Goal: Task Accomplishment & Management: Manage account settings

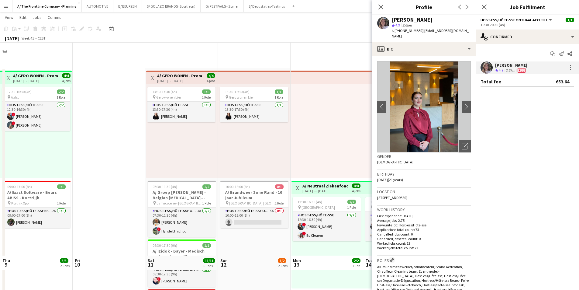
click at [91, 7] on button "AUTOMOTIVE Close" at bounding box center [98, 6] width 32 height 12
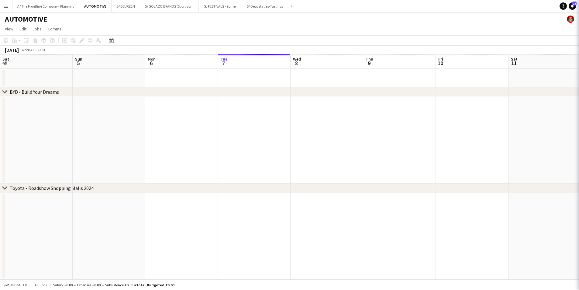
scroll to position [0, 145]
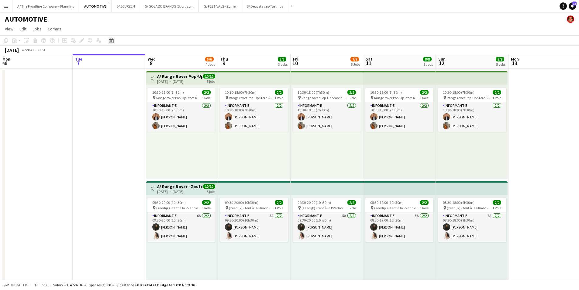
click at [110, 41] on icon "Date picker" at bounding box center [111, 40] width 5 height 5
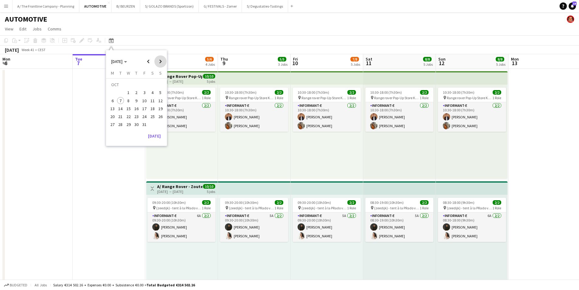
click at [161, 61] on span "Next month" at bounding box center [161, 61] width 12 height 12
click at [137, 101] on span "11" at bounding box center [136, 100] width 7 height 7
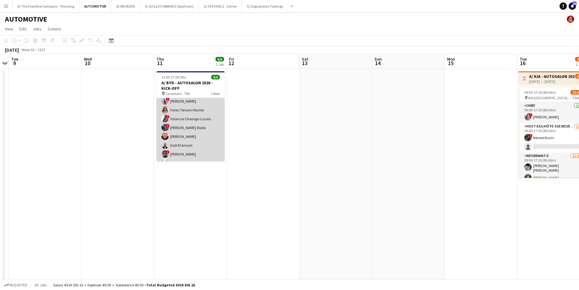
scroll to position [19, 0]
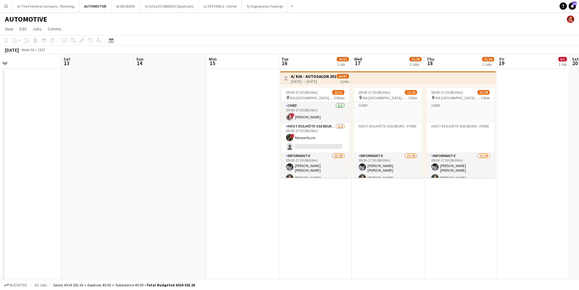
drag, startPoint x: 243, startPoint y: 140, endPoint x: -27, endPoint y: 134, distance: 270.5
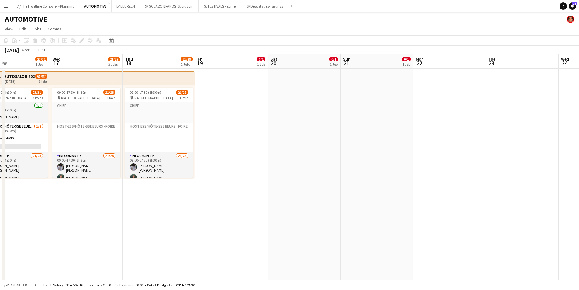
drag, startPoint x: 319, startPoint y: 147, endPoint x: 61, endPoint y: 162, distance: 258.4
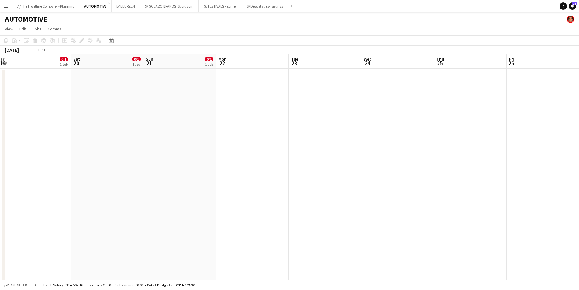
drag, startPoint x: 394, startPoint y: 190, endPoint x: 59, endPoint y: 184, distance: 335.6
drag, startPoint x: 313, startPoint y: 167, endPoint x: -21, endPoint y: 158, distance: 334.1
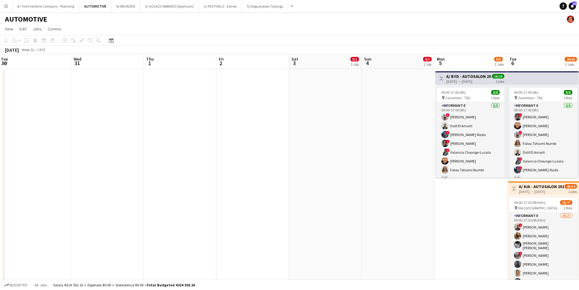
drag, startPoint x: 118, startPoint y: 186, endPoint x: 98, endPoint y: 186, distance: 19.5
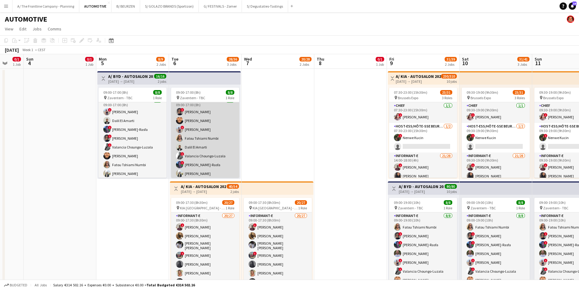
scroll to position [7, 0]
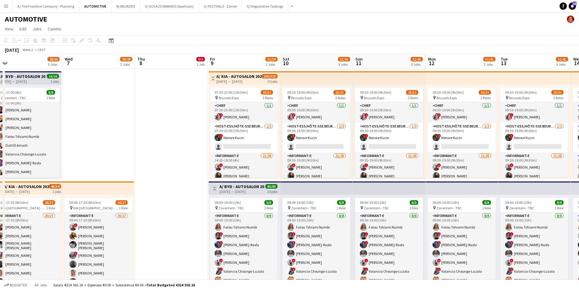
drag, startPoint x: 343, startPoint y: 136, endPoint x: 155, endPoint y: 127, distance: 188.5
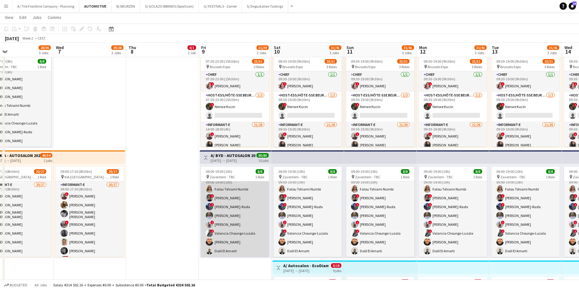
scroll to position [2, 0]
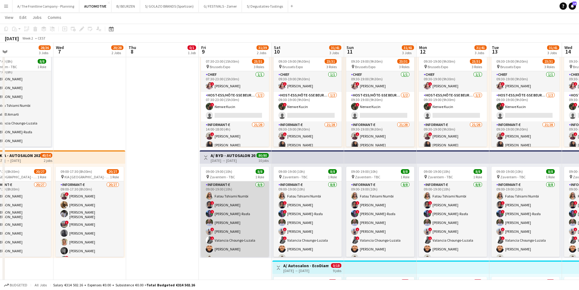
click at [238, 233] on app-card-role "Informant-e [DATE] 09:00-19:00 (10h) [PERSON_NAME] Numbi ! [PERSON_NAME] ! Chah…" at bounding box center [235, 222] width 68 height 82
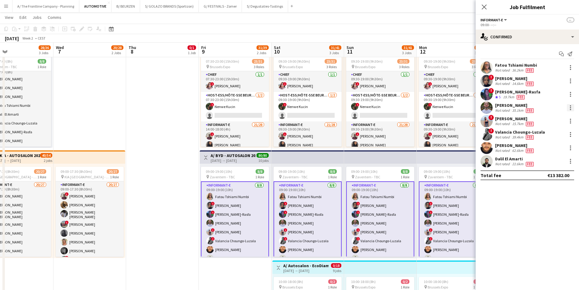
click at [569, 107] on div at bounding box center [570, 107] width 7 height 7
click at [551, 162] on span "Remove" at bounding box center [551, 162] width 38 height 5
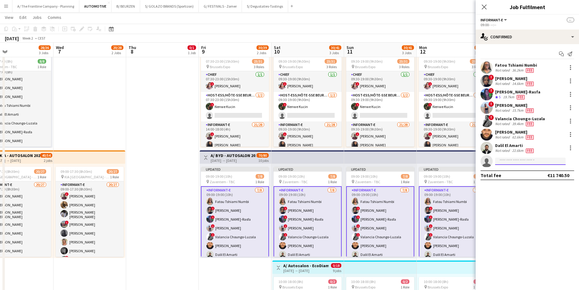
click at [512, 162] on input at bounding box center [531, 161] width 71 height 7
type input "****"
click at [510, 169] on span "[PERSON_NAME]" at bounding box center [517, 169] width 35 height 5
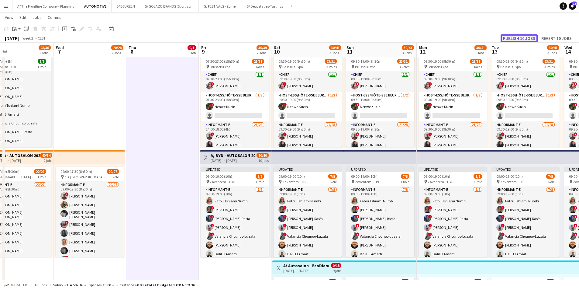
click at [518, 38] on button "Publish 10 jobs" at bounding box center [519, 38] width 37 height 8
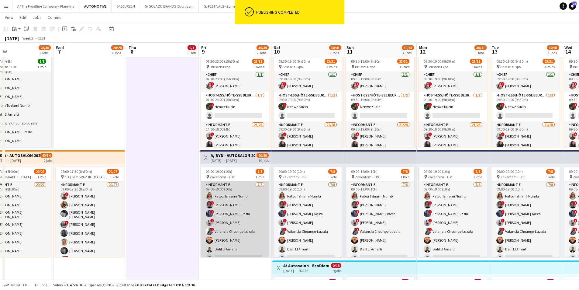
click at [224, 205] on app-card-role "Informant-e [DATE] 09:00-19:00 (10h) [PERSON_NAME] Numbi ! [PERSON_NAME] ! Chah…" at bounding box center [235, 222] width 68 height 82
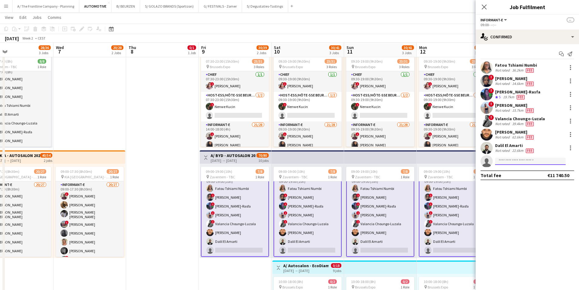
click at [513, 162] on input at bounding box center [531, 161] width 71 height 7
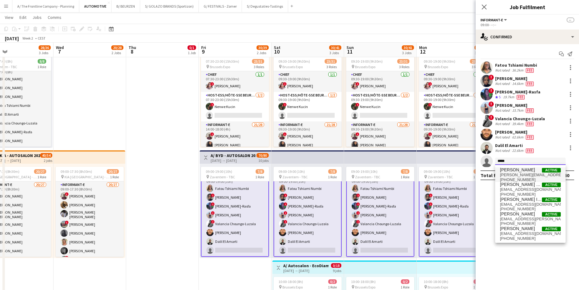
type input "*****"
click at [511, 172] on span "[PERSON_NAME]" at bounding box center [517, 169] width 35 height 5
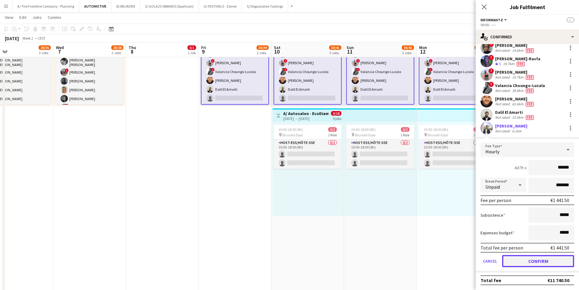
click at [530, 256] on button "Confirm" at bounding box center [539, 261] width 72 height 12
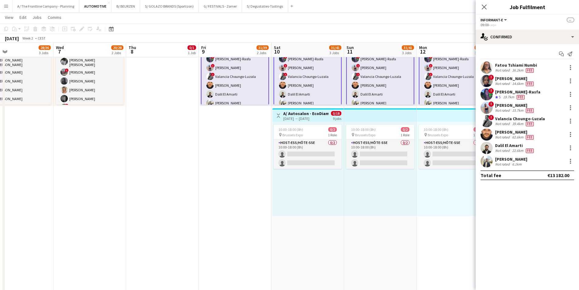
click at [504, 163] on div "Not rated" at bounding box center [504, 164] width 16 height 5
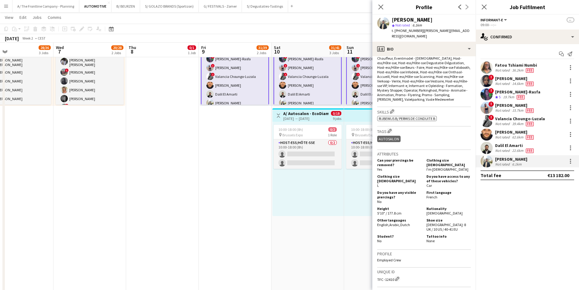
click at [270, 204] on app-date-cell "Toggle View A/ KIA - AUTOSALON 2026 [DATE] → [DATE] 230/310 10 jobs 07:30-23:00…" at bounding box center [235, 162] width 73 height 553
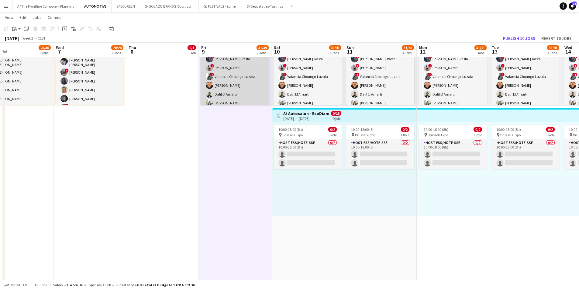
scroll to position [10, 0]
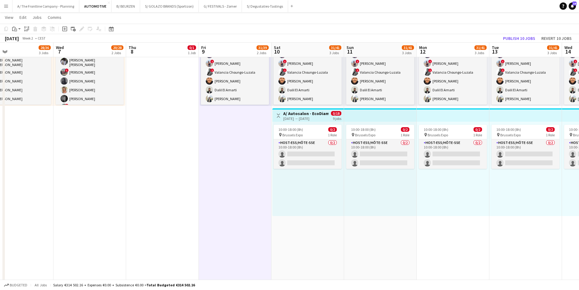
click at [10, 5] on button "Menu" at bounding box center [6, 6] width 12 height 12
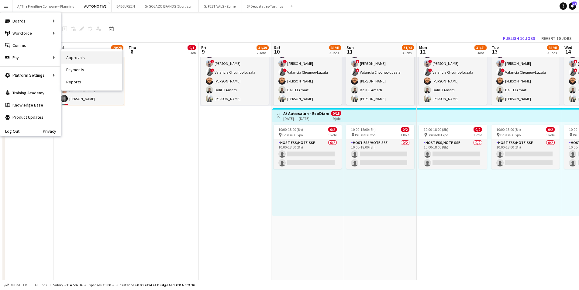
click at [78, 55] on link "Approvals" at bounding box center [91, 57] width 61 height 12
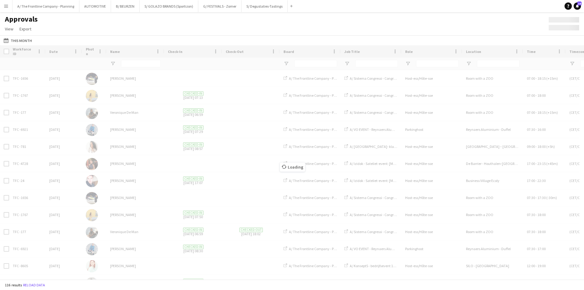
type input "******"
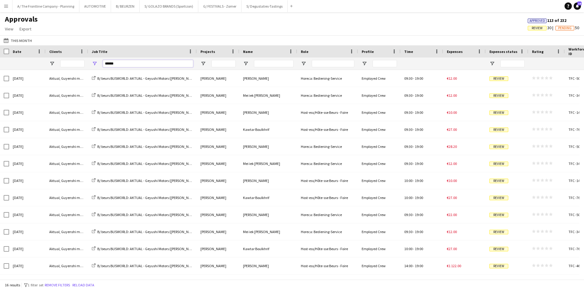
drag, startPoint x: 125, startPoint y: 65, endPoint x: 76, endPoint y: 65, distance: 49.3
click at [76, 65] on div "******" at bounding box center [300, 63] width 601 height 12
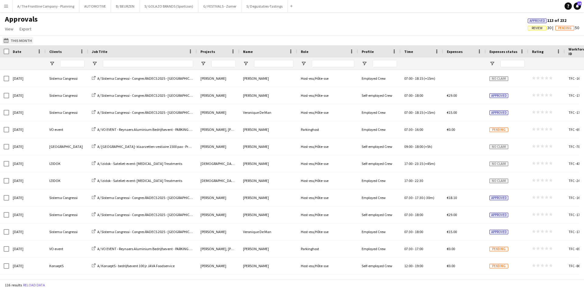
click at [20, 38] on button "This Month This Month" at bounding box center [17, 40] width 31 height 7
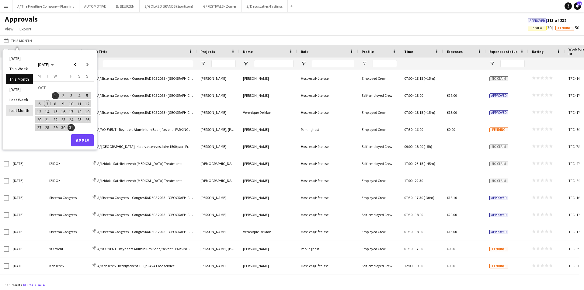
click at [19, 109] on li "Last Month" at bounding box center [19, 110] width 27 height 10
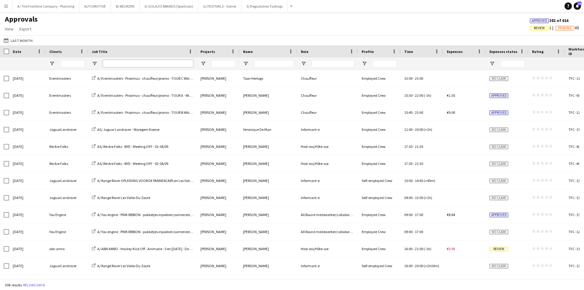
click at [125, 67] on input "Job Title Filter Input" at bounding box center [148, 63] width 90 height 7
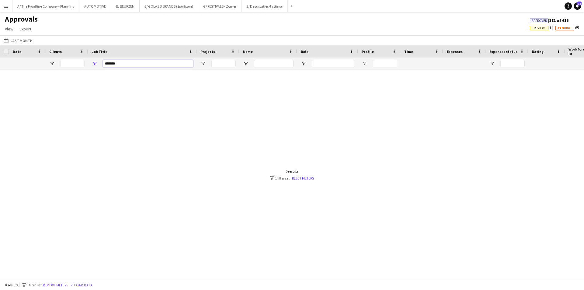
drag, startPoint x: 125, startPoint y: 67, endPoint x: 74, endPoint y: 67, distance: 51.1
click at [74, 67] on div "*******" at bounding box center [300, 63] width 601 height 12
type input "*****"
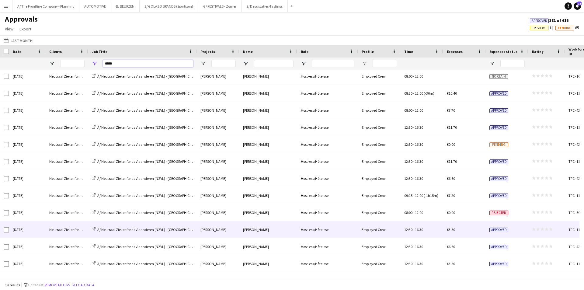
scroll to position [119, 0]
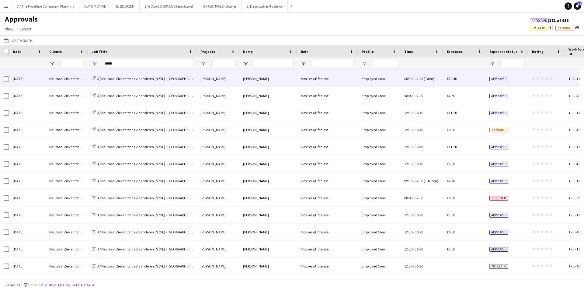
click at [37, 83] on div "[DATE]" at bounding box center [27, 78] width 37 height 17
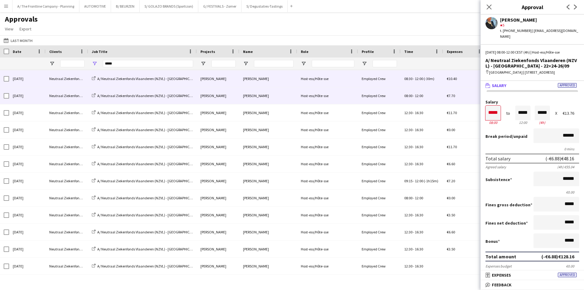
click at [38, 100] on div "[DATE]" at bounding box center [27, 95] width 37 height 17
click at [42, 81] on div "[DATE]" at bounding box center [27, 78] width 37 height 17
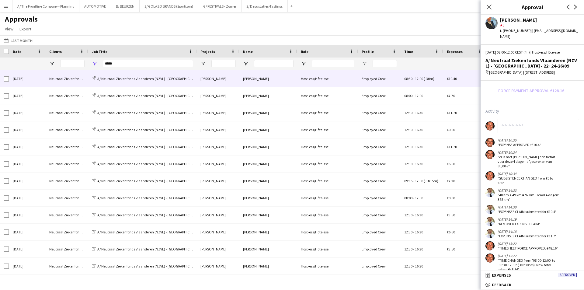
scroll to position [217, 0]
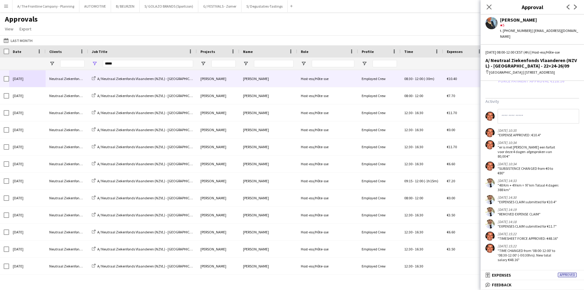
click at [25, 12] on main "Approvals View Customise view Customise filters Reset Filters Reset View Reset …" at bounding box center [292, 147] width 584 height 270
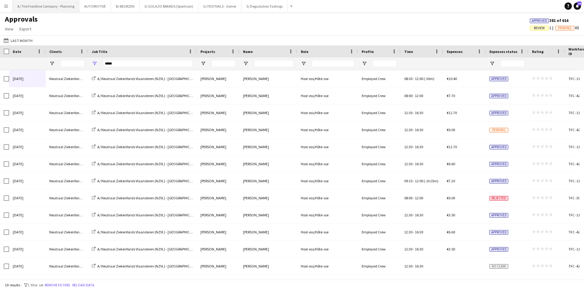
click at [34, 8] on button "A/ The Frontline Company - Planning Close" at bounding box center [45, 6] width 67 height 12
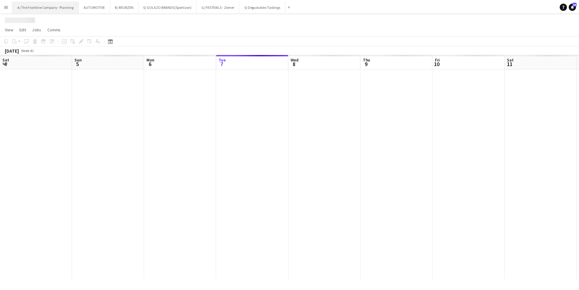
scroll to position [0, 145]
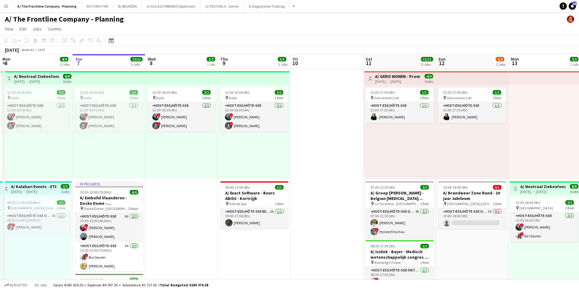
click at [113, 41] on icon at bounding box center [111, 40] width 5 height 5
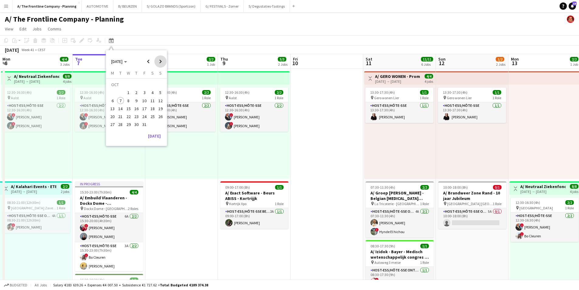
click at [157, 60] on span "Next month" at bounding box center [161, 61] width 12 height 12
click at [151, 117] on span "29" at bounding box center [152, 117] width 7 height 7
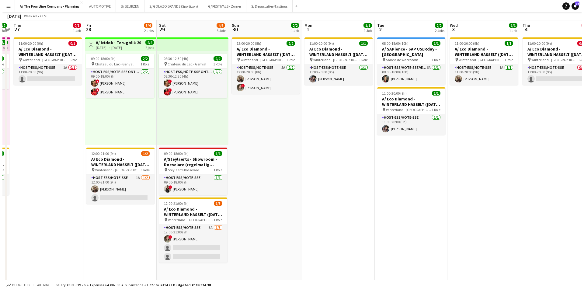
scroll to position [0, 0]
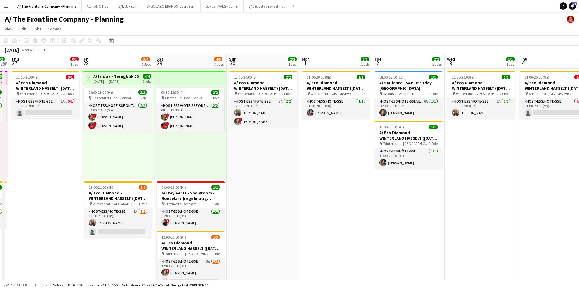
click at [7, 9] on button "Menu" at bounding box center [6, 6] width 12 height 12
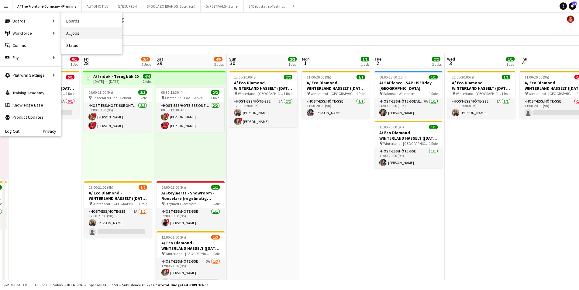
click at [75, 31] on link "All jobs" at bounding box center [91, 33] width 61 height 12
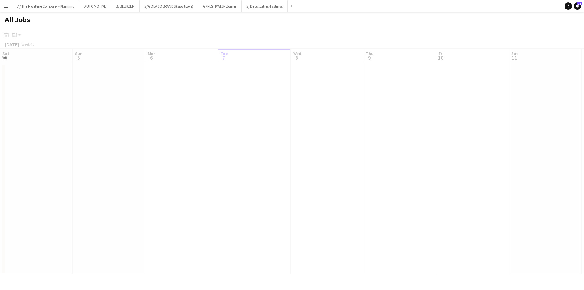
scroll to position [0, 145]
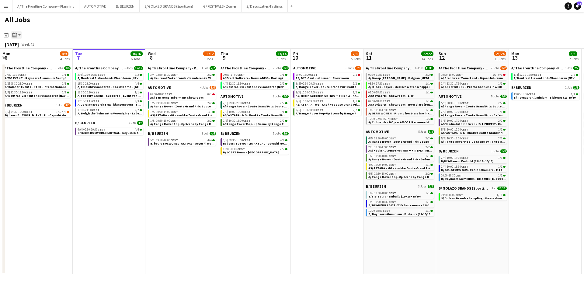
click at [22, 37] on app-action-btn "Month view / Day view" at bounding box center [16, 34] width 11 height 7
click at [9, 38] on div "Date picker" at bounding box center [5, 34] width 7 height 7
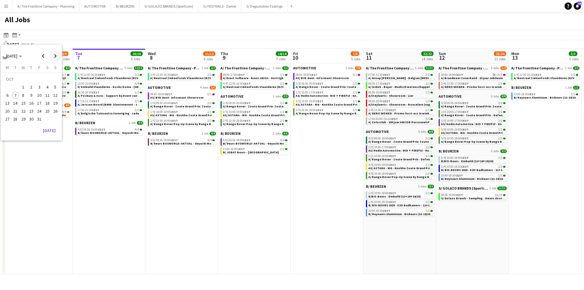
click at [57, 59] on span "Next month" at bounding box center [55, 56] width 12 height 12
click at [54, 116] on button "30" at bounding box center [55, 113] width 8 height 8
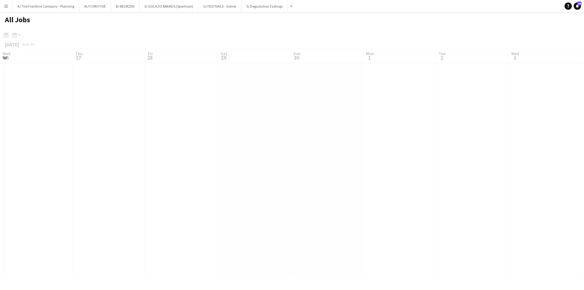
scroll to position [0, 209]
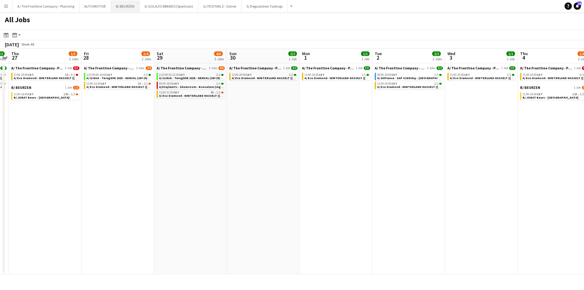
click at [112, 6] on button "B/ BEURZEN Close" at bounding box center [125, 6] width 29 height 12
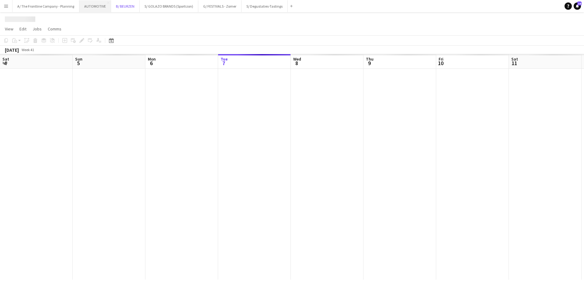
scroll to position [0, 145]
click at [99, 5] on button "AUTOMOTIVE Close" at bounding box center [95, 6] width 32 height 12
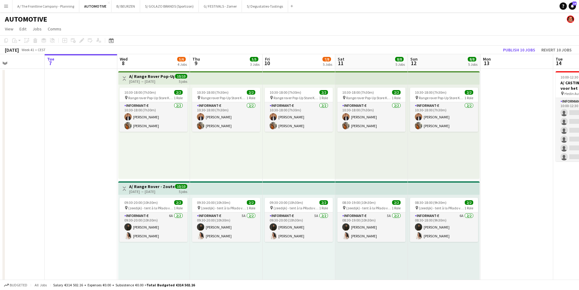
drag, startPoint x: 388, startPoint y: 133, endPoint x: -17, endPoint y: 106, distance: 406.1
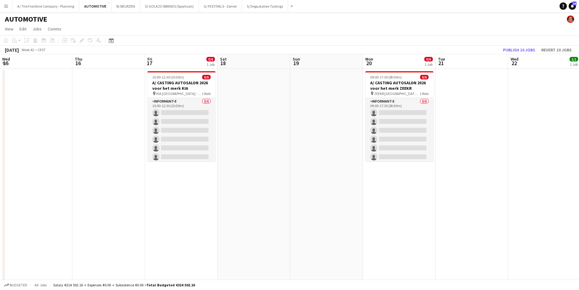
drag, startPoint x: 65, startPoint y: 119, endPoint x: 113, endPoint y: 139, distance: 51.7
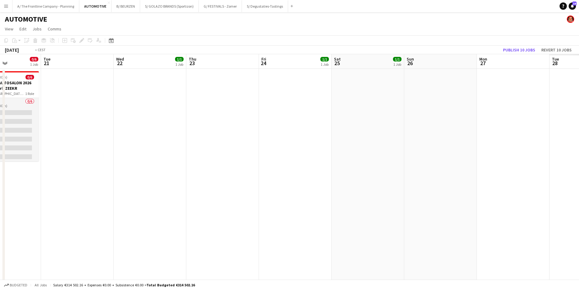
drag, startPoint x: 137, startPoint y: 136, endPoint x: 144, endPoint y: 151, distance: 16.5
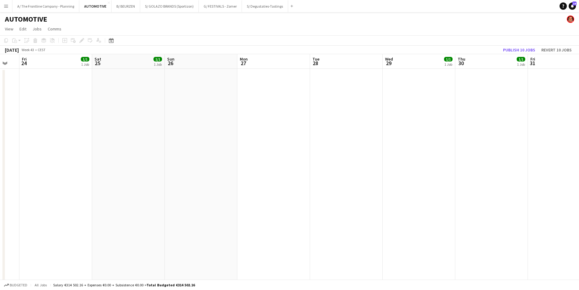
drag, startPoint x: 205, startPoint y: 113, endPoint x: 213, endPoint y: 130, distance: 19.5
drag, startPoint x: 142, startPoint y: 145, endPoint x: 175, endPoint y: 172, distance: 42.8
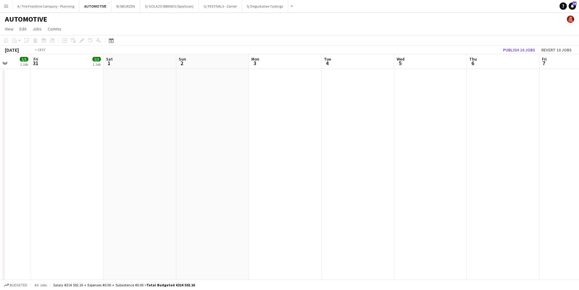
drag, startPoint x: 291, startPoint y: 189, endPoint x: 182, endPoint y: 201, distance: 110.2
drag, startPoint x: 253, startPoint y: 166, endPoint x: 106, endPoint y: 176, distance: 147.5
drag, startPoint x: 271, startPoint y: 171, endPoint x: 30, endPoint y: 175, distance: 240.7
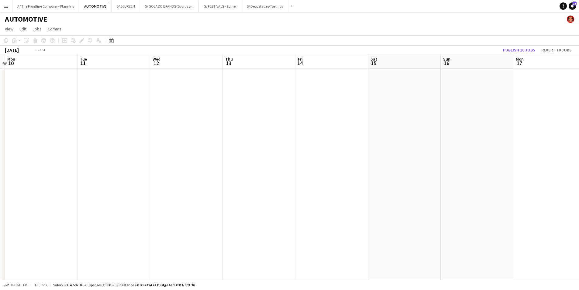
drag, startPoint x: 477, startPoint y: 159, endPoint x: 64, endPoint y: 165, distance: 412.2
drag, startPoint x: 349, startPoint y: 162, endPoint x: 91, endPoint y: 176, distance: 258.0
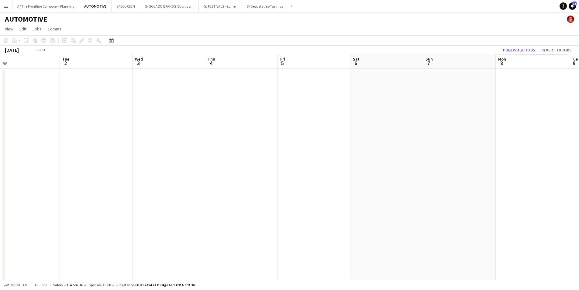
drag, startPoint x: 382, startPoint y: 177, endPoint x: 340, endPoint y: 180, distance: 42.1
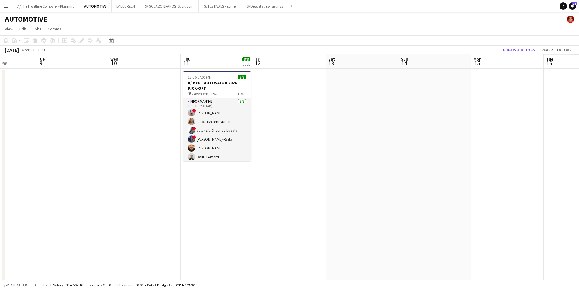
drag, startPoint x: 377, startPoint y: 174, endPoint x: 89, endPoint y: 173, distance: 287.5
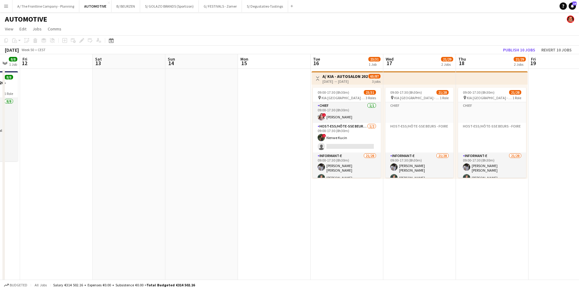
drag, startPoint x: 373, startPoint y: 178, endPoint x: 144, endPoint y: 155, distance: 229.9
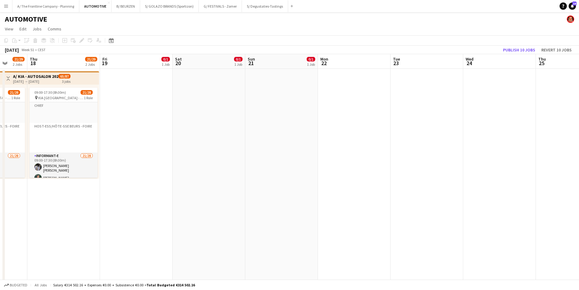
drag, startPoint x: 478, startPoint y: 206, endPoint x: 121, endPoint y: 184, distance: 358.1
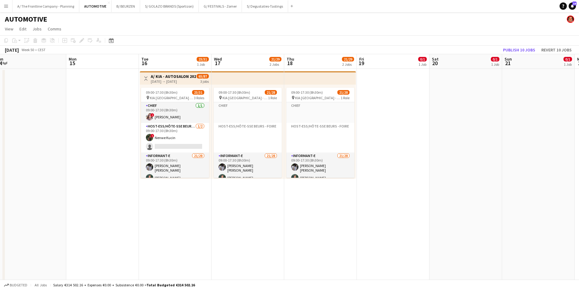
drag, startPoint x: 295, startPoint y: 172, endPoint x: 507, endPoint y: 129, distance: 216.1
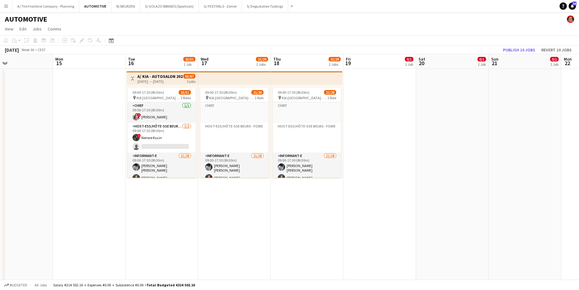
drag, startPoint x: 68, startPoint y: 177, endPoint x: 426, endPoint y: 133, distance: 360.7
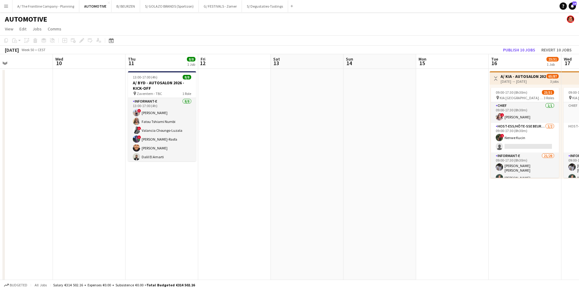
scroll to position [0, 151]
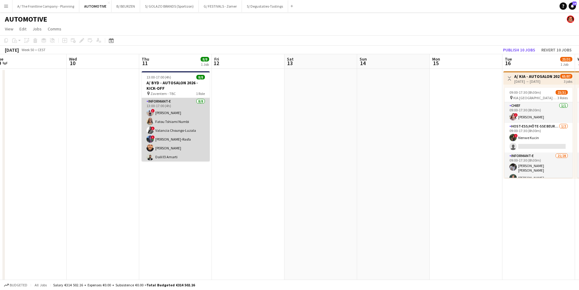
click at [194, 131] on app-card-role "Informant-e [DATE] 13:00-17:00 (4h) ! [PERSON_NAME] [PERSON_NAME] Tshiami Numbi…" at bounding box center [176, 139] width 68 height 82
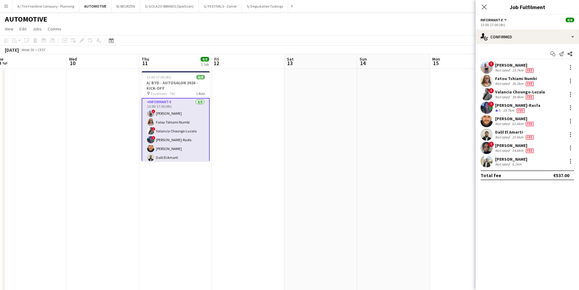
click at [510, 162] on div "Not rated" at bounding box center [504, 164] width 16 height 5
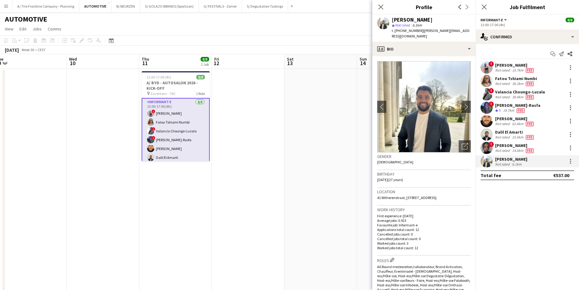
drag, startPoint x: 470, startPoint y: 193, endPoint x: 370, endPoint y: 197, distance: 99.2
click at [385, 194] on div "Location [STREET_ADDRESS]" at bounding box center [424, 197] width 94 height 18
drag, startPoint x: 466, startPoint y: 190, endPoint x: 408, endPoint y: 194, distance: 57.9
click at [408, 194] on div "Location [STREET_ADDRESS]" at bounding box center [424, 197] width 94 height 18
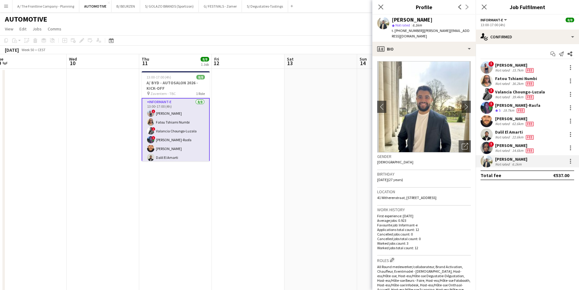
click at [408, 194] on div "Location [STREET_ADDRESS]" at bounding box center [424, 197] width 94 height 18
click at [407, 195] on span "41 Witherenstraat, [STREET_ADDRESS]" at bounding box center [406, 197] width 59 height 5
drag, startPoint x: 407, startPoint y: 192, endPoint x: 462, endPoint y: 192, distance: 54.8
click at [437, 195] on span "41 Witherenstraat, [STREET_ADDRESS]" at bounding box center [406, 197] width 59 height 5
copy span "[STREET_ADDRESS]"
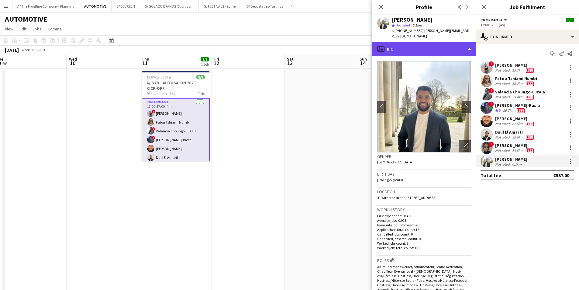
click at [434, 44] on div "profile Bio" at bounding box center [424, 49] width 103 height 15
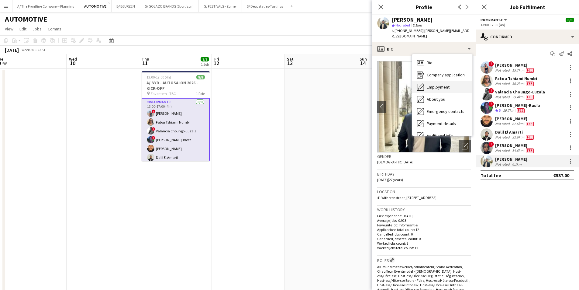
click at [435, 84] on span "Employment" at bounding box center [438, 86] width 23 height 5
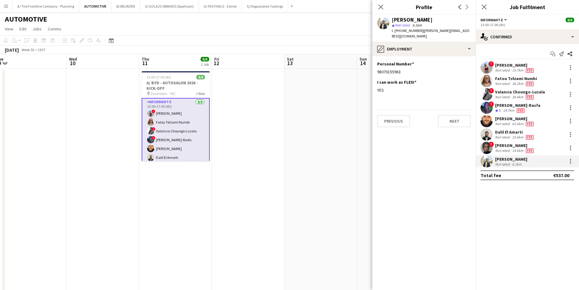
click at [502, 161] on div "[PERSON_NAME]" at bounding box center [512, 158] width 32 height 5
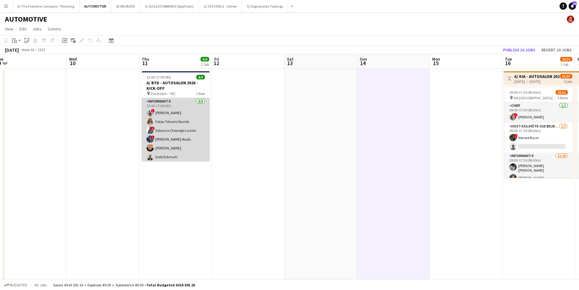
click at [175, 153] on app-card-role "Informant-e [DATE] 13:00-17:00 (4h) ! [PERSON_NAME] [PERSON_NAME] Tshiami Numbi…" at bounding box center [176, 139] width 68 height 82
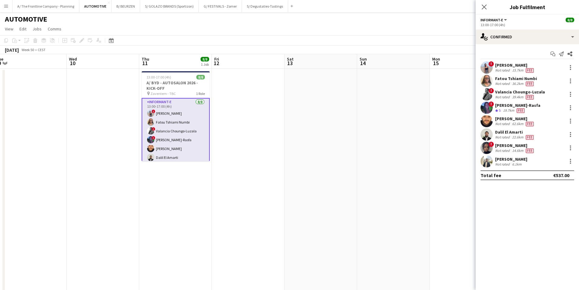
scroll to position [20, 0]
click at [511, 163] on div "6.1km" at bounding box center [517, 164] width 12 height 5
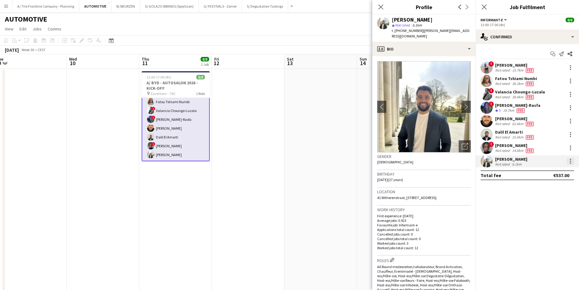
click at [571, 159] on div at bounding box center [570, 159] width 1 height 1
click at [557, 173] on span "Edit fee" at bounding box center [551, 172] width 38 height 5
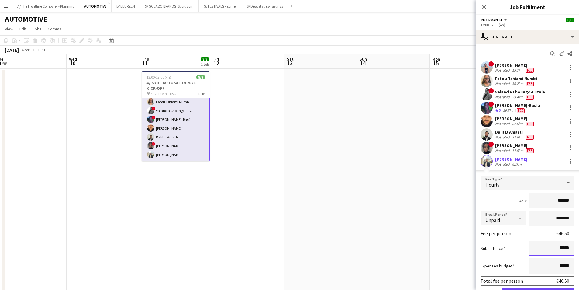
drag, startPoint x: 550, startPoint y: 248, endPoint x: 580, endPoint y: 248, distance: 29.5
type input "***"
click button "Confirm" at bounding box center [539, 294] width 72 height 12
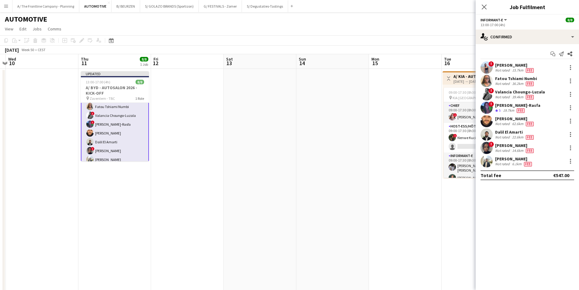
drag, startPoint x: 367, startPoint y: 123, endPoint x: 101, endPoint y: 123, distance: 265.6
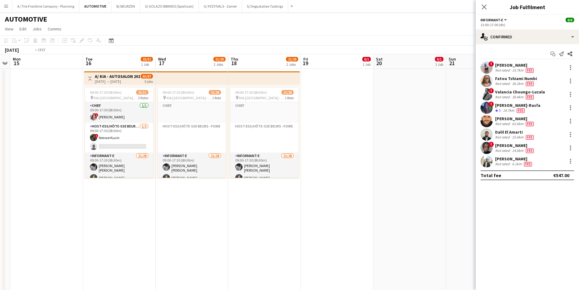
drag, startPoint x: 143, startPoint y: 177, endPoint x: 20, endPoint y: 179, distance: 122.9
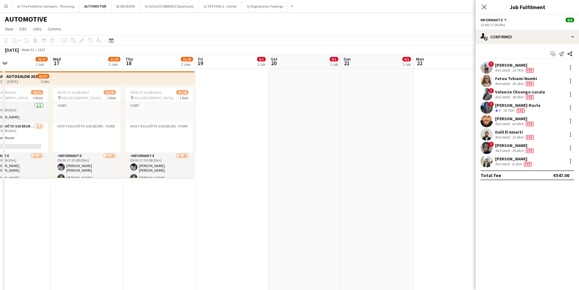
drag, startPoint x: 391, startPoint y: 183, endPoint x: 90, endPoint y: 174, distance: 300.7
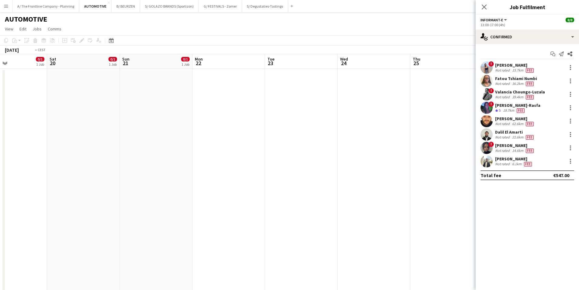
drag, startPoint x: 374, startPoint y: 186, endPoint x: 79, endPoint y: 176, distance: 294.3
drag, startPoint x: 303, startPoint y: 175, endPoint x: 83, endPoint y: 170, distance: 219.7
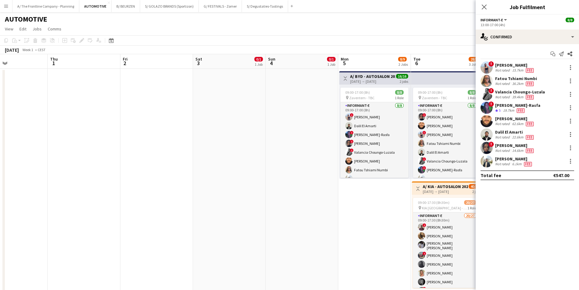
drag, startPoint x: 419, startPoint y: 164, endPoint x: 187, endPoint y: 165, distance: 231.2
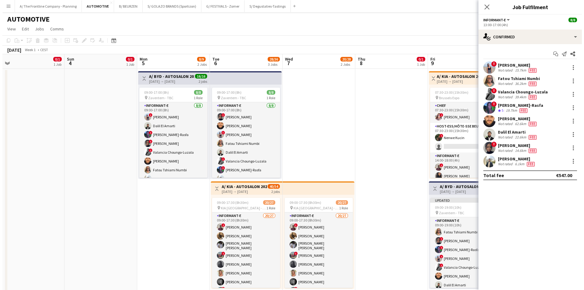
scroll to position [0, 222]
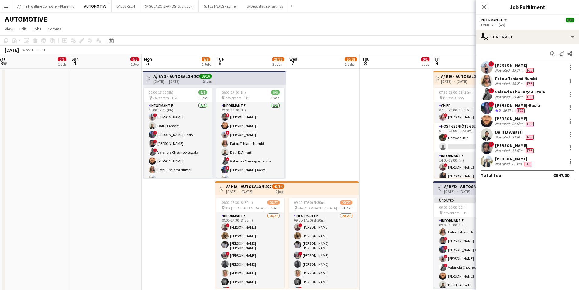
drag, startPoint x: 117, startPoint y: 160, endPoint x: 111, endPoint y: 159, distance: 6.1
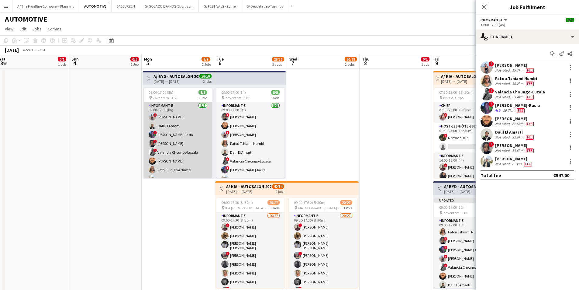
click at [157, 148] on app-card-role "Informant-e [DATE] 09:00-17:00 (8h) ! [PERSON_NAME] [PERSON_NAME] El Amarti ! C…" at bounding box center [178, 143] width 68 height 82
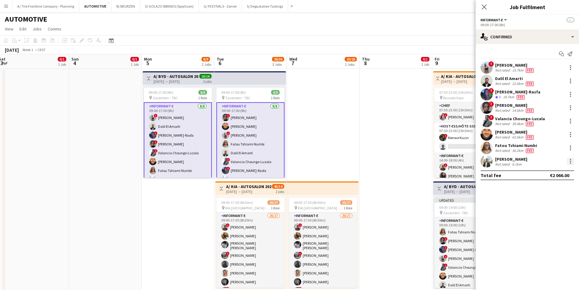
click at [573, 160] on div at bounding box center [570, 161] width 7 height 7
click at [561, 171] on span "Edit fee" at bounding box center [551, 172] width 38 height 5
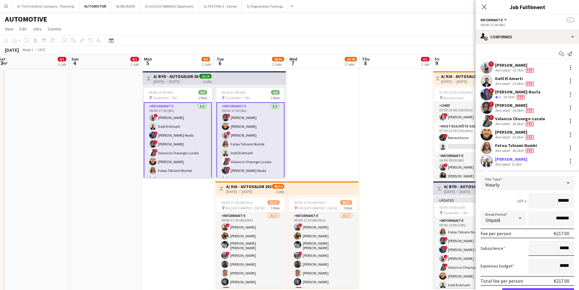
drag, startPoint x: 551, startPoint y: 242, endPoint x: 575, endPoint y: 235, distance: 25.2
type input "***"
click button "Confirm" at bounding box center [539, 294] width 72 height 12
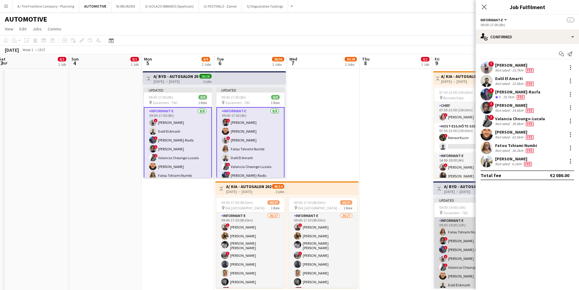
click at [447, 256] on span "!" at bounding box center [446, 257] width 4 height 4
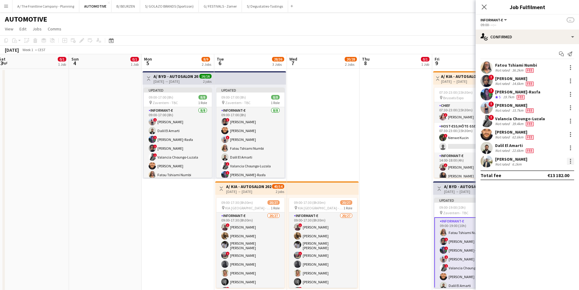
click at [573, 162] on div at bounding box center [570, 161] width 7 height 7
click at [565, 171] on span "Edit fee" at bounding box center [551, 172] width 38 height 5
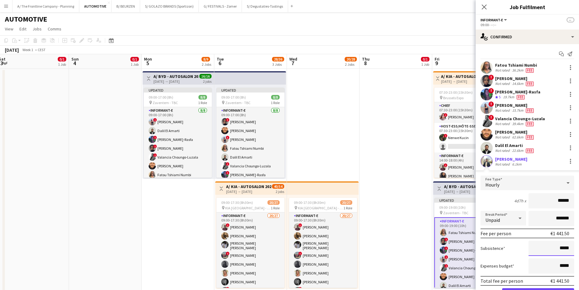
drag, startPoint x: 554, startPoint y: 249, endPoint x: 580, endPoint y: 248, distance: 26.8
type input "***"
click button "Confirm" at bounding box center [539, 294] width 72 height 12
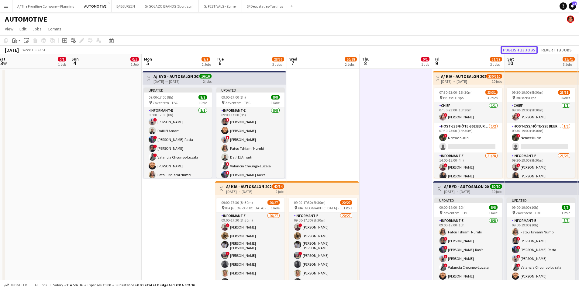
click at [525, 47] on button "Publish 13 jobs" at bounding box center [519, 50] width 37 height 8
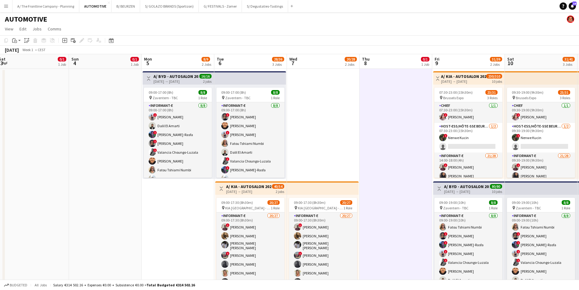
click at [6, 9] on button "Menu" at bounding box center [6, 6] width 12 height 12
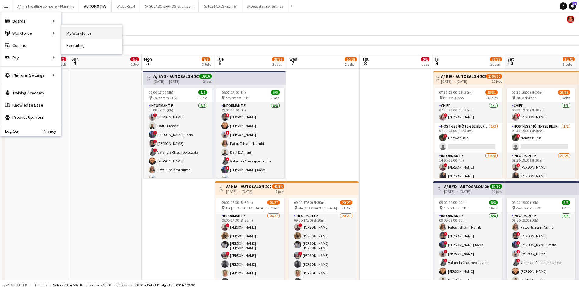
click at [84, 33] on link "My Workforce" at bounding box center [91, 33] width 61 height 12
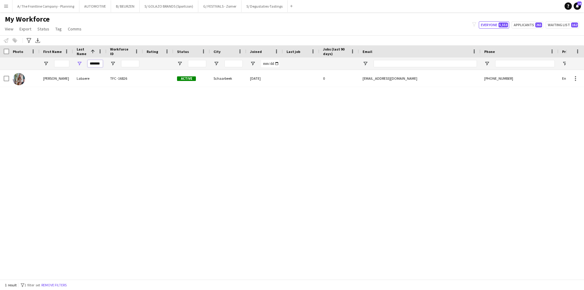
click at [96, 64] on input "*******" at bounding box center [95, 63] width 15 height 7
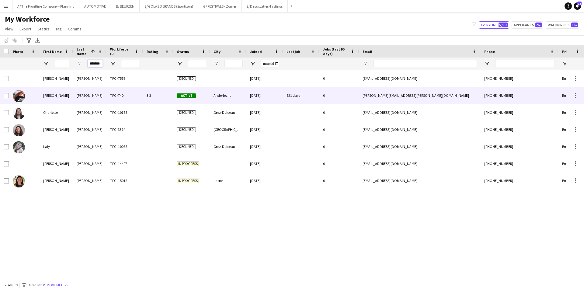
type input "*******"
click at [59, 101] on div "[PERSON_NAME]" at bounding box center [56, 95] width 33 height 17
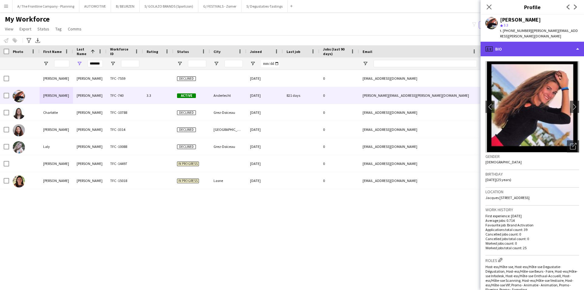
click at [551, 42] on div "profile Bio" at bounding box center [532, 49] width 103 height 15
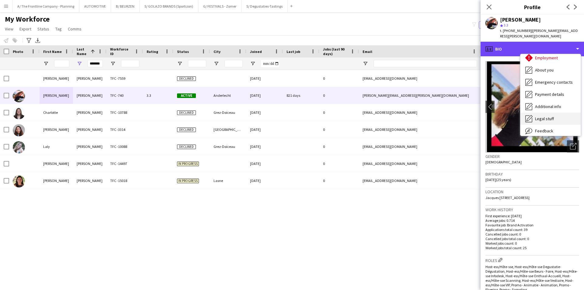
scroll to position [45, 0]
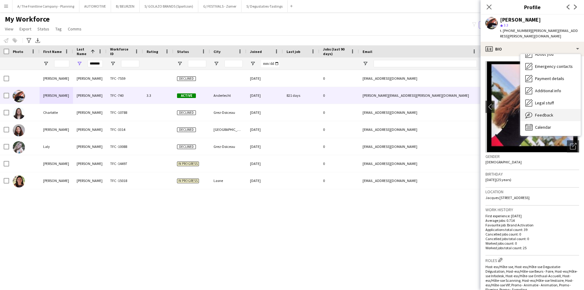
click at [547, 112] on span "Feedback" at bounding box center [544, 114] width 18 height 5
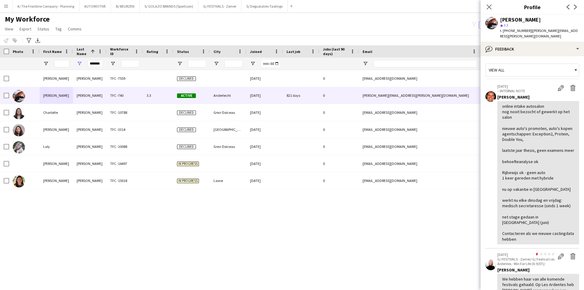
click at [514, 31] on span "t. [PHONE_NUMBER]" at bounding box center [516, 30] width 32 height 5
copy span "32487222942"
click at [29, 6] on button "A/ The Frontline Company - Planning Close" at bounding box center [45, 6] width 67 height 12
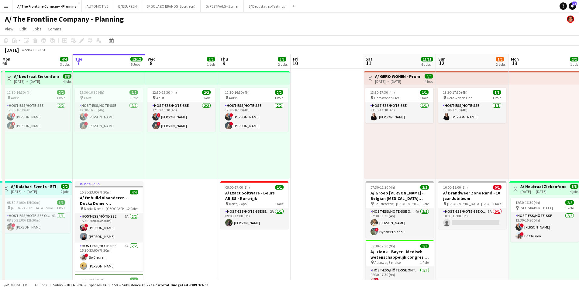
scroll to position [0, 225]
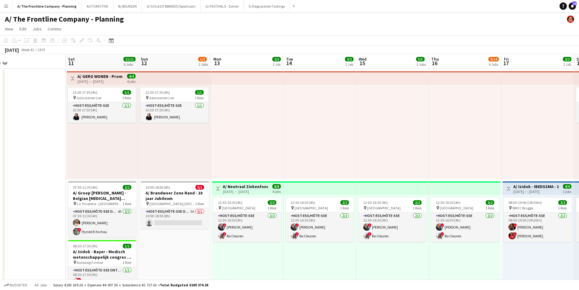
drag, startPoint x: 398, startPoint y: 166, endPoint x: 100, endPoint y: 143, distance: 298.7
click at [175, 220] on app-card-role "Host-ess/Hôte-sse Onthaal-Accueill 5A 0/1 10:00-18:00 (8h) single-neutral-actio…" at bounding box center [175, 218] width 68 height 21
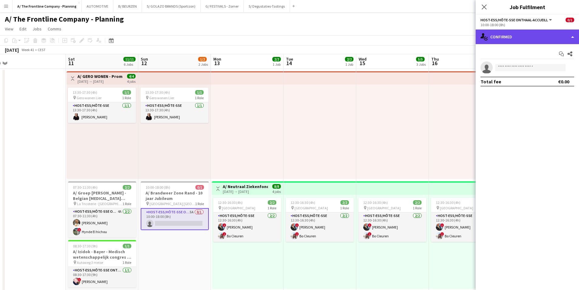
click at [530, 36] on div "single-neutral-actions-check-2 Confirmed" at bounding box center [527, 37] width 103 height 15
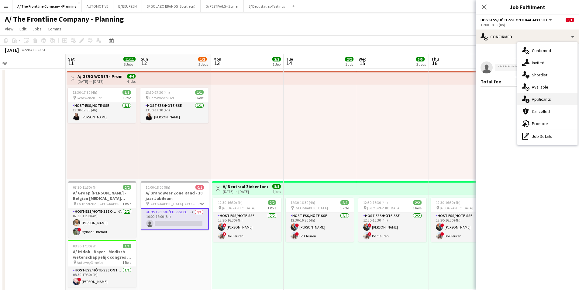
click at [538, 96] on div "single-neutral-actions-information Applicants" at bounding box center [548, 99] width 60 height 12
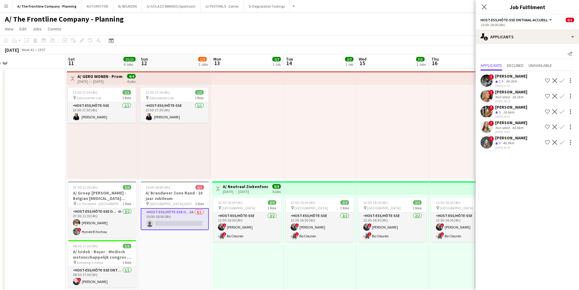
click at [562, 113] on app-icon "Confirm" at bounding box center [562, 111] width 5 height 5
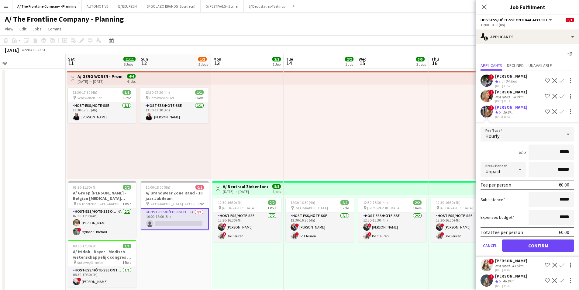
click at [517, 105] on div "[PERSON_NAME]" at bounding box center [512, 106] width 32 height 5
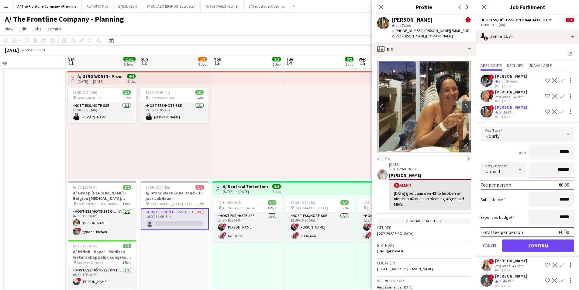
drag, startPoint x: 537, startPoint y: 169, endPoint x: 576, endPoint y: 169, distance: 38.0
click at [576, 169] on mat-expansion-panel "users2 Applicants Send notification Applicants Declined Unavailable ! [PERSON_N…" at bounding box center [527, 167] width 103 height 246
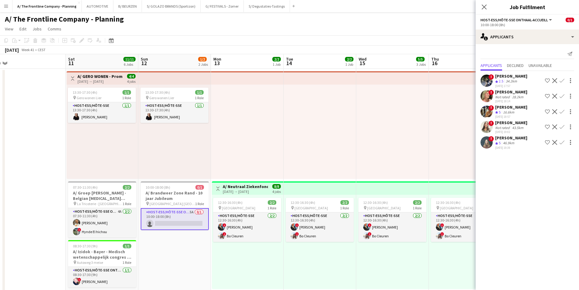
click at [562, 111] on app-icon "Confirm" at bounding box center [562, 111] width 5 height 5
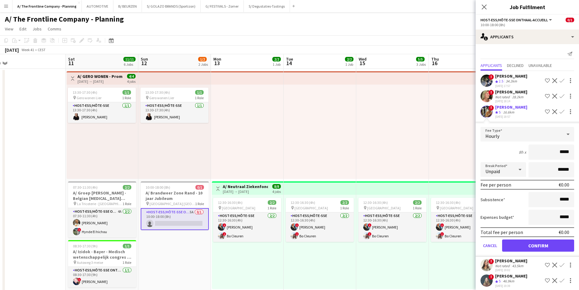
drag, startPoint x: 545, startPoint y: 151, endPoint x: 584, endPoint y: 152, distance: 38.9
type input "******"
type input "*******"
click button "Confirm" at bounding box center [539, 245] width 72 height 12
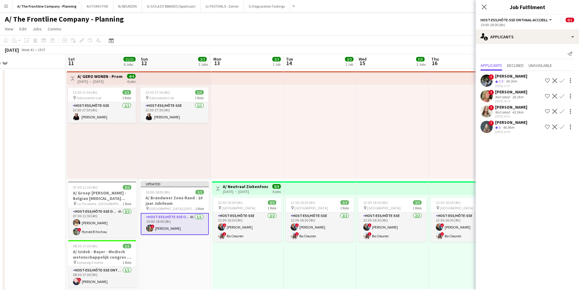
click at [433, 103] on div at bounding box center [465, 132] width 73 height 94
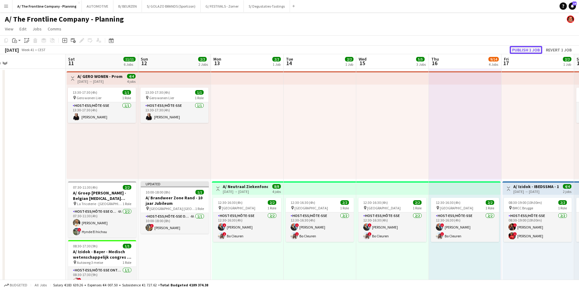
click at [527, 50] on button "Publish 1 job" at bounding box center [526, 50] width 33 height 8
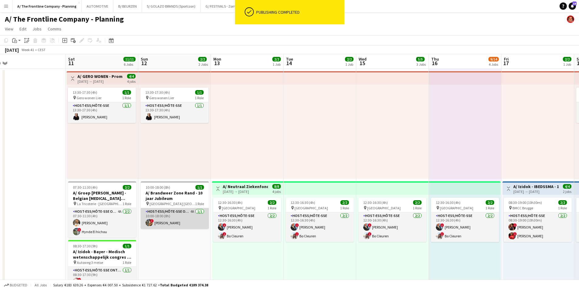
click at [165, 217] on app-card-role "Host-ess/Hôte-sse Onthaal-Accueill 4A [DATE] 10:00-18:00 (8h) ! [PERSON_NAME]" at bounding box center [175, 218] width 68 height 21
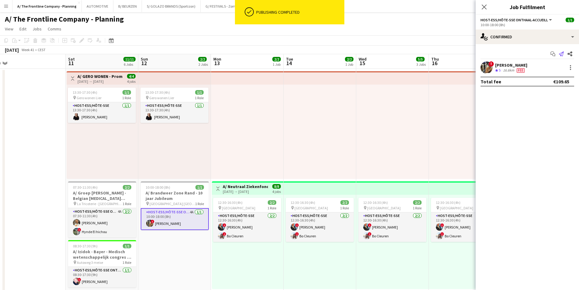
click at [562, 54] on icon at bounding box center [561, 53] width 5 height 5
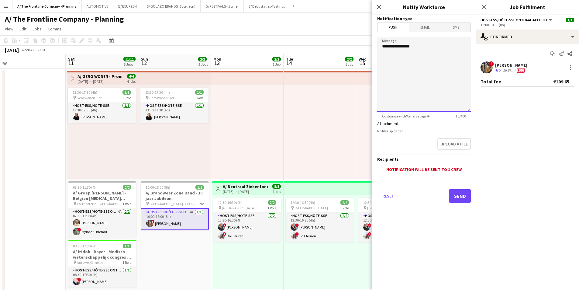
click at [429, 48] on textarea "**********" at bounding box center [424, 74] width 94 height 75
click at [436, 60] on textarea "**********" at bounding box center [424, 74] width 94 height 75
type textarea "**********"
click at [454, 193] on button "Send" at bounding box center [460, 195] width 22 height 13
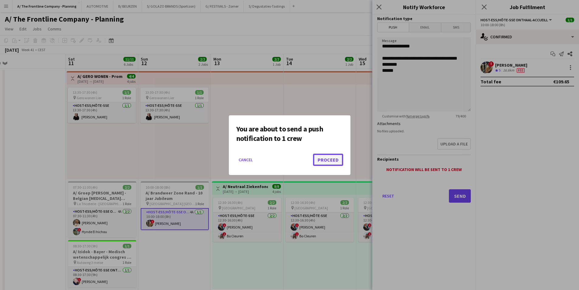
click at [323, 157] on button "Proceed" at bounding box center [328, 160] width 30 height 12
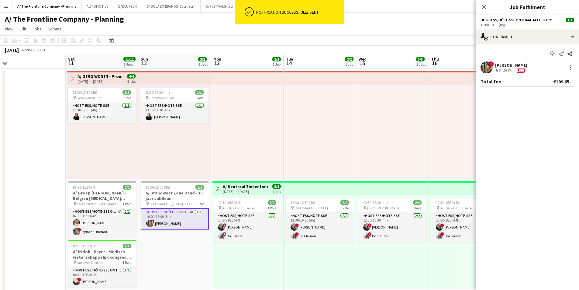
click at [180, 224] on app-card-role "Host-ess/Hôte-sse Onthaal-Accueill 4A [DATE] 10:00-18:00 (8h) ! [PERSON_NAME]" at bounding box center [175, 219] width 68 height 22
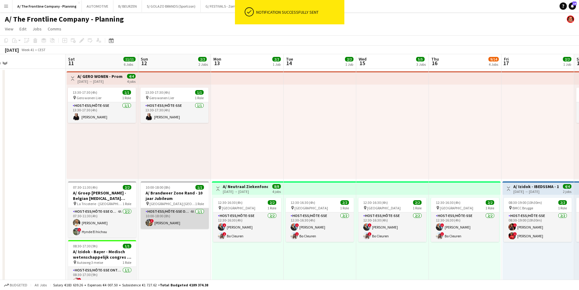
click at [182, 223] on app-card-role "Host-ess/Hôte-sse Onthaal-Accueill 4A [DATE] 10:00-18:00 (8h) ! [PERSON_NAME]" at bounding box center [175, 218] width 68 height 21
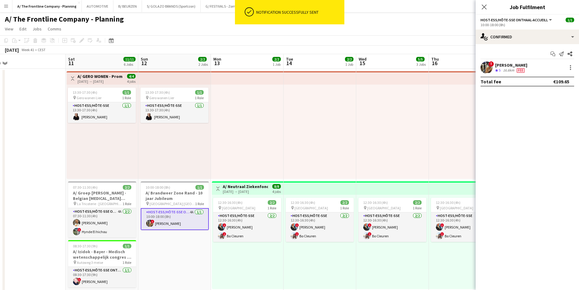
click at [545, 24] on div "10:00-18:00 (8h)" at bounding box center [528, 25] width 94 height 5
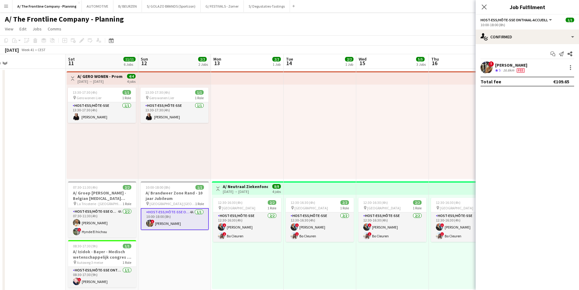
click at [542, 28] on app-options-switcher "Host-ess/Hôte-sse Onthaal-Accueill All roles Host-ess/Hôte-sse Onthaal-Accueill…" at bounding box center [527, 22] width 103 height 15
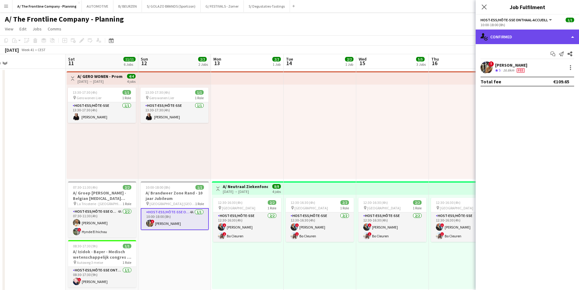
click at [542, 30] on div "single-neutral-actions-check-2 Confirmed" at bounding box center [527, 37] width 103 height 15
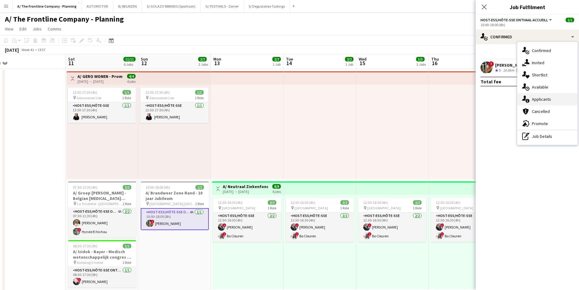
click at [545, 102] on span "Applicants" at bounding box center [541, 98] width 19 height 5
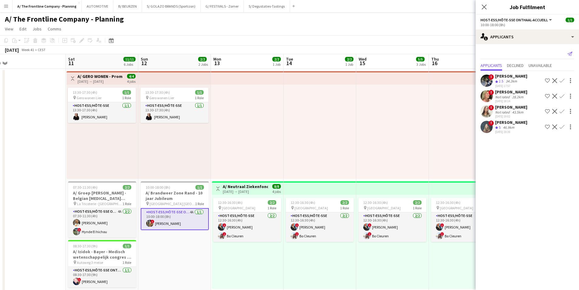
click at [569, 53] on icon "Send notification" at bounding box center [570, 53] width 5 height 5
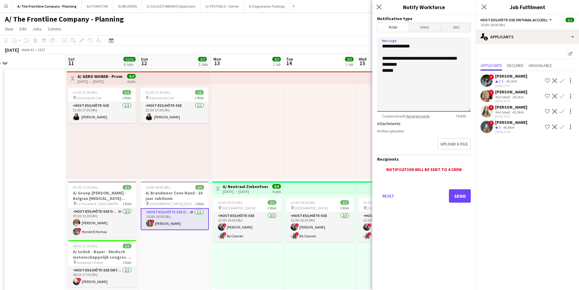
drag, startPoint x: 410, startPoint y: 71, endPoint x: 369, endPoint y: 57, distance: 43.3
type textarea "**********"
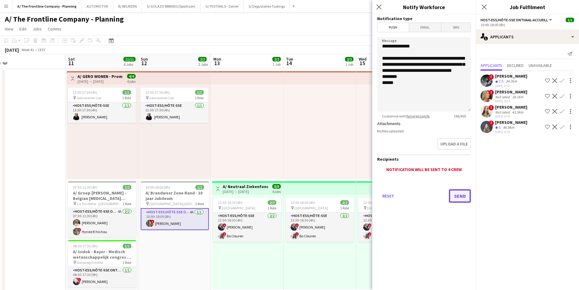
click at [466, 196] on button "Send" at bounding box center [460, 195] width 22 height 13
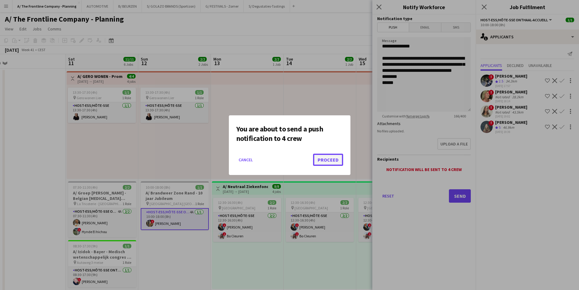
click at [332, 162] on button "Proceed" at bounding box center [328, 160] width 30 height 12
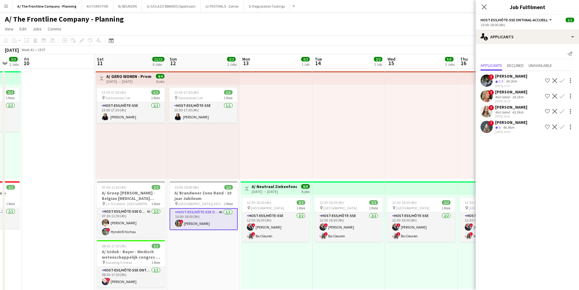
drag, startPoint x: 328, startPoint y: 131, endPoint x: 210, endPoint y: 120, distance: 118.0
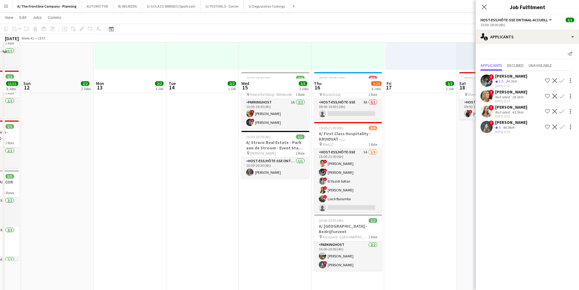
scroll to position [213, 0]
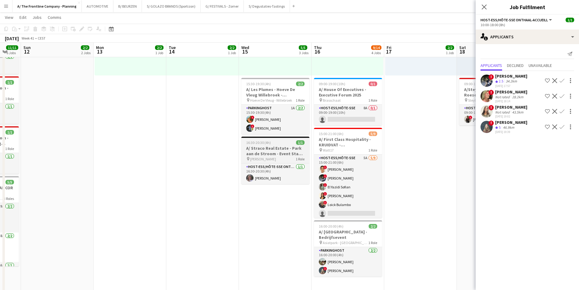
click at [277, 150] on h3 "A/ Straco Real Estate - Park aan de Stroom - Event Stake Holders" at bounding box center [276, 150] width 68 height 11
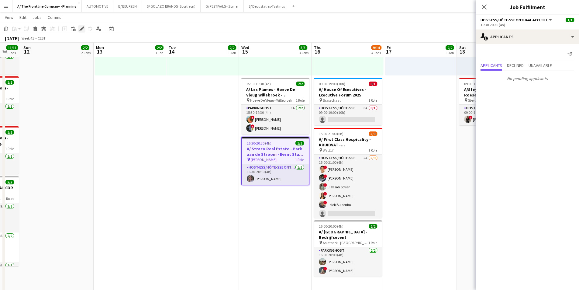
click at [83, 30] on icon "Edit" at bounding box center [81, 28] width 5 height 5
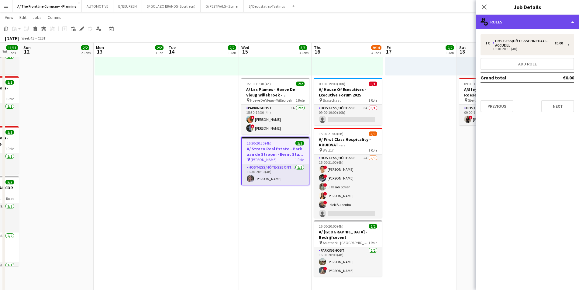
click at [529, 19] on div "multiple-users-add Roles" at bounding box center [527, 22] width 103 height 15
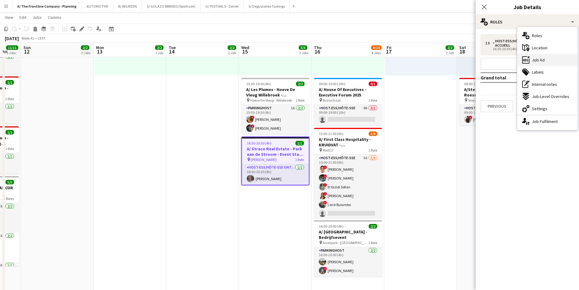
click at [540, 58] on span "Job Ad" at bounding box center [538, 59] width 13 height 5
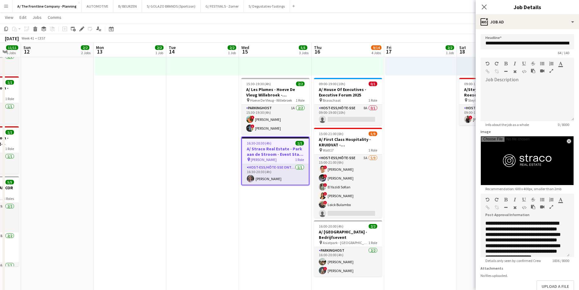
click at [551, 205] on icon "button" at bounding box center [552, 207] width 4 height 4
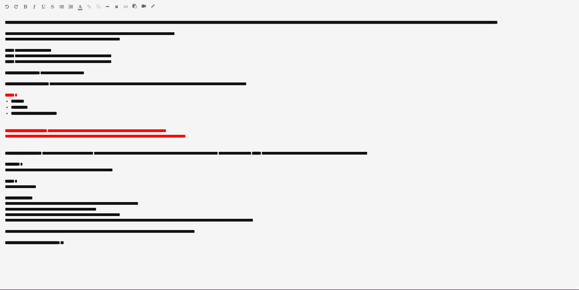
click at [109, 73] on p "**********" at bounding box center [290, 72] width 570 height 5
paste div
click at [98, 73] on p "**********" at bounding box center [290, 72] width 570 height 5
click at [106, 96] on p "***** *" at bounding box center [290, 94] width 570 height 5
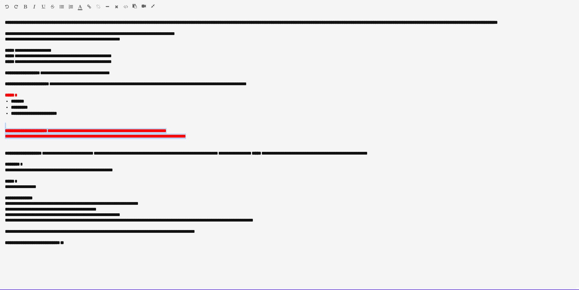
drag, startPoint x: 227, startPoint y: 141, endPoint x: -6, endPoint y: 126, distance: 233.5
click at [82, 8] on div "******* *******" at bounding box center [82, 7] width 9 height 7
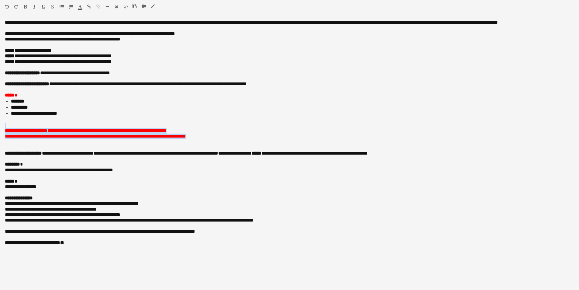
click at [79, 8] on icon "button" at bounding box center [80, 7] width 4 height 4
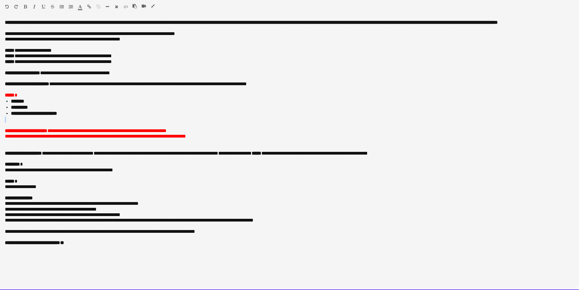
click at [53, 120] on div "**********" at bounding box center [289, 155] width 579 height 270
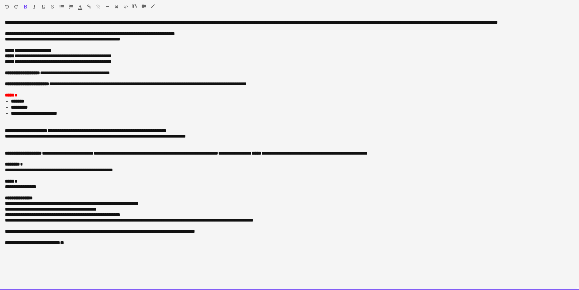
click at [13, 96] on span "*****" at bounding box center [10, 95] width 10 height 5
drag, startPoint x: 20, startPoint y: 95, endPoint x: 2, endPoint y: 95, distance: 17.6
click at [2, 95] on div "**********" at bounding box center [289, 155] width 579 height 270
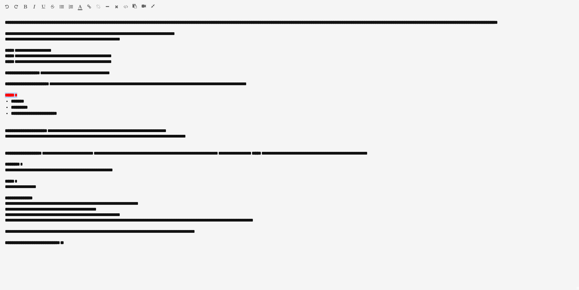
click at [80, 5] on icon "button" at bounding box center [80, 7] width 4 height 4
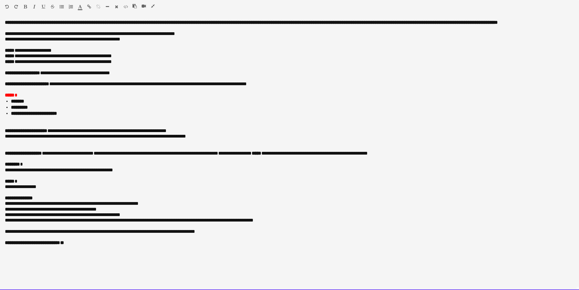
click at [110, 222] on p "**********" at bounding box center [290, 219] width 570 height 5
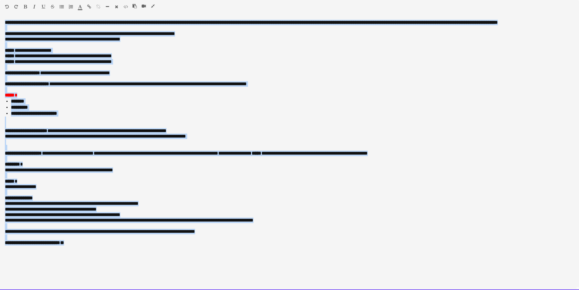
drag, startPoint x: 92, startPoint y: 245, endPoint x: -44, endPoint y: 2, distance: 277.8
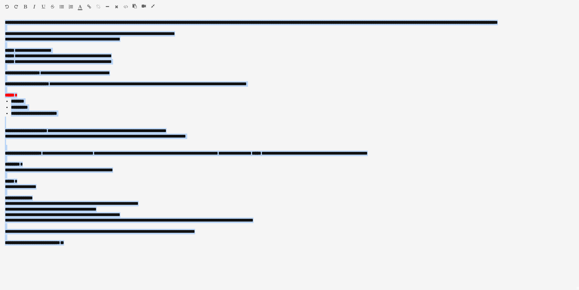
click at [80, 7] on icon "button" at bounding box center [80, 7] width 4 height 4
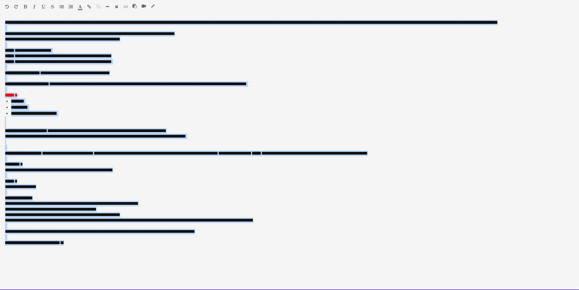
type input "*******"
click at [92, 112] on li "**********" at bounding box center [293, 113] width 564 height 6
click at [102, 107] on li "*********" at bounding box center [293, 107] width 564 height 6
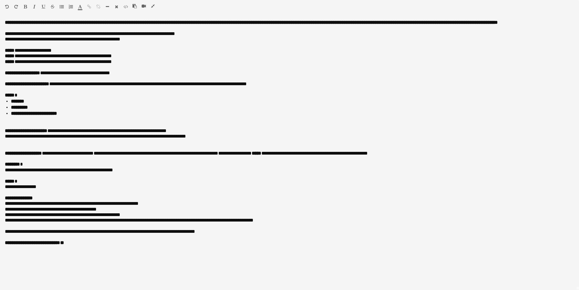
click at [153, 7] on icon "button" at bounding box center [153, 6] width 4 height 4
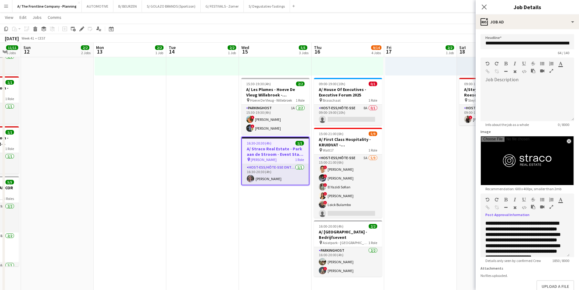
click at [252, 221] on app-date-cell "12:30-16:30 (4h) 2/2 pin Leuven 1 Role Host-ess/Hôte-sse [DATE] 12:30-16:30 (4h…" at bounding box center [275, 164] width 73 height 619
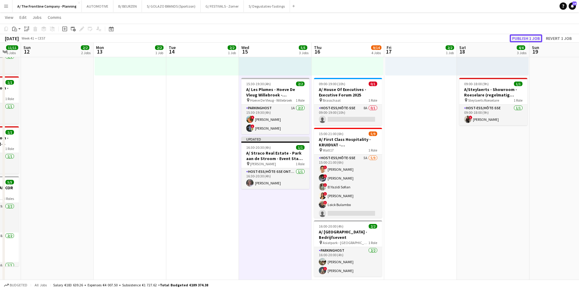
click at [534, 40] on button "Publish 1 job" at bounding box center [526, 38] width 33 height 8
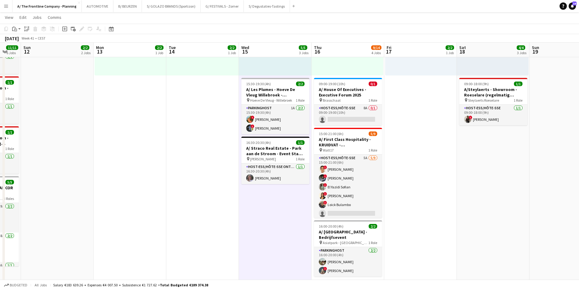
click at [114, 122] on app-date-cell "Toggle View A/ Neutraal Ziekenfonds Vlaanderen (NZVL) - [GEOGRAPHIC_DATA] - 13-…" at bounding box center [130, 164] width 73 height 619
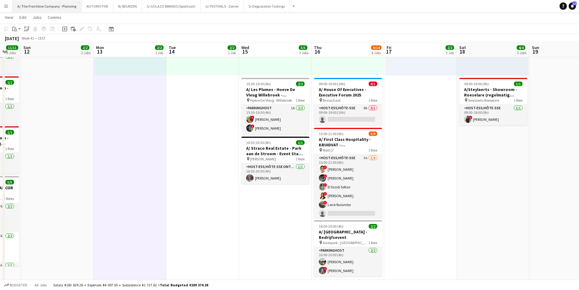
click at [49, 11] on button "A/ The Frontline Company - Planning Close" at bounding box center [46, 6] width 69 height 12
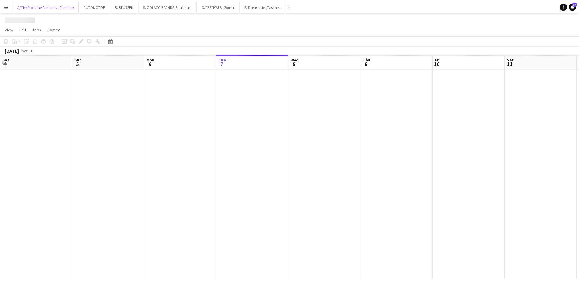
scroll to position [0, 145]
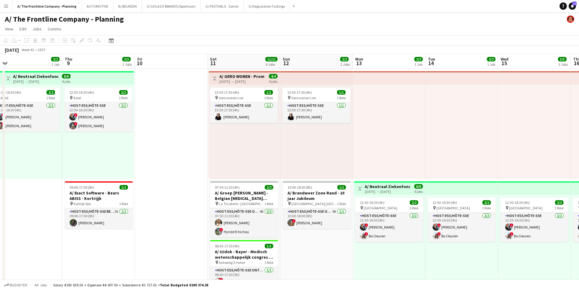
drag, startPoint x: 280, startPoint y: 155, endPoint x: 125, endPoint y: 147, distance: 155.9
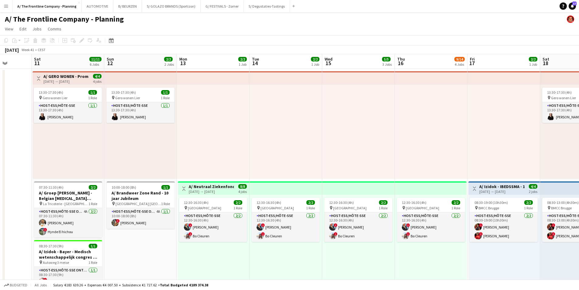
drag, startPoint x: 120, startPoint y: 146, endPoint x: 3, endPoint y: 141, distance: 116.9
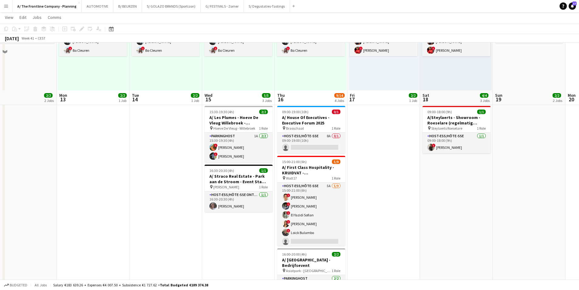
scroll to position [183, 0]
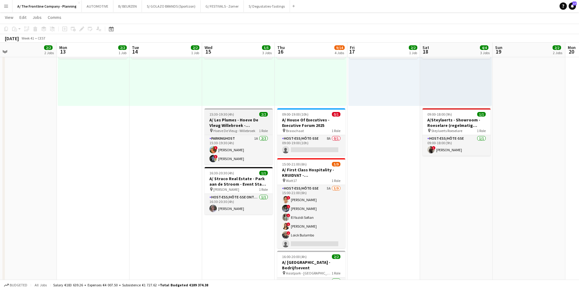
click at [220, 123] on h3 "A/ Les Plumes - Hoeve De Vleug Willebroek - bedrijfsevent" at bounding box center [239, 122] width 68 height 11
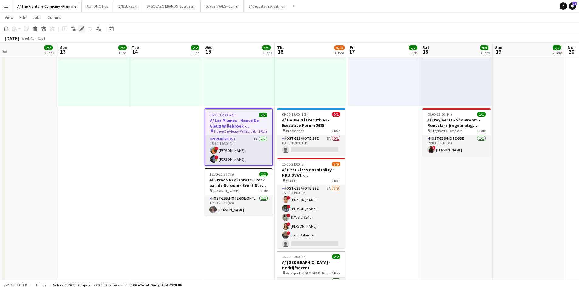
click at [82, 28] on icon at bounding box center [81, 28] width 3 height 3
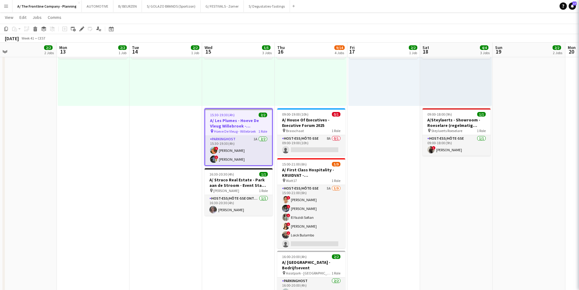
type input "**********"
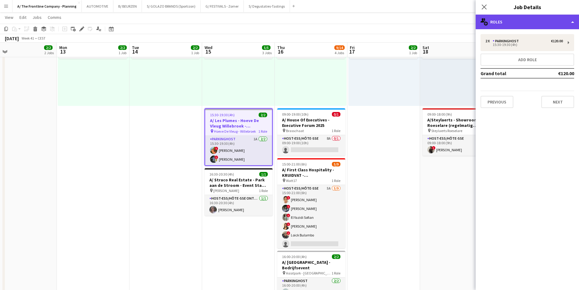
click at [517, 18] on div "multiple-users-add Roles" at bounding box center [527, 22] width 103 height 15
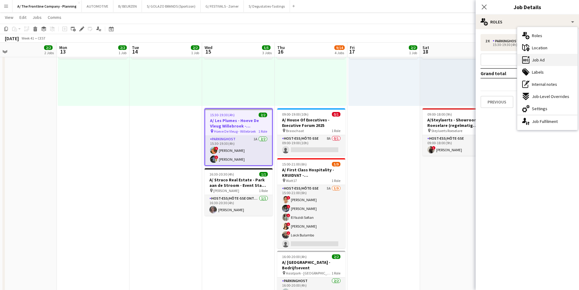
click at [535, 61] on span "Job Ad" at bounding box center [538, 59] width 13 height 5
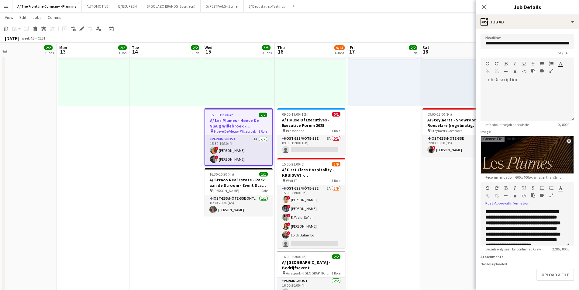
click at [552, 193] on button "button" at bounding box center [552, 195] width 4 height 5
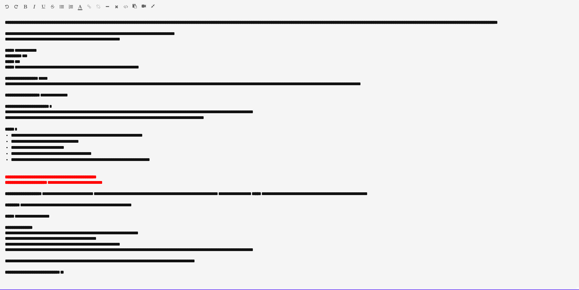
click at [35, 54] on p "********* ***" at bounding box center [290, 55] width 570 height 5
click at [64, 98] on p "**********" at bounding box center [290, 94] width 570 height 5
click at [88, 93] on p "**********" at bounding box center [290, 94] width 570 height 5
click at [56, 56] on p "********* ******" at bounding box center [290, 55] width 570 height 5
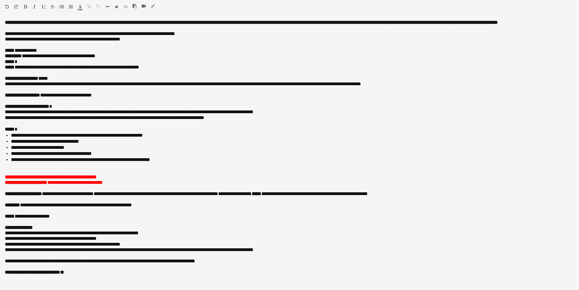
click at [152, 7] on icon "button" at bounding box center [153, 6] width 4 height 4
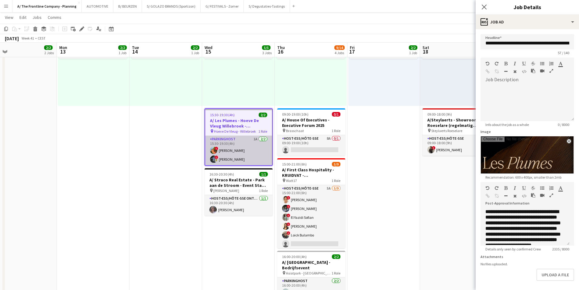
click at [240, 151] on app-card-role "Parkinghost 1A [DATE] 15:30-19:30 (4h) ! [PERSON_NAME] ! [PERSON_NAME]" at bounding box center [238, 151] width 67 height 30
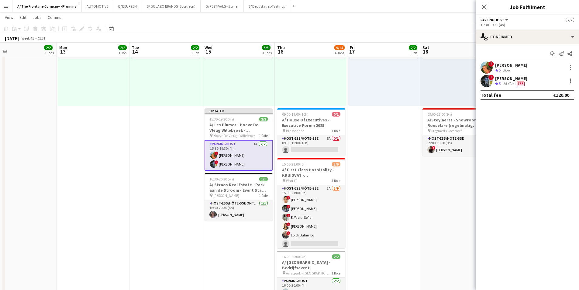
click at [504, 77] on div "[PERSON_NAME]" at bounding box center [512, 78] width 32 height 5
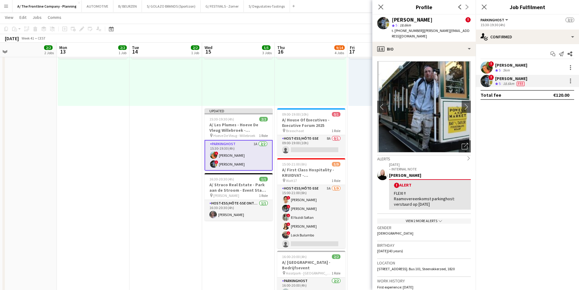
click at [413, 31] on span "t. [PHONE_NUMBER]" at bounding box center [408, 30] width 32 height 5
copy span "32499748270"
click at [511, 64] on div "[PERSON_NAME]" at bounding box center [512, 64] width 32 height 5
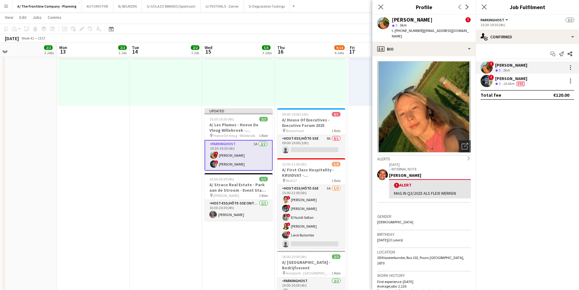
click at [406, 30] on span "t. [PHONE_NUMBER]" at bounding box center [408, 30] width 32 height 5
copy span "32472046206"
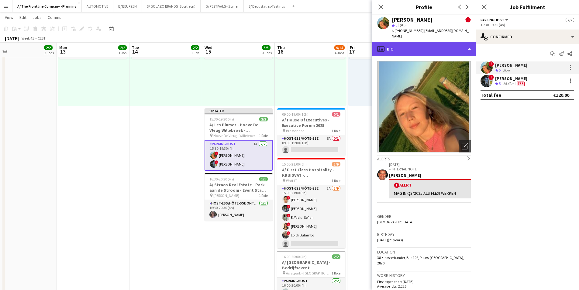
click at [423, 44] on div "profile Bio" at bounding box center [424, 49] width 103 height 15
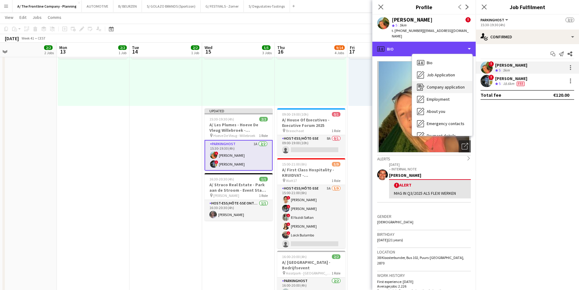
scroll to position [57, 0]
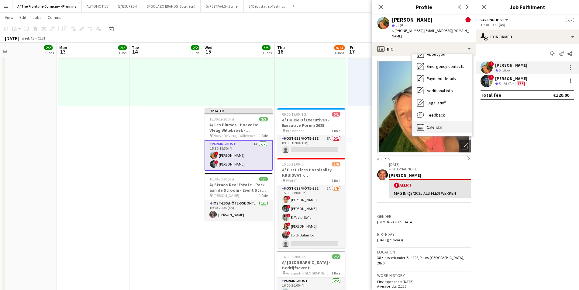
click at [439, 125] on div "Calendar Calendar" at bounding box center [442, 127] width 60 height 12
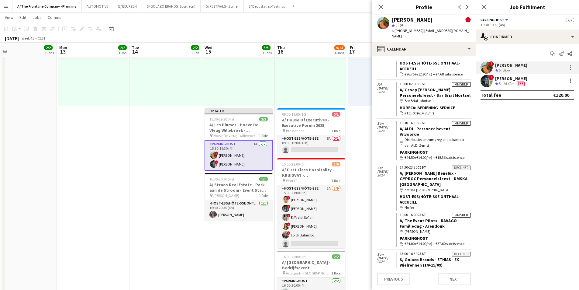
scroll to position [2746, 0]
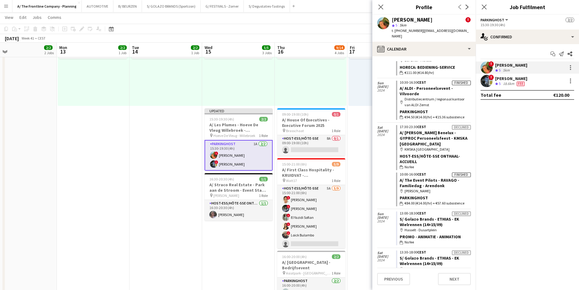
click at [507, 82] on div "18.6km" at bounding box center [509, 83] width 14 height 5
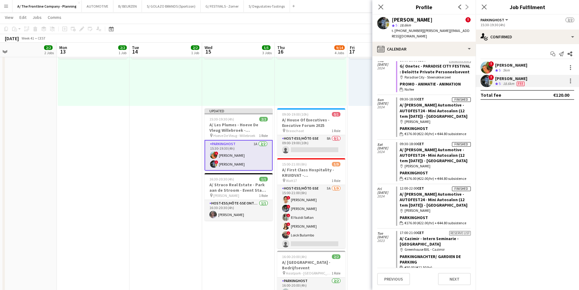
scroll to position [905, 0]
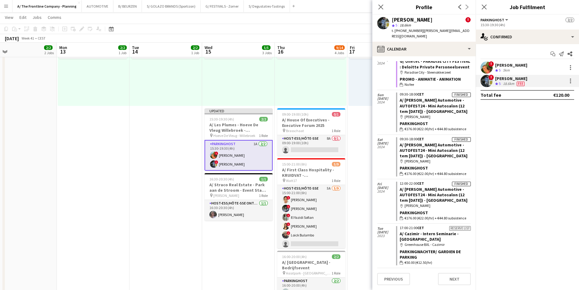
click at [7, 5] on app-icon "Menu" at bounding box center [6, 6] width 5 height 5
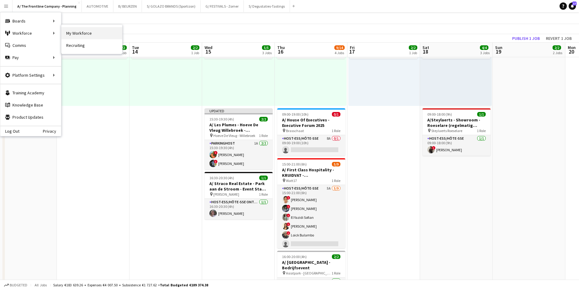
click at [78, 34] on link "My Workforce" at bounding box center [91, 33] width 61 height 12
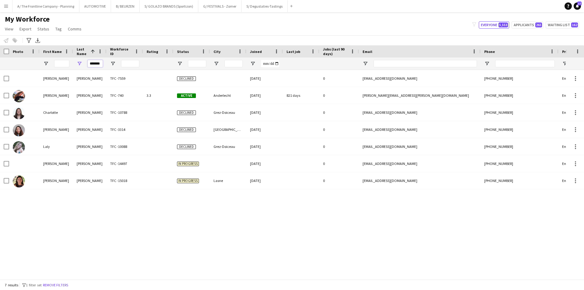
click at [92, 64] on input "*******" at bounding box center [95, 63] width 15 height 7
click at [60, 285] on button "Remove filters" at bounding box center [56, 285] width 28 height 7
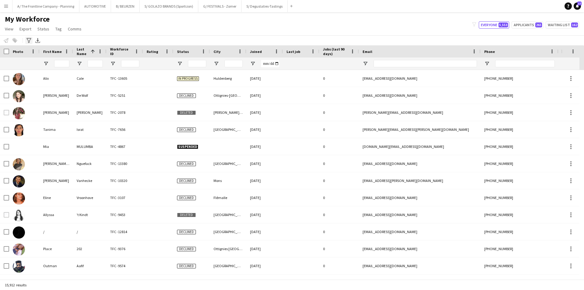
click at [27, 40] on icon "Advanced filters" at bounding box center [28, 40] width 5 height 5
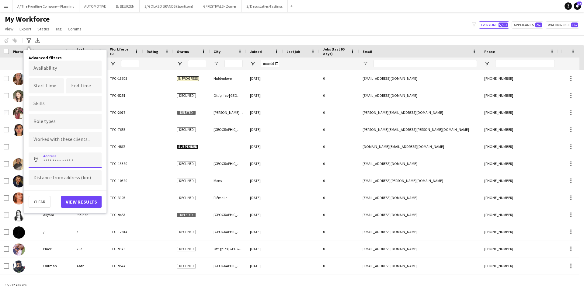
click at [61, 158] on input at bounding box center [65, 159] width 73 height 15
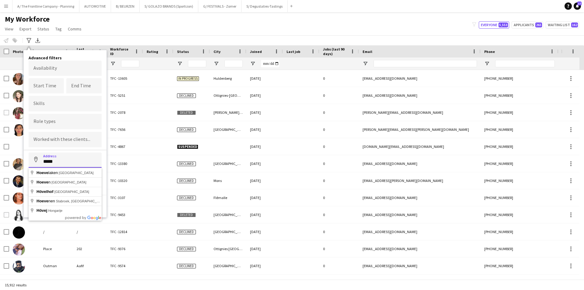
type input "*****"
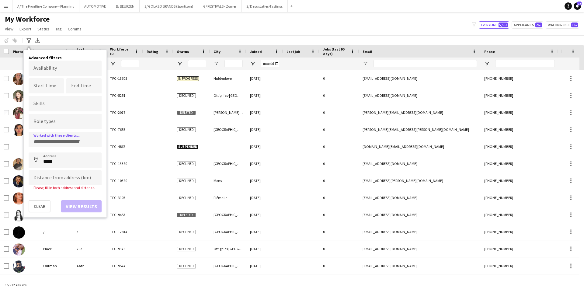
click at [67, 144] on div at bounding box center [65, 140] width 73 height 16
type input "*****"
click at [66, 162] on div "les plumes" at bounding box center [65, 156] width 73 height 15
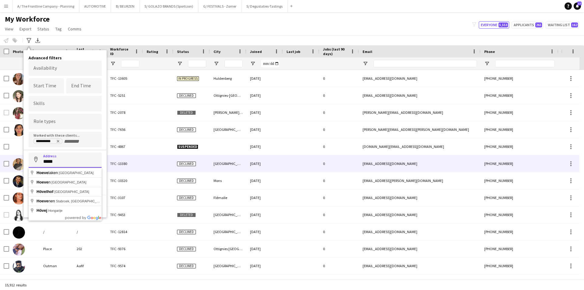
drag, startPoint x: 61, startPoint y: 163, endPoint x: 17, endPoint y: 165, distance: 43.6
click at [17, 165] on main "My Workforce View Views Default view New view Update view Delete view Edit name…" at bounding box center [292, 147] width 584 height 270
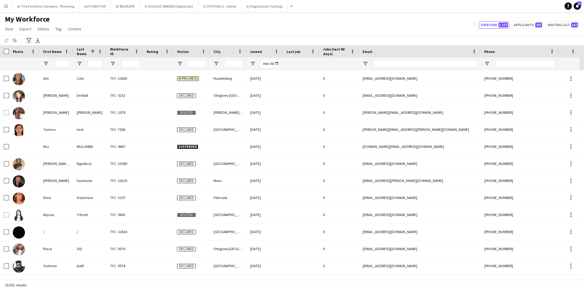
click at [30, 40] on icon at bounding box center [28, 40] width 5 height 5
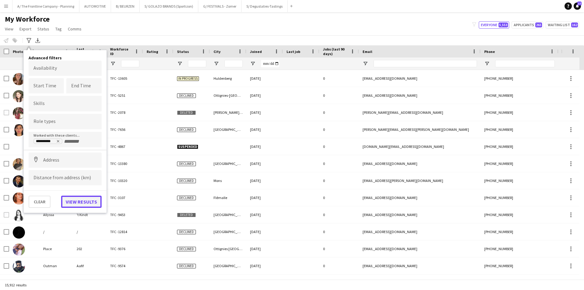
click at [85, 200] on button "View results" at bounding box center [81, 202] width 40 height 12
type input "**********"
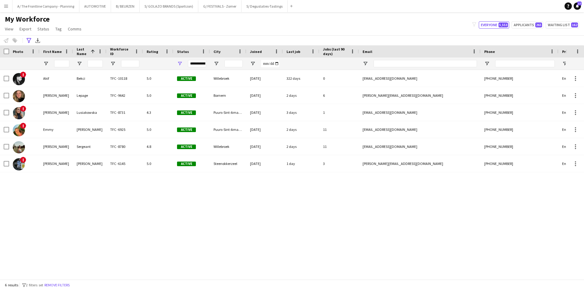
click at [305, 178] on div "! Akif Bekci TFC -10118 5.0 Active Willebroek [DATE] 322 days 0 [EMAIL_ADDRESS]…" at bounding box center [283, 172] width 566 height 205
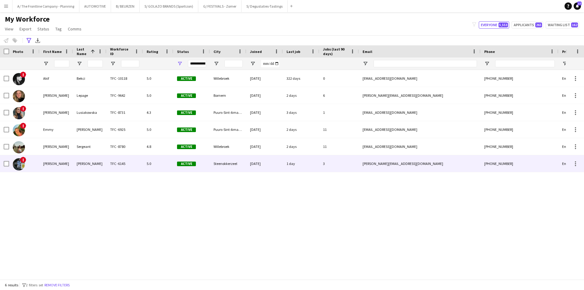
click at [58, 169] on div "[PERSON_NAME]" at bounding box center [56, 163] width 33 height 17
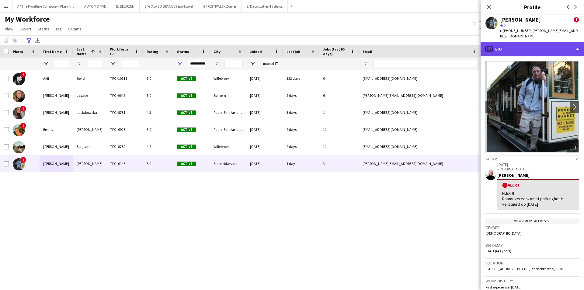
click at [537, 43] on div "profile Bio" at bounding box center [532, 49] width 103 height 15
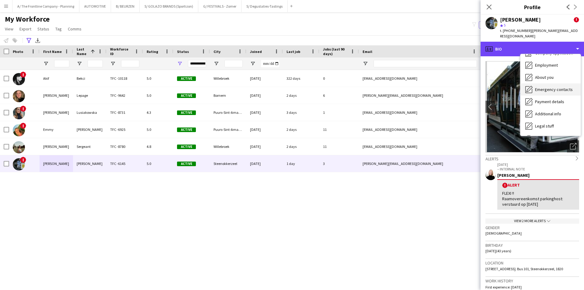
scroll to position [45, 0]
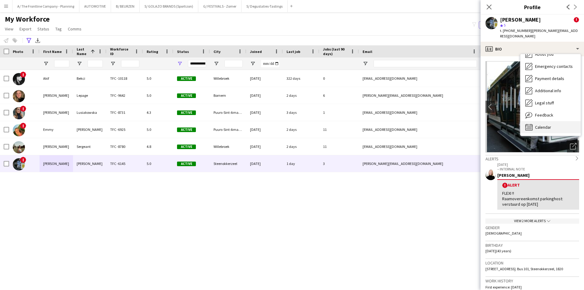
click at [540, 124] on span "Calendar" at bounding box center [543, 126] width 16 height 5
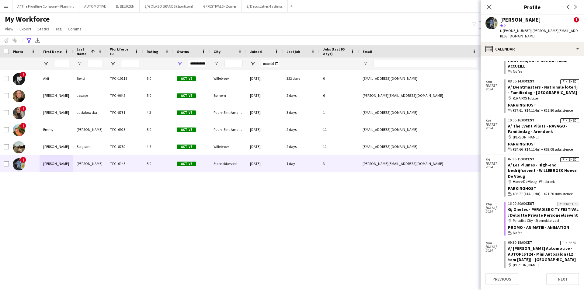
scroll to position [760, 0]
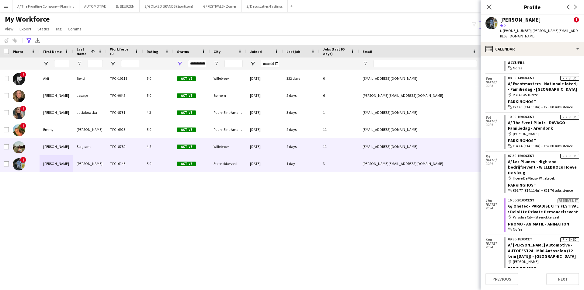
click at [52, 144] on div "[PERSON_NAME]" at bounding box center [56, 146] width 33 height 17
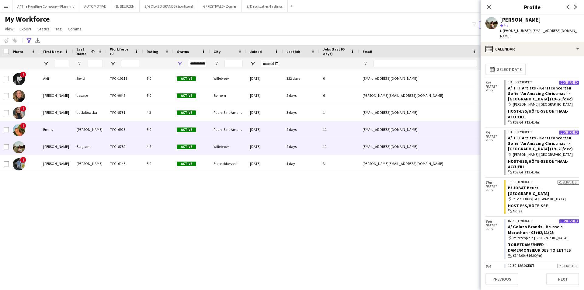
click at [54, 133] on div "Emmy" at bounding box center [56, 129] width 33 height 17
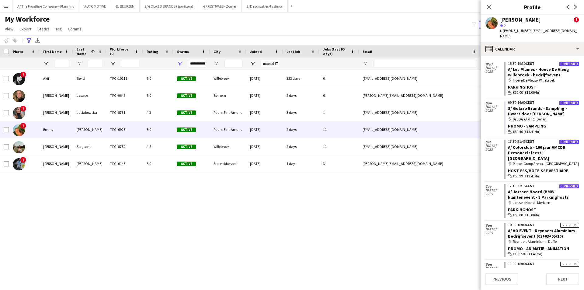
scroll to position [221, 0]
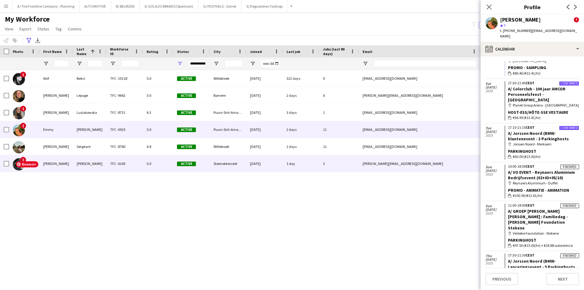
click at [39, 169] on div "!" at bounding box center [24, 163] width 30 height 17
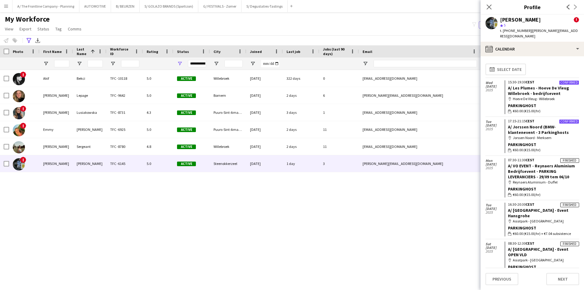
scroll to position [180, 0]
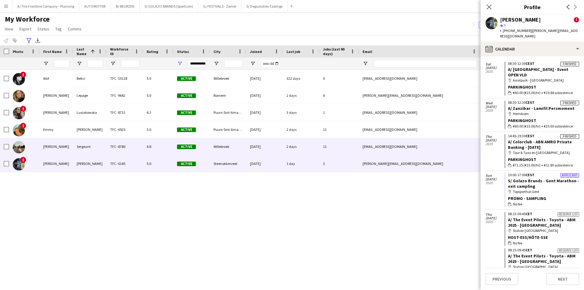
click at [61, 147] on div "[PERSON_NAME]" at bounding box center [56, 146] width 33 height 17
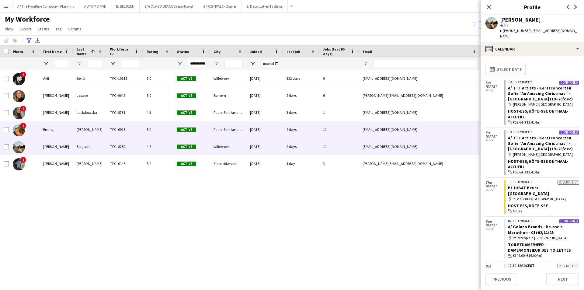
click at [49, 133] on div "Emmy" at bounding box center [56, 129] width 33 height 17
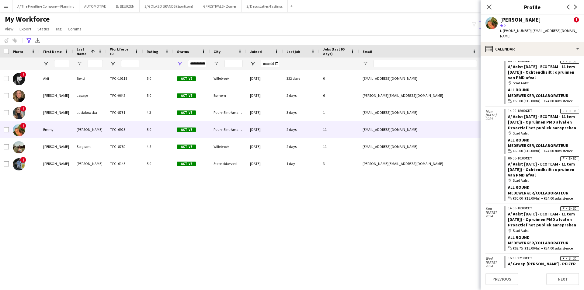
scroll to position [3544, 0]
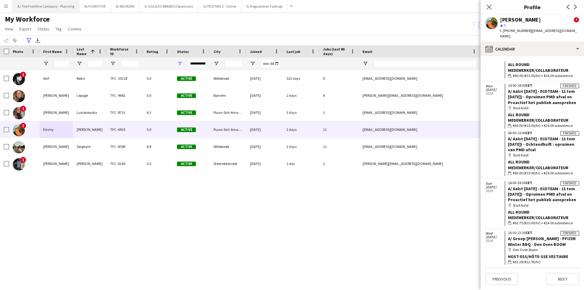
click at [49, 7] on button "A/ The Frontline Company - Planning Close" at bounding box center [45, 6] width 67 height 12
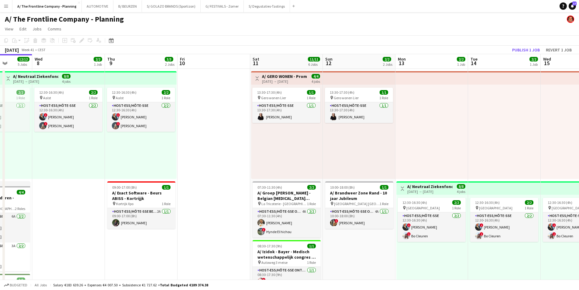
scroll to position [0, 196]
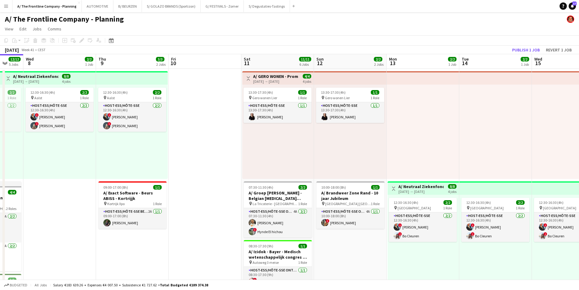
drag, startPoint x: 322, startPoint y: 165, endPoint x: 199, endPoint y: 153, distance: 123.8
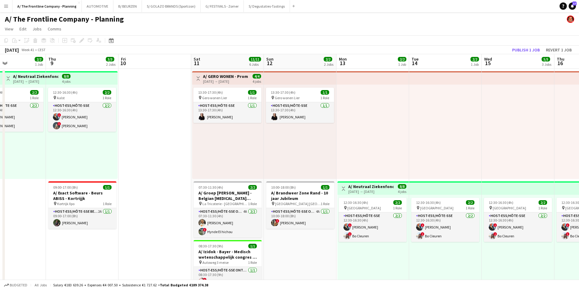
drag, startPoint x: 357, startPoint y: 236, endPoint x: 62, endPoint y: 203, distance: 296.9
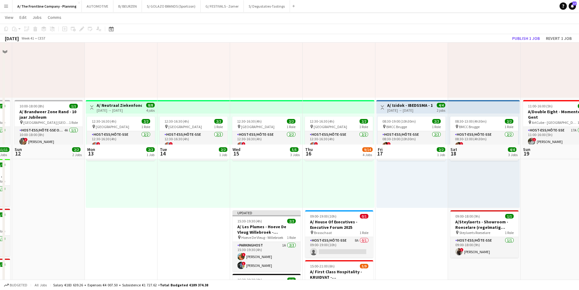
scroll to position [183, 0]
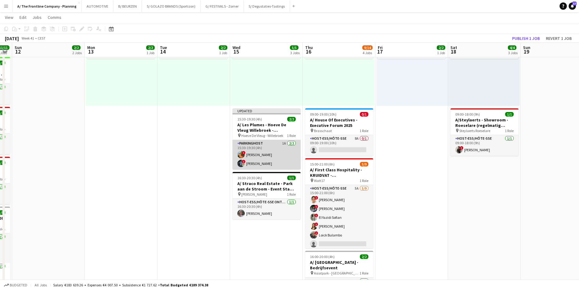
click at [253, 164] on app-card-role "Parkinghost 1A [DATE] 15:30-19:30 (4h) ! [PERSON_NAME] ! [PERSON_NAME]" at bounding box center [267, 155] width 68 height 30
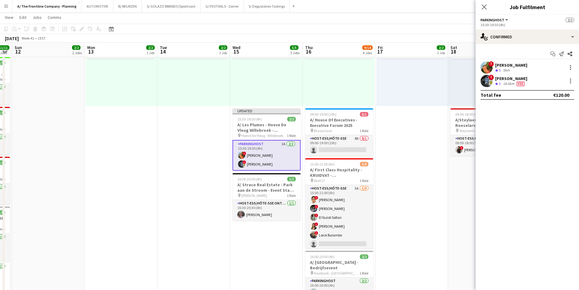
click at [510, 63] on div "[PERSON_NAME]" at bounding box center [512, 64] width 32 height 5
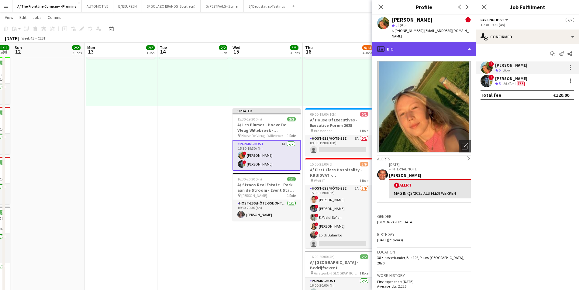
click at [433, 42] on div "profile Bio" at bounding box center [424, 49] width 103 height 15
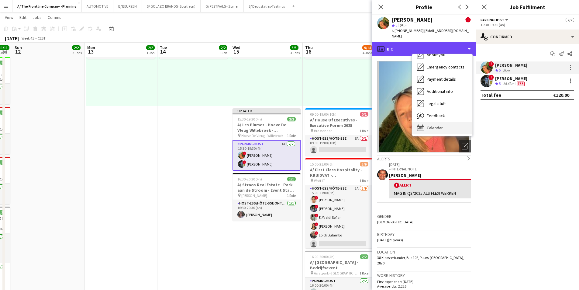
scroll to position [57, 0]
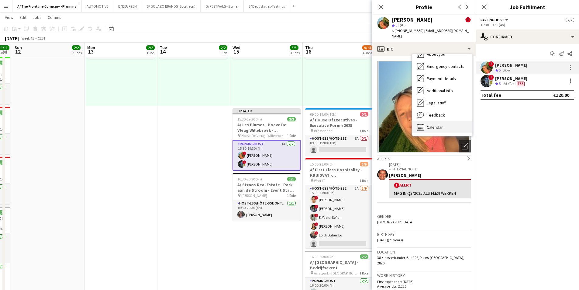
click at [443, 121] on div "Calendar Calendar" at bounding box center [442, 127] width 60 height 12
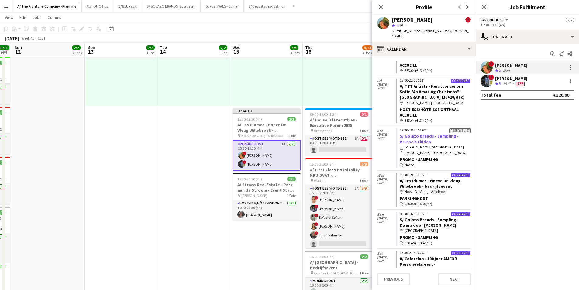
scroll to position [61, 0]
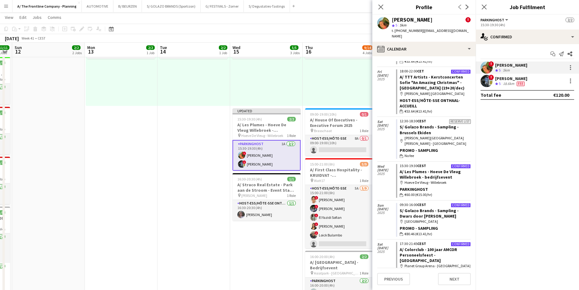
click at [211, 83] on div "12:30-16:30 (4h) 2/2 pin Leuven 1 Role Host-ess/Hôte-sse [DATE] 12:30-16:30 (4h…" at bounding box center [194, 59] width 73 height 94
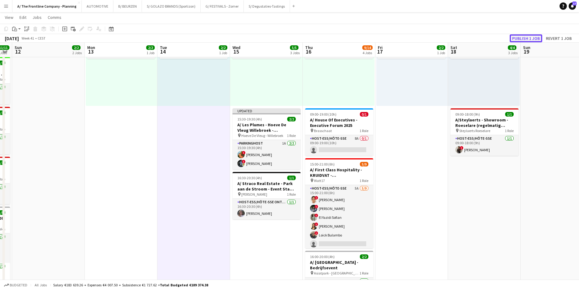
click at [524, 37] on button "Publish 1 job" at bounding box center [526, 38] width 33 height 8
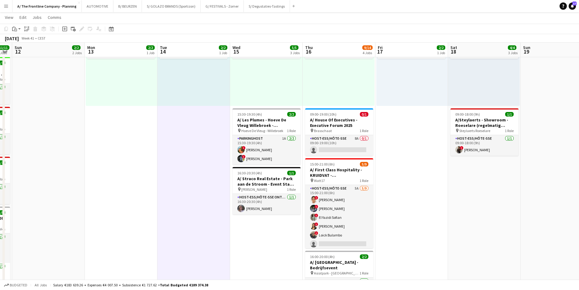
click at [169, 128] on app-date-cell "12:30-16:30 (4h) 2/2 pin Leuven 1 Role Host-ess/Hôte-sse [DATE] 12:30-16:30 (4h…" at bounding box center [194, 195] width 73 height 619
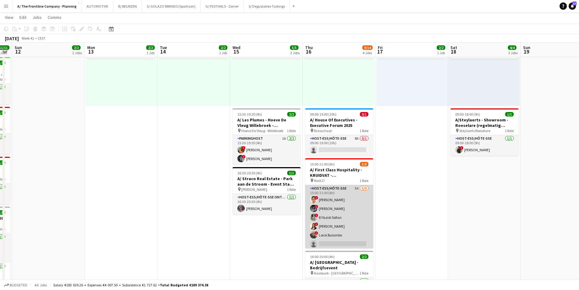
click at [336, 215] on app-card-role "Host-ess/Hôte-sse 5A [DATE] 15:00-21:00 (6h) ! [PERSON_NAME] ! [PERSON_NAME] ! …" at bounding box center [339, 230] width 68 height 91
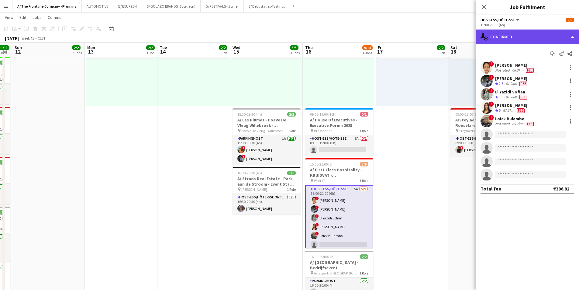
click at [530, 37] on div "single-neutral-actions-check-2 Confirmed" at bounding box center [527, 37] width 103 height 15
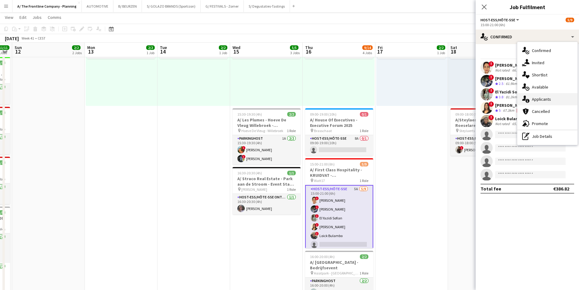
click at [537, 102] on span "Applicants" at bounding box center [541, 98] width 19 height 5
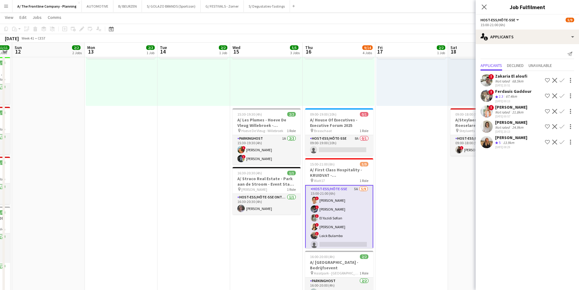
click at [508, 140] on div "13.9km" at bounding box center [509, 142] width 14 height 5
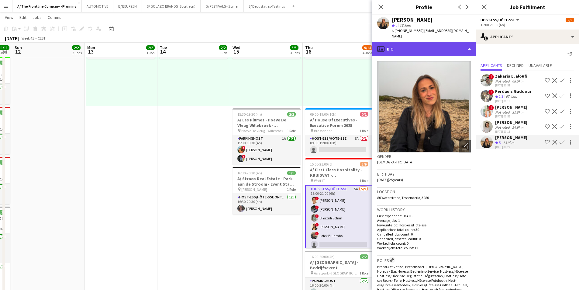
click at [428, 42] on div "profile Bio" at bounding box center [424, 49] width 103 height 15
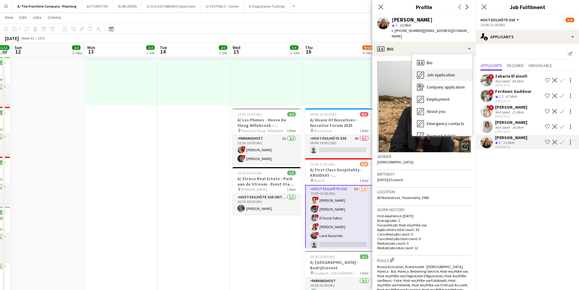
click at [431, 72] on span "Job Application" at bounding box center [441, 74] width 28 height 5
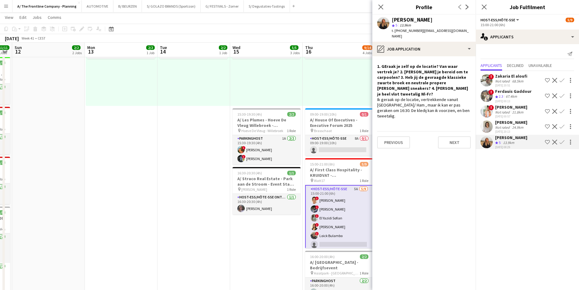
click at [508, 131] on div "[DATE] 20:13" at bounding box center [512, 132] width 32 height 4
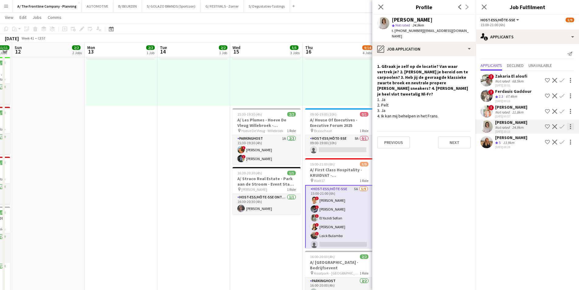
click at [569, 126] on div at bounding box center [570, 126] width 7 height 7
click at [560, 133] on button "Send notification" at bounding box center [552, 137] width 46 height 15
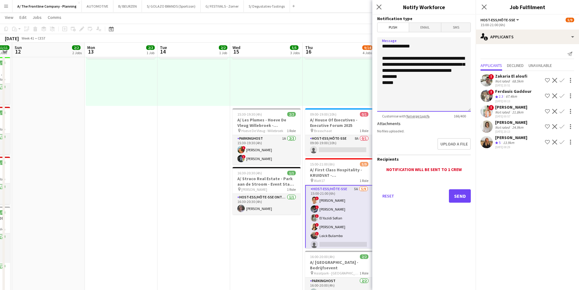
drag, startPoint x: 412, startPoint y: 82, endPoint x: 410, endPoint y: 80, distance: 3.5
click at [409, 82] on textarea "**********" at bounding box center [424, 74] width 94 height 75
drag, startPoint x: 409, startPoint y: 77, endPoint x: 375, endPoint y: 60, distance: 38.1
click at [375, 60] on form "**********" at bounding box center [424, 117] width 103 height 205
type textarea "**********"
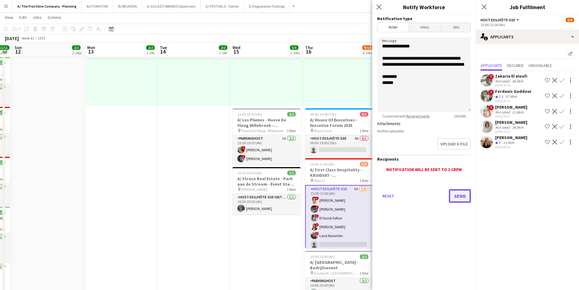
click at [455, 193] on button "Send" at bounding box center [460, 195] width 22 height 13
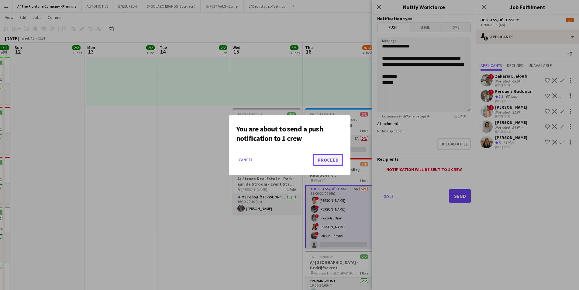
click at [335, 156] on button "Proceed" at bounding box center [328, 160] width 30 height 12
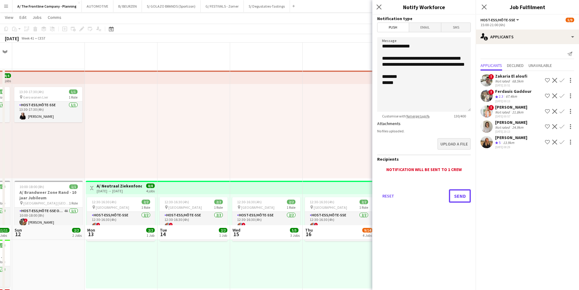
scroll to position [183, 0]
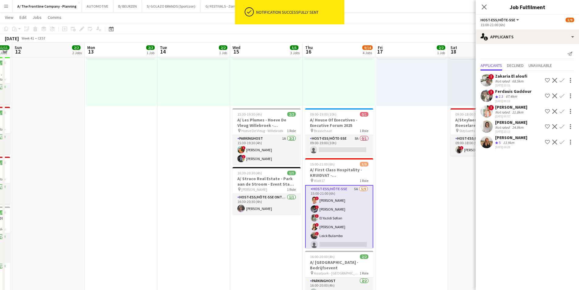
click at [554, 126] on app-icon "Decline" at bounding box center [555, 126] width 5 height 5
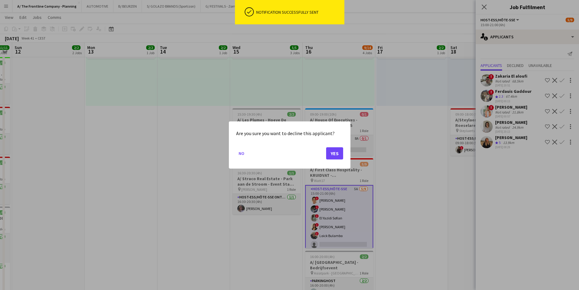
scroll to position [0, 0]
click at [333, 156] on button "Yes" at bounding box center [334, 153] width 17 height 12
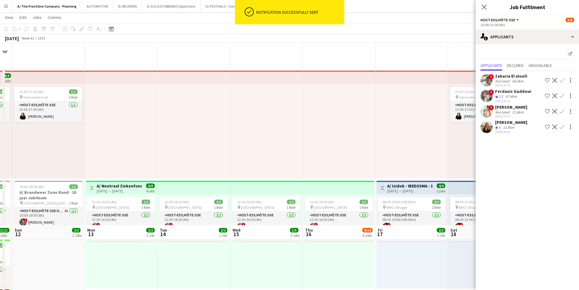
scroll to position [183, 0]
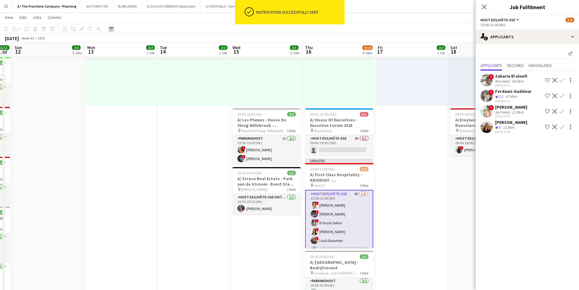
click at [515, 108] on div "[PERSON_NAME]" at bounding box center [512, 106] width 32 height 5
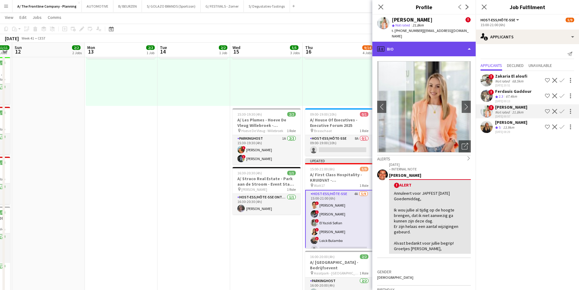
click at [408, 47] on div "profile Bio" at bounding box center [424, 49] width 103 height 15
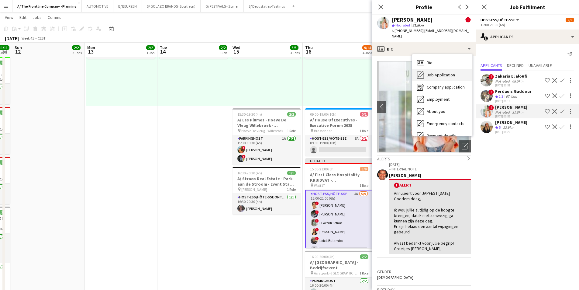
click at [429, 73] on span "Job Application" at bounding box center [441, 74] width 28 height 5
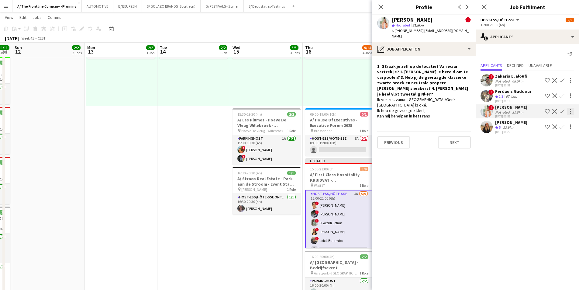
click at [570, 112] on div at bounding box center [570, 111] width 7 height 7
click at [554, 121] on span "Send notification" at bounding box center [552, 122] width 36 height 5
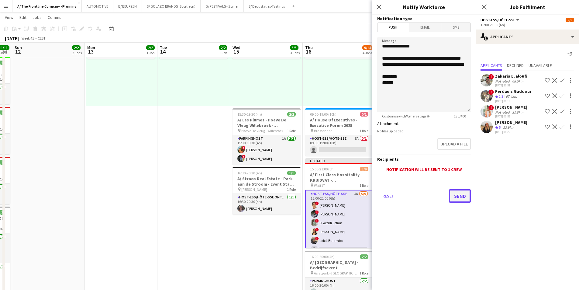
click at [458, 195] on button "Send" at bounding box center [460, 195] width 22 height 13
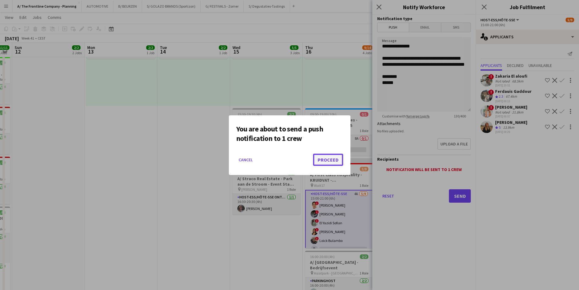
click at [335, 158] on button "Proceed" at bounding box center [328, 160] width 30 height 12
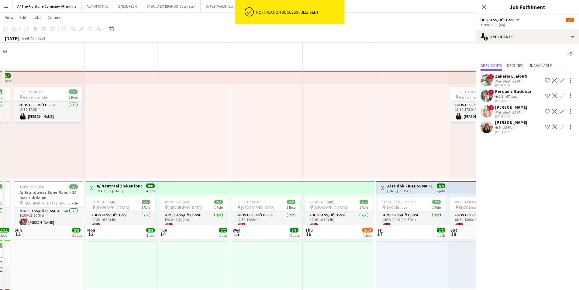
scroll to position [183, 0]
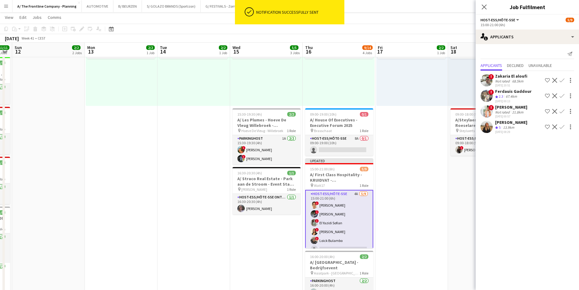
click at [555, 112] on app-icon "Decline" at bounding box center [555, 111] width 5 height 5
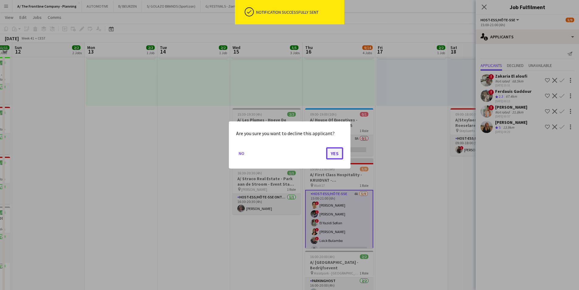
click at [335, 154] on button "Yes" at bounding box center [334, 153] width 17 height 12
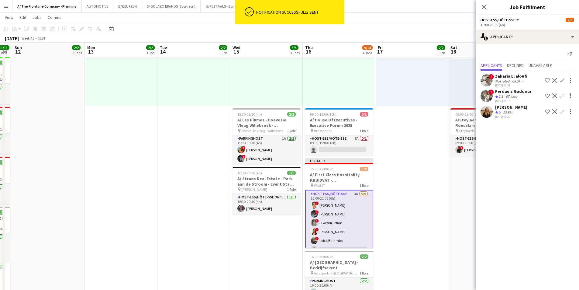
click at [509, 80] on div "Not rated" at bounding box center [504, 81] width 16 height 5
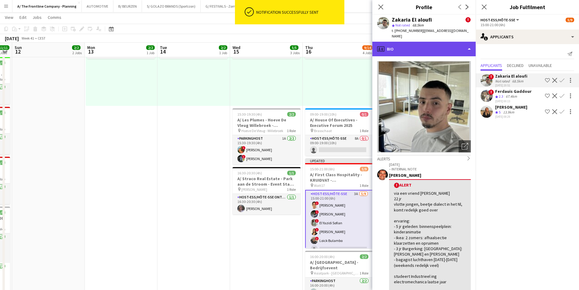
click at [427, 42] on div "profile Bio" at bounding box center [424, 49] width 103 height 15
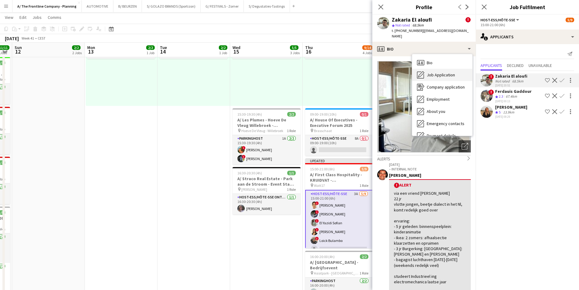
click at [430, 72] on span "Job Application" at bounding box center [441, 74] width 28 height 5
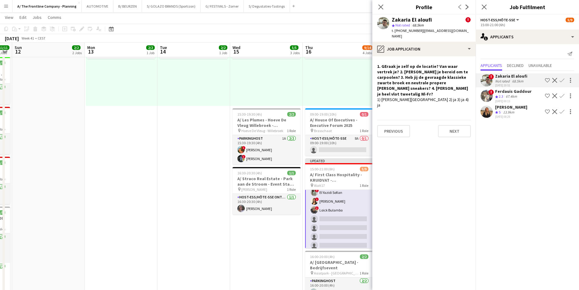
scroll to position [0, 0]
click at [506, 111] on div "13.9km" at bounding box center [509, 112] width 14 height 5
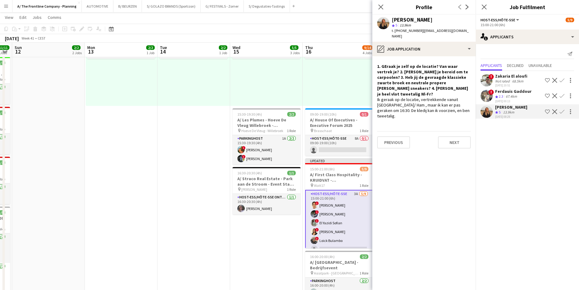
click at [510, 98] on div "67.4km" at bounding box center [512, 96] width 14 height 5
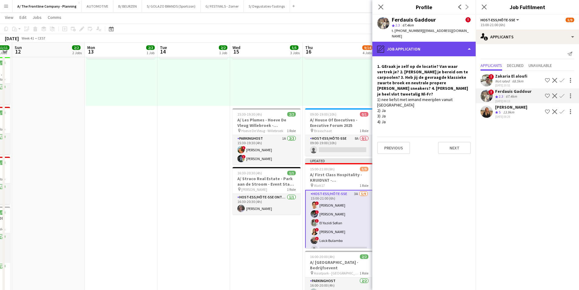
click at [419, 42] on div "pencil4 Job Application" at bounding box center [424, 49] width 103 height 15
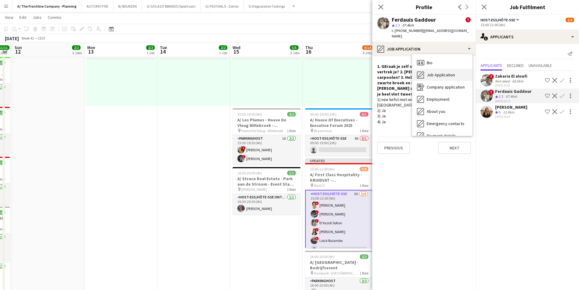
click at [432, 72] on span "Job Application" at bounding box center [441, 74] width 28 height 5
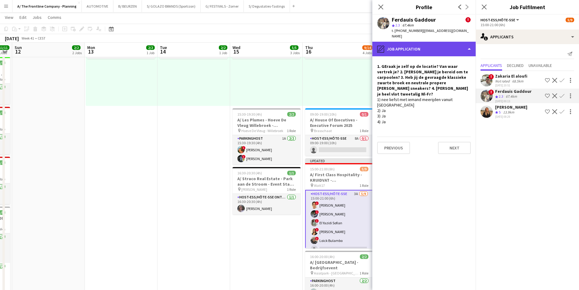
click at [430, 47] on div "pencil4 Job Application" at bounding box center [424, 49] width 103 height 15
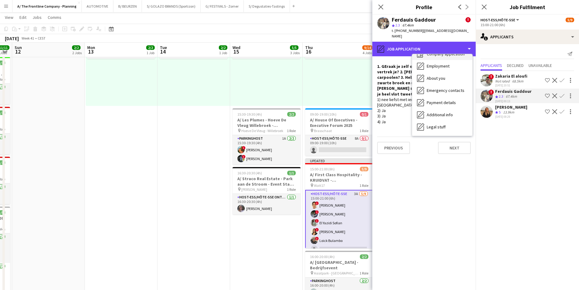
scroll to position [57, 0]
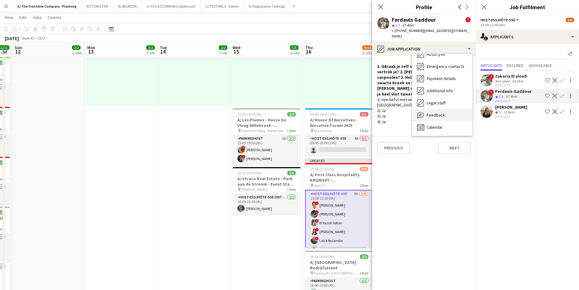
click at [432, 112] on span "Feedback" at bounding box center [436, 114] width 18 height 5
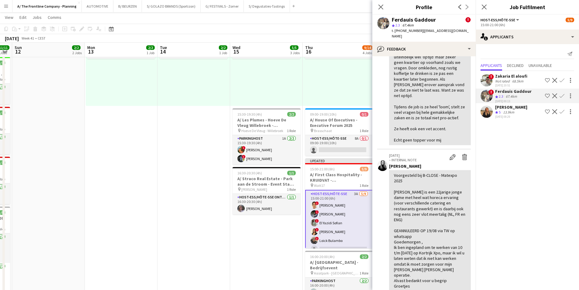
scroll to position [0, 0]
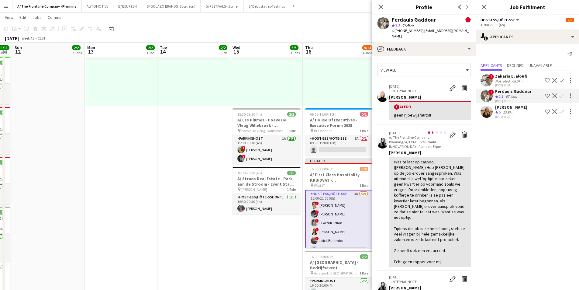
click at [341, 212] on app-card-role "Host-ess/Hôte-sse 3A [DATE] 15:00-21:00 (6h) ! [PERSON_NAME] ! [PERSON_NAME] ! …" at bounding box center [339, 236] width 68 height 92
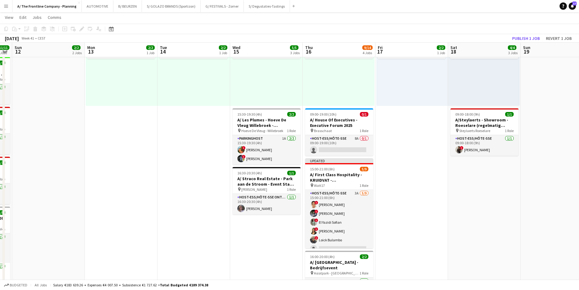
click at [5, 5] on app-icon "Menu" at bounding box center [6, 6] width 5 height 5
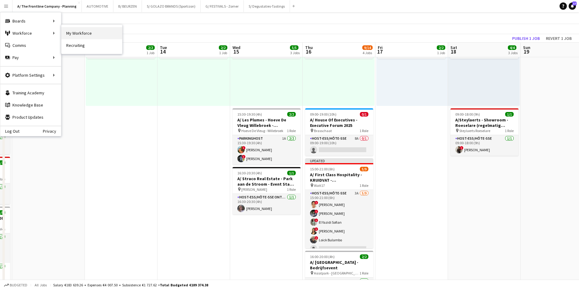
click at [82, 32] on link "My Workforce" at bounding box center [91, 33] width 61 height 12
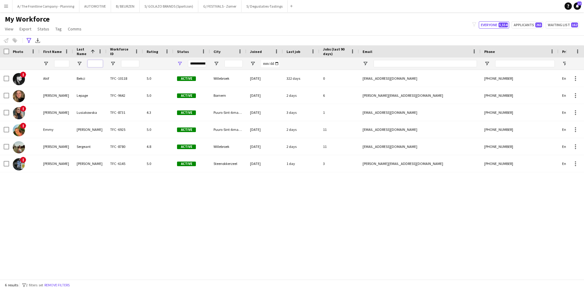
click at [96, 64] on input "Last Name Filter Input" at bounding box center [95, 63] width 15 height 7
click at [67, 282] on button "Remove filters" at bounding box center [57, 285] width 28 height 7
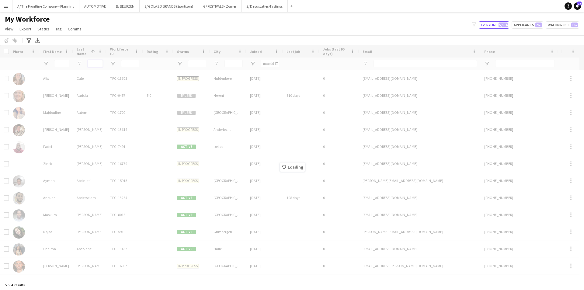
click at [93, 67] on input "Last Name Filter Input" at bounding box center [95, 63] width 15 height 7
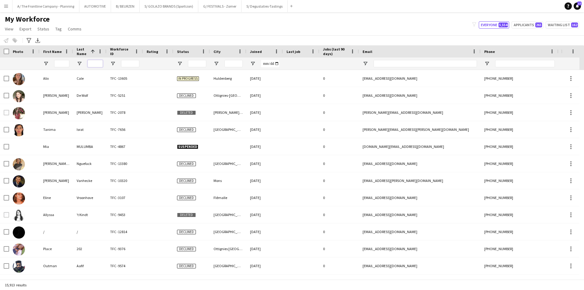
click at [96, 63] on input "Last Name Filter Input" at bounding box center [95, 63] width 15 height 7
type input "******"
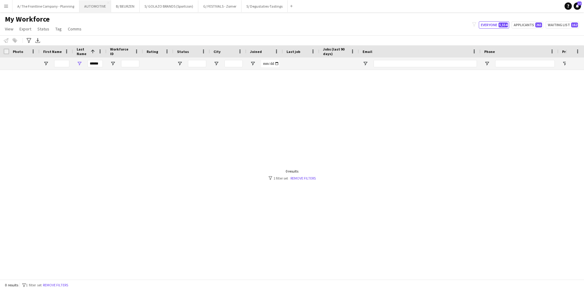
click at [86, 6] on button "AUTOMOTIVE Close" at bounding box center [95, 6] width 32 height 12
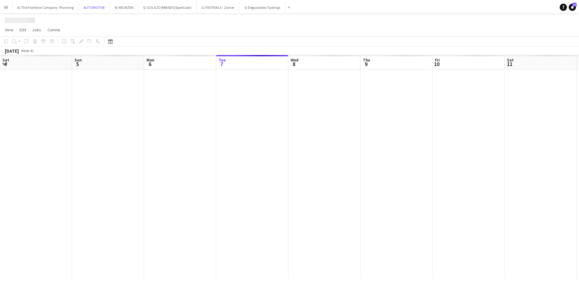
scroll to position [0, 145]
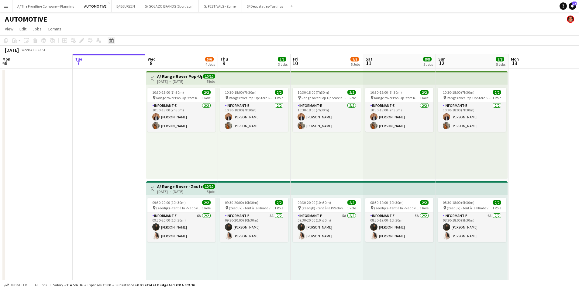
click at [112, 41] on icon at bounding box center [111, 41] width 2 height 2
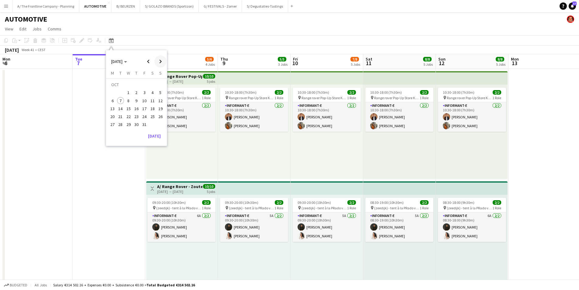
click at [160, 62] on span "Next month" at bounding box center [161, 61] width 12 height 12
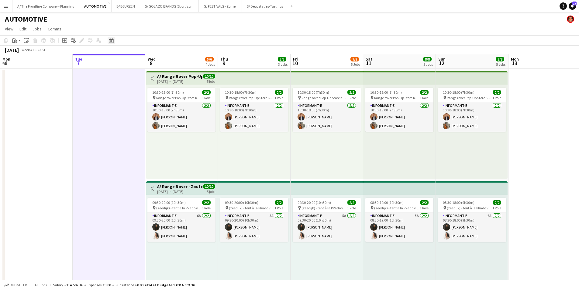
click at [113, 41] on icon "Date picker" at bounding box center [111, 40] width 5 height 5
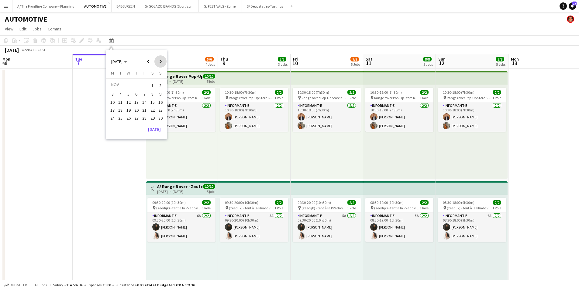
click at [162, 64] on span "Next month" at bounding box center [161, 61] width 12 height 12
click at [146, 95] on span "9" at bounding box center [144, 94] width 7 height 7
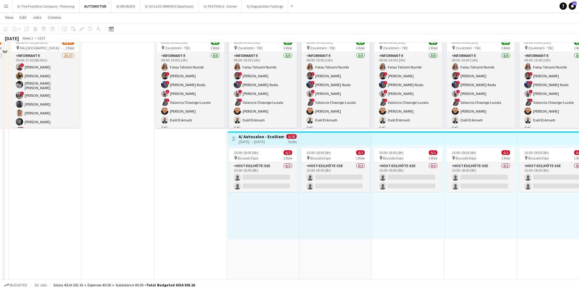
scroll to position [183, 0]
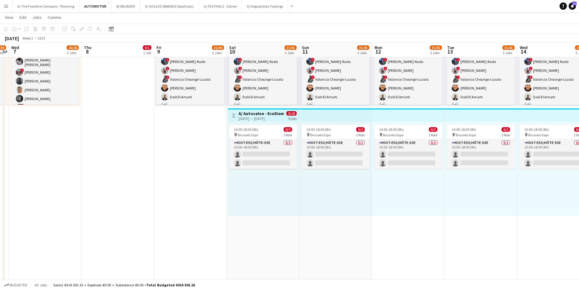
click at [194, 242] on app-date-cell "Toggle View A/ KIA - AUTOSALON 2026 [DATE] → [DATE] 230/310 10 jobs 07:30-23:00…" at bounding box center [190, 162] width 73 height 553
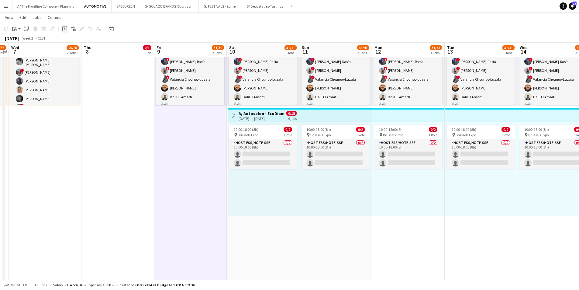
click at [65, 29] on icon at bounding box center [64, 28] width 3 height 3
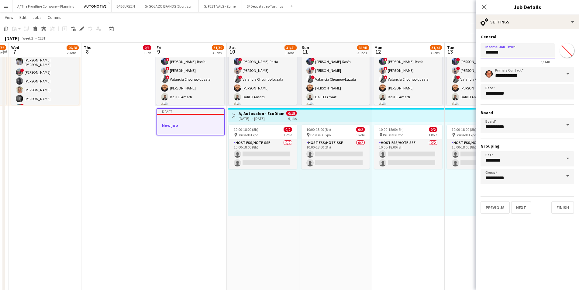
drag, startPoint x: 465, startPoint y: 55, endPoint x: 443, endPoint y: 55, distance: 21.9
click at [443, 55] on body "Menu Boards Boards Boards All jobs Status Workforce Workforce My Workforce Recr…" at bounding box center [289, 208] width 579 height 782
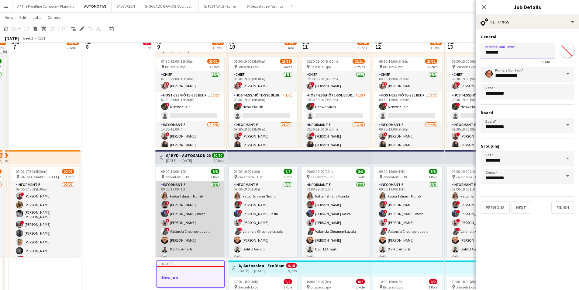
scroll to position [0, 0]
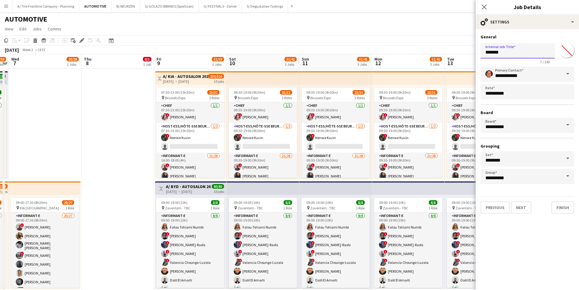
click at [510, 52] on input "*******" at bounding box center [518, 50] width 74 height 15
drag, startPoint x: 453, startPoint y: 56, endPoint x: 440, endPoint y: 56, distance: 13.4
type input "**********"
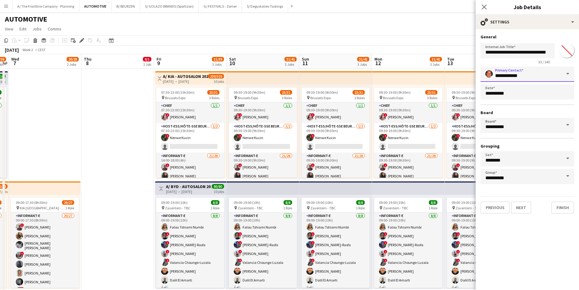
scroll to position [0, 0]
click at [520, 75] on input "**********" at bounding box center [528, 74] width 94 height 15
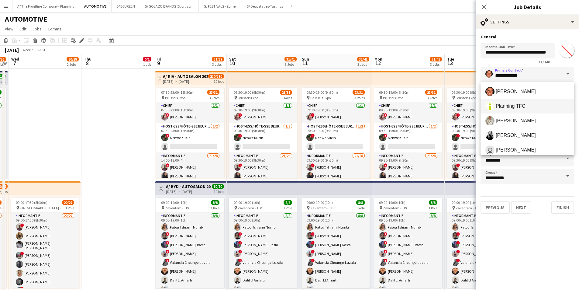
click at [505, 105] on span "Planning TFC" at bounding box center [511, 106] width 30 height 6
type input "**********"
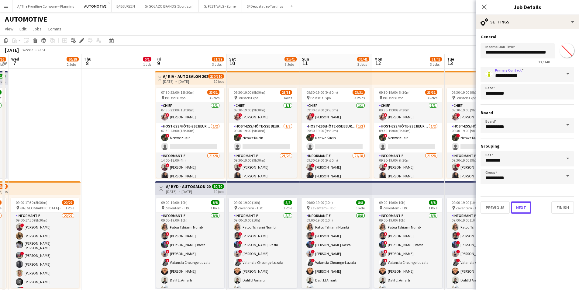
drag, startPoint x: 519, startPoint y: 207, endPoint x: 521, endPoint y: 203, distance: 5.0
click at [519, 208] on button "Next" at bounding box center [521, 207] width 20 height 12
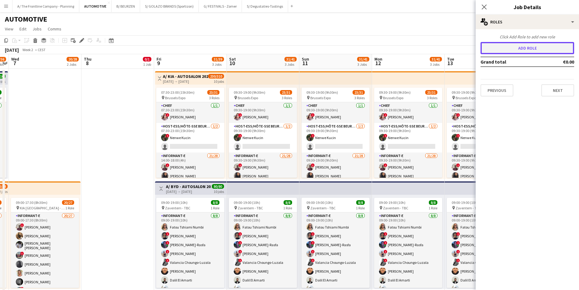
click at [527, 51] on button "Add role" at bounding box center [528, 48] width 94 height 12
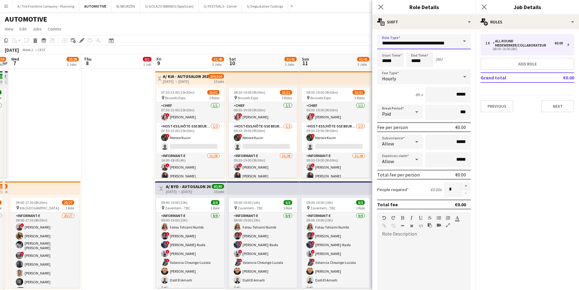
click at [403, 43] on input "**********" at bounding box center [424, 41] width 94 height 15
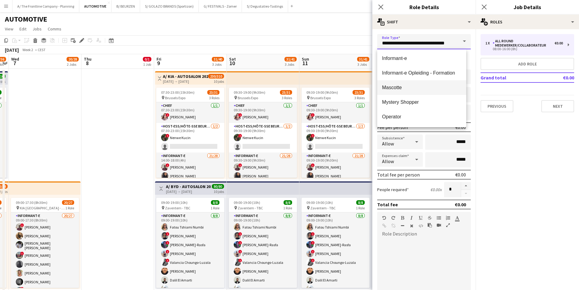
scroll to position [365, 0]
click at [398, 77] on mat-option "Informant-e" at bounding box center [421, 73] width 89 height 15
type input "**********"
type input "******"
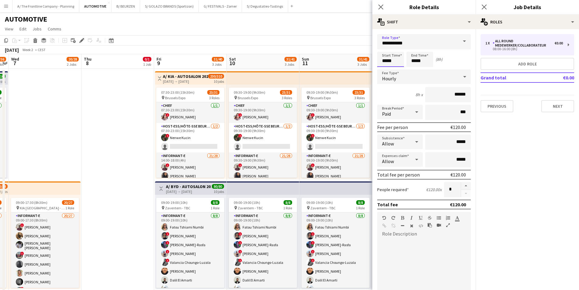
click at [386, 61] on input "*****" at bounding box center [390, 59] width 27 height 15
click at [385, 47] on div at bounding box center [385, 49] width 12 height 6
click at [381, 60] on input "*****" at bounding box center [390, 59] width 27 height 15
click at [386, 47] on div at bounding box center [385, 49] width 12 height 6
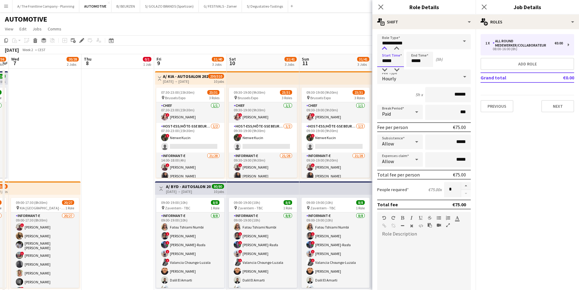
type input "*****"
click at [386, 47] on div at bounding box center [385, 49] width 12 height 6
click at [417, 239] on div at bounding box center [424, 275] width 94 height 73
click at [461, 184] on button "button" at bounding box center [466, 186] width 10 height 8
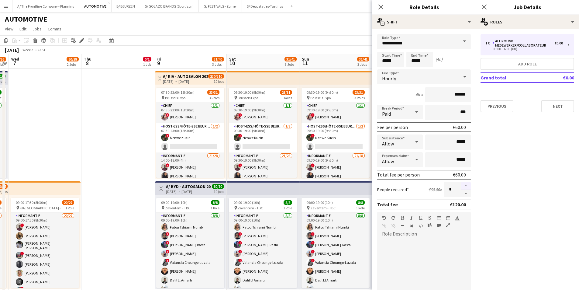
click at [461, 184] on button "button" at bounding box center [466, 186] width 10 height 8
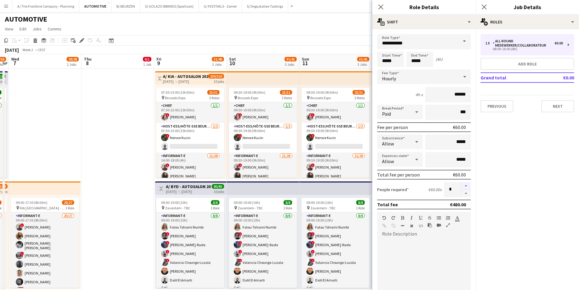
click at [461, 184] on button "button" at bounding box center [466, 186] width 10 height 8
type input "**"
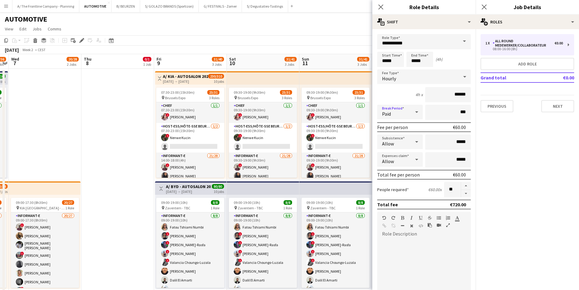
click at [407, 117] on div "Paid" at bounding box center [393, 112] width 33 height 15
click at [405, 140] on mat-option "Unpaid" at bounding box center [398, 144] width 43 height 15
drag, startPoint x: 440, startPoint y: 115, endPoint x: 471, endPoint y: 113, distance: 30.8
click at [471, 113] on form "**********" at bounding box center [424, 223] width 103 height 378
type input "****"
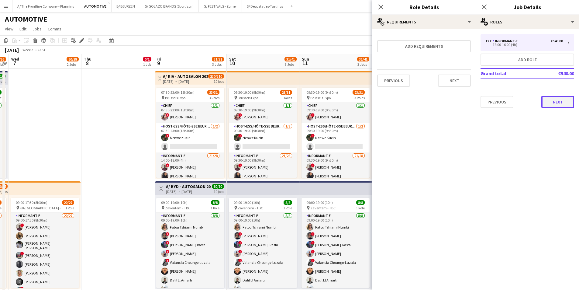
click at [554, 104] on button "Next" at bounding box center [558, 102] width 33 height 12
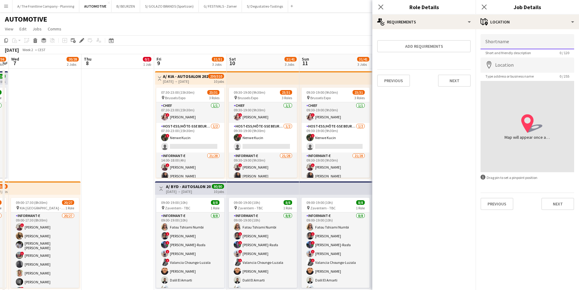
click at [517, 46] on input "Shortname" at bounding box center [528, 41] width 94 height 15
type input "**********"
click at [504, 65] on input "Location" at bounding box center [528, 64] width 94 height 15
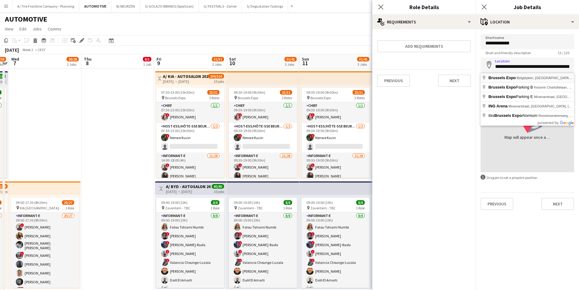
type input "**********"
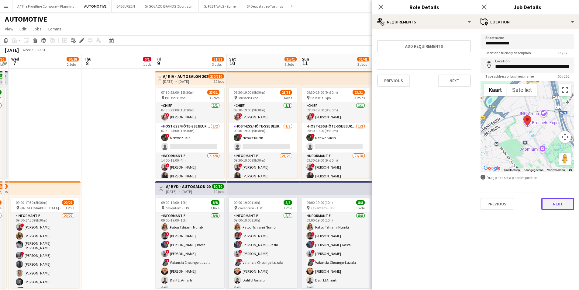
click at [561, 205] on button "Next" at bounding box center [558, 204] width 33 height 12
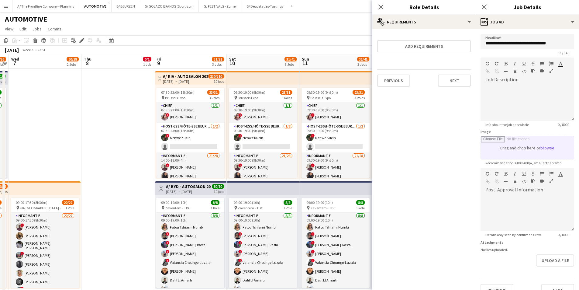
click at [520, 149] on input "Image" at bounding box center [527, 147] width 93 height 23
click at [526, 143] on input "Image" at bounding box center [527, 147] width 93 height 23
type input "**********"
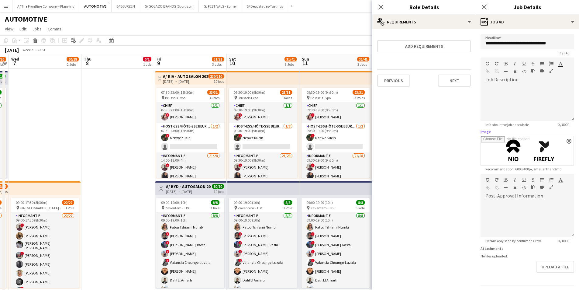
scroll to position [16, 0]
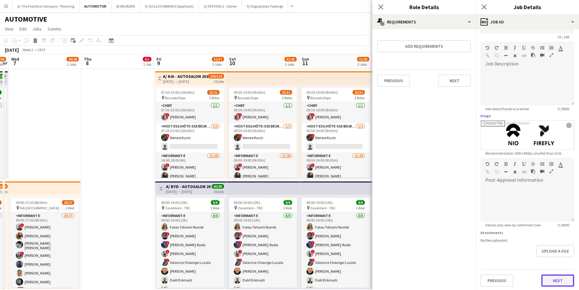
click at [558, 276] on button "Next" at bounding box center [558, 280] width 33 height 12
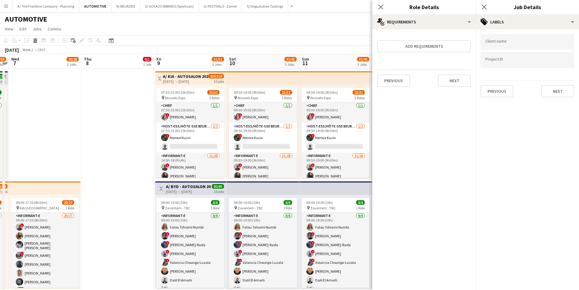
scroll to position [0, 0]
click at [506, 50] on div at bounding box center [528, 52] width 94 height 4
click at [508, 46] on div at bounding box center [528, 42] width 94 height 16
type input "***"
click at [506, 54] on div "Hedin Automotive" at bounding box center [528, 60] width 94 height 15
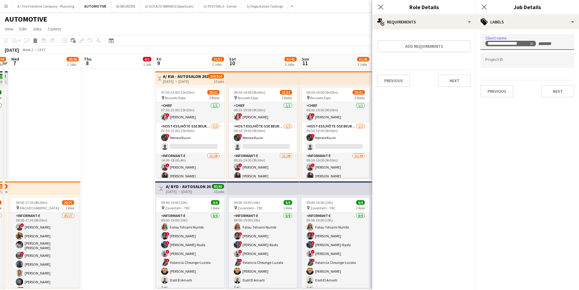
click at [506, 59] on input "Type to search project ID labels..." at bounding box center [528, 59] width 84 height 5
type input "*******"
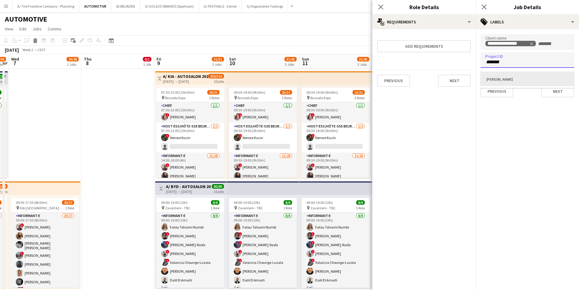
click at [503, 81] on div "[PERSON_NAME]" at bounding box center [528, 78] width 94 height 15
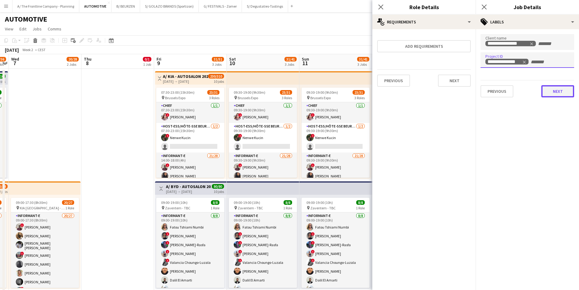
click at [551, 91] on button "Next" at bounding box center [558, 91] width 33 height 12
type input "*******"
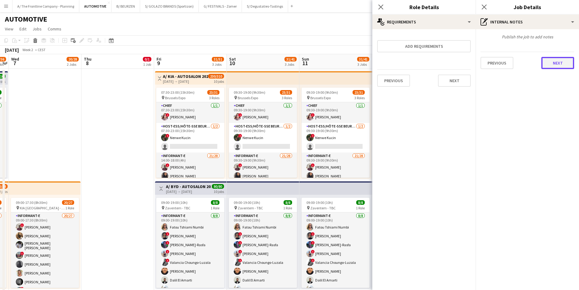
click at [558, 64] on button "Next" at bounding box center [558, 63] width 33 height 12
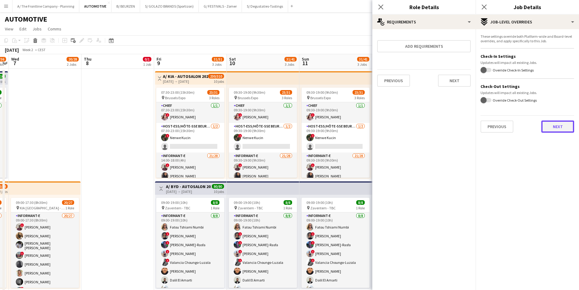
click at [558, 127] on button "Next" at bounding box center [558, 126] width 33 height 12
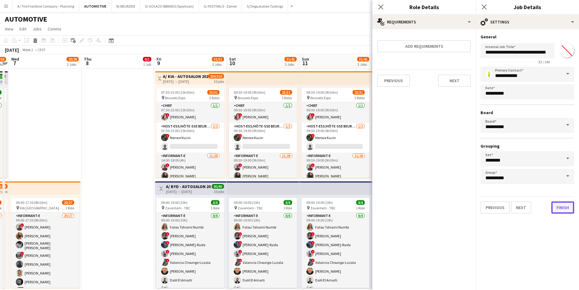
click at [564, 208] on button "Finish" at bounding box center [563, 207] width 23 height 12
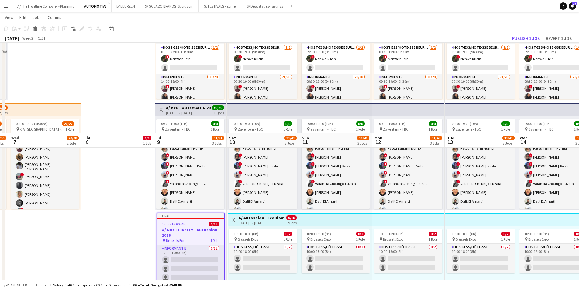
scroll to position [183, 0]
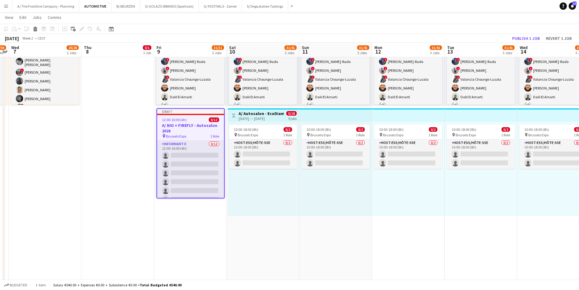
click at [182, 122] on app-job-card "Draft 12:00-16:00 (4h) 0/12 A/ NIO + FIREFLY - Autosalon 2026 pin Brussels Expo…" at bounding box center [191, 153] width 68 height 90
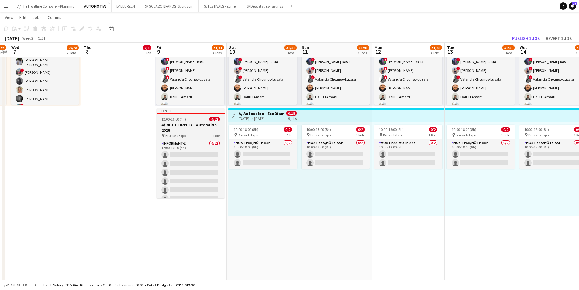
click at [188, 120] on div "12:00-16:00 (4h) 0/12" at bounding box center [191, 119] width 68 height 5
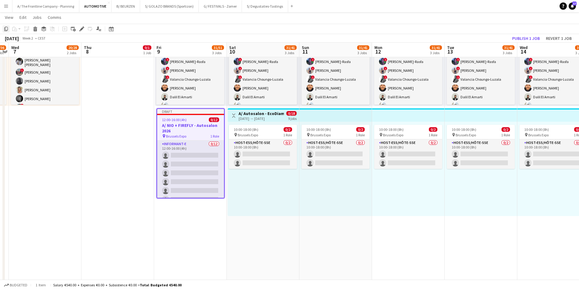
click at [6, 30] on icon "Copy" at bounding box center [6, 28] width 5 height 5
click at [263, 233] on app-date-cell "09:30-19:00 (9h30m) 23/31 pin Brussels Expo 3 Roles Chief [DATE] 09:30-19:00 (9…" at bounding box center [263, 162] width 73 height 553
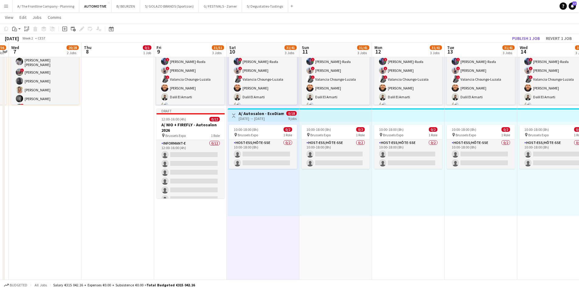
click at [327, 232] on app-date-cell "09:30-19:00 (9h30m) 23/31 pin Brussels Expo 3 Roles Chief [DATE] 09:30-19:00 (9…" at bounding box center [336, 162] width 73 height 553
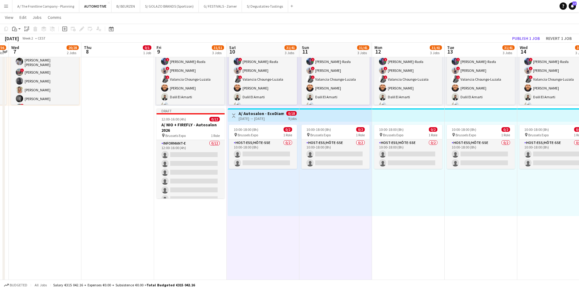
click at [390, 229] on app-date-cell "09:30-19:00 (9h30m) 23/31 pin Brussels Expo 3 Roles Chief [DATE] 09:30-19:00 (9…" at bounding box center [408, 162] width 73 height 553
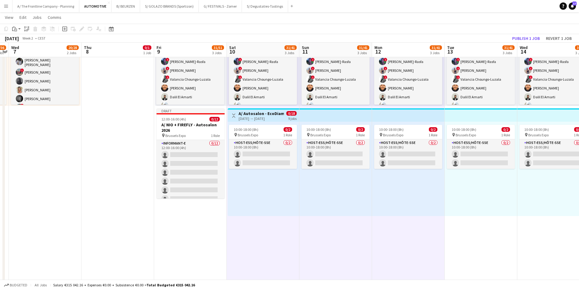
click at [495, 230] on app-date-cell "09:30-19:00 (9h30m) 23/31 pin Brussels Expo 3 Roles Chief [DATE] 09:30-19:00 (9…" at bounding box center [481, 162] width 73 height 553
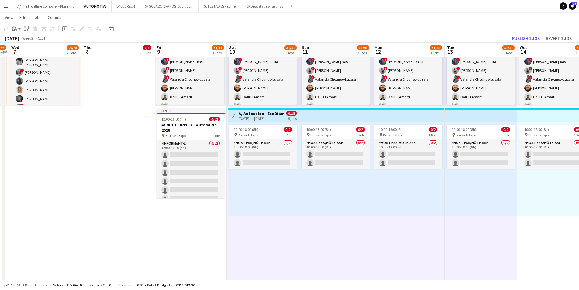
click at [544, 229] on app-date-cell "09:30-19:00 (9h30m) 23/31 pin Brussels Expo 3 Roles Chief [DATE] 09:30-19:00 (9…" at bounding box center [554, 162] width 73 height 553
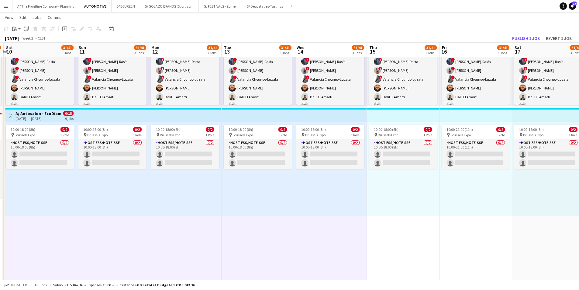
drag, startPoint x: 536, startPoint y: 232, endPoint x: 297, endPoint y: 237, distance: 239.1
click at [297, 237] on app-calendar-viewport "Wed 7 20/28 2 Jobs Thu 8 0/1 1 Job Fri 9 31/51 3 Jobs Sat 10 31/41 3 Jobs Sun 1…" at bounding box center [289, 215] width 579 height 748
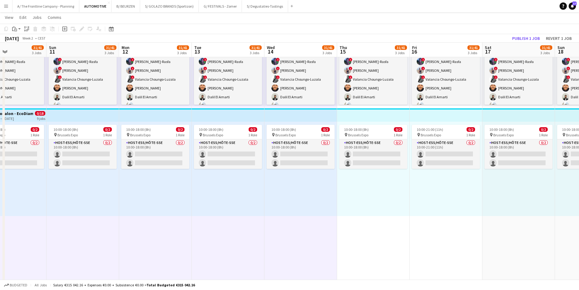
click at [366, 237] on app-date-cell "09:30-19:00 (9h30m) 23/31 pin Brussels Expo 3 Roles Chief [DATE] 09:30-19:00 (9…" at bounding box center [373, 162] width 73 height 553
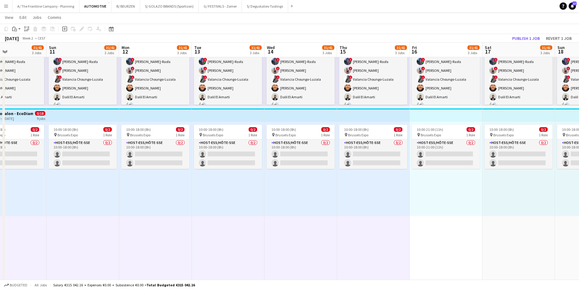
click at [437, 235] on app-date-cell "09:30-22:00 (12h30m) 23/31 pin Brussels Expo 3 Roles Chief [DATE] 09:30-22:00 (…" at bounding box center [446, 162] width 73 height 553
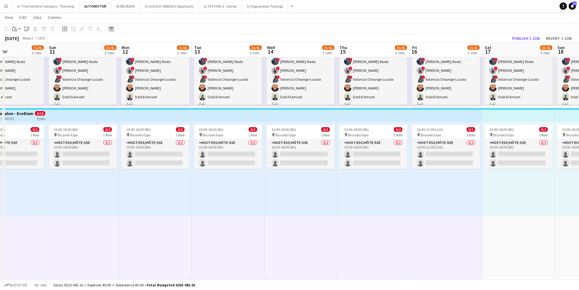
click at [525, 234] on app-date-cell "09:30-19:00 (9h30m) 23/31 pin Brussels Expo 3 Roles Chief [DATE] 09:30-19:00 (9…" at bounding box center [519, 162] width 73 height 553
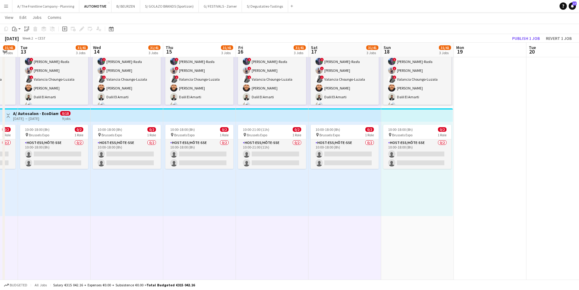
scroll to position [0, 202]
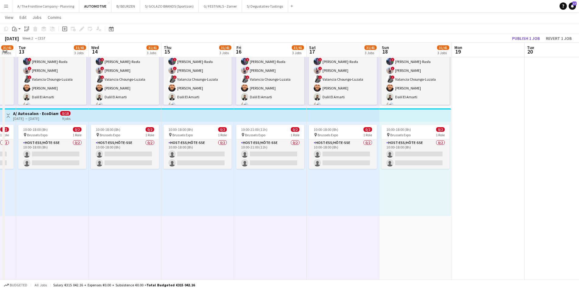
drag, startPoint x: 421, startPoint y: 242, endPoint x: 347, endPoint y: 247, distance: 73.8
click at [347, 247] on app-calendar-viewport "Sat 10 31/41 3 Jobs Sun 11 31/41 3 Jobs Mon 12 31/41 3 Jobs Tue 13 31/41 3 Jobs…" at bounding box center [289, 215] width 579 height 748
click at [421, 245] on app-date-cell "09:30-19:00 (9h30m) 23/31 pin Brussels Expo 3 Roles Chief [DATE] 09:30-19:00 (9…" at bounding box center [416, 162] width 73 height 553
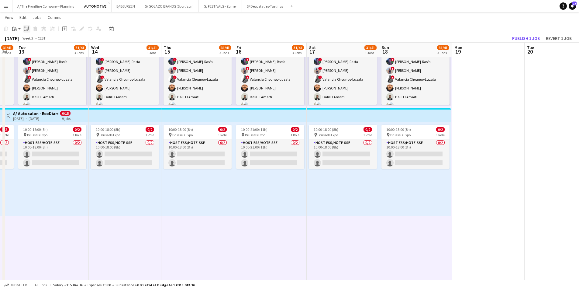
click at [26, 28] on icon "Paste linked Job" at bounding box center [26, 28] width 5 height 5
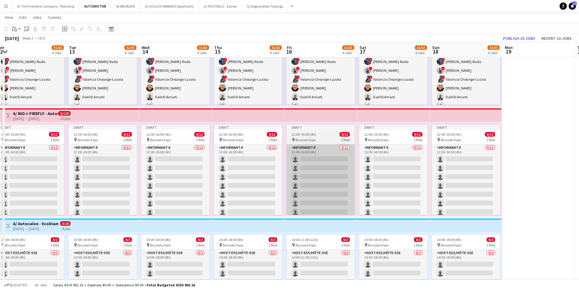
drag, startPoint x: 233, startPoint y: 157, endPoint x: 370, endPoint y: 152, distance: 136.7
click at [328, 154] on app-calendar-viewport "Sat 10 31/53 4 Jobs Sun 11 31/53 4 Jobs Mon 12 31/53 4 Jobs Tue 13 31/53 4 Jobs…" at bounding box center [289, 215] width 579 height 748
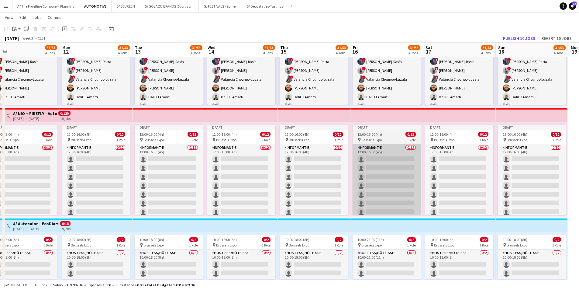
drag, startPoint x: 370, startPoint y: 152, endPoint x: 380, endPoint y: 153, distance: 10.4
click at [389, 150] on app-calendar-viewport "Fri 9 31/51 3 Jobs Sat 10 31/53 4 Jobs Sun 11 31/53 4 Jobs Mon 12 31/53 4 Jobs …" at bounding box center [289, 215] width 579 height 748
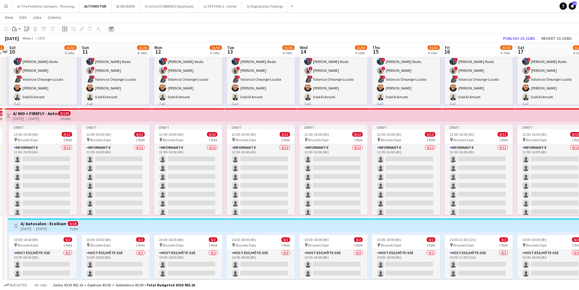
drag, startPoint x: 161, startPoint y: 160, endPoint x: 318, endPoint y: 156, distance: 157.0
click at [318, 156] on app-calendar-viewport "Thu 8 0/1 1 Job Fri 9 31/51 3 Jobs Sat 10 31/53 4 Jobs Sun 11 31/53 4 Jobs Mon …" at bounding box center [289, 215] width 579 height 748
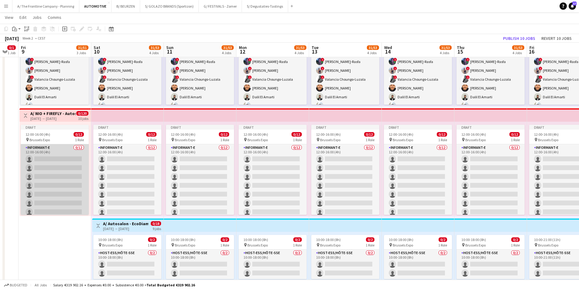
click at [65, 167] on app-card-role "Informant-e 0/12 12:00-16:00 (4h) single-neutral-actions single-neutral-actions…" at bounding box center [55, 203] width 68 height 118
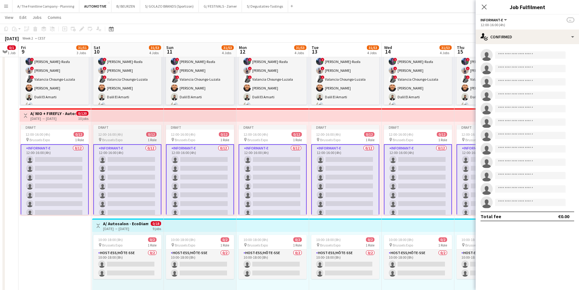
click at [133, 144] on app-job-card "Draft 12:00-16:00 (4h) 0/12 pin Brussels Expo 1 Role Informant-e 0/12 12:00-16:…" at bounding box center [127, 170] width 68 height 90
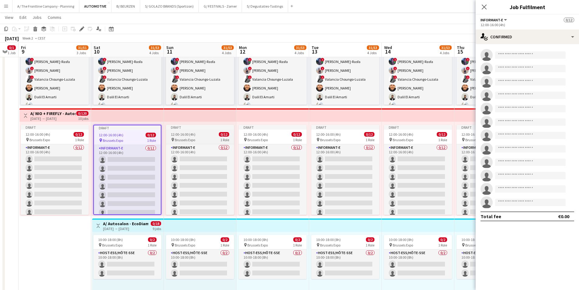
click at [183, 139] on span "Brussels Expo" at bounding box center [185, 139] width 20 height 5
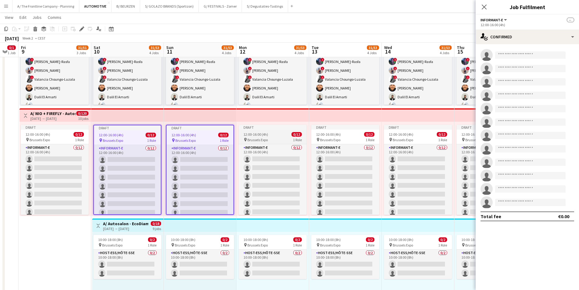
click at [266, 139] on span "Brussels Expo" at bounding box center [258, 139] width 20 height 5
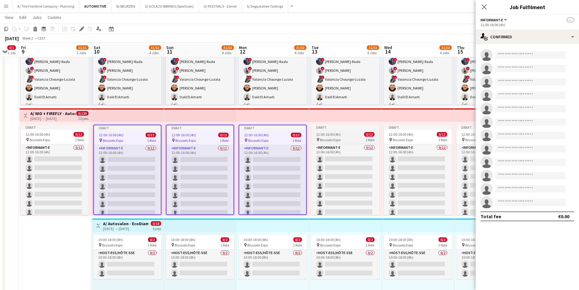
click at [336, 137] on app-job-card "Draft 12:00-16:00 (4h) 0/12 pin Brussels Expo 1 Role Informant-e 0/12 12:00-16:…" at bounding box center [345, 170] width 68 height 90
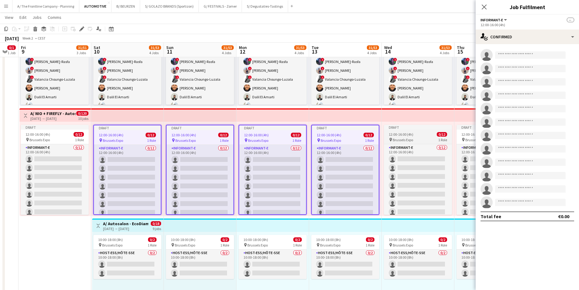
click at [396, 134] on span "12:00-16:00 (4h)" at bounding box center [401, 134] width 25 height 5
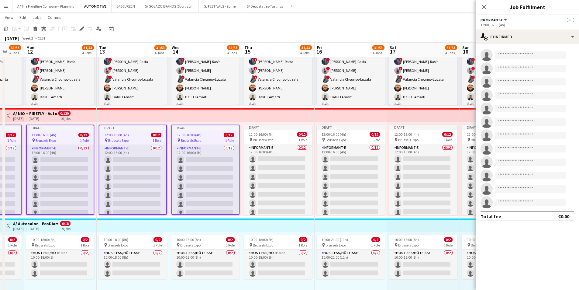
drag, startPoint x: 340, startPoint y: 160, endPoint x: 205, endPoint y: 163, distance: 134.5
click at [205, 163] on app-calendar-viewport "Fri 9 31/51 3 Jobs Sat 10 31/53 4 Jobs Sun 11 31/53 4 Jobs Mon 12 31/53 4 Jobs …" at bounding box center [289, 215] width 579 height 748
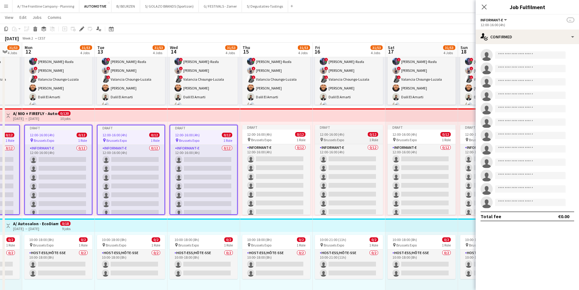
drag, startPoint x: 281, startPoint y: 138, endPoint x: 330, endPoint y: 137, distance: 48.7
click at [285, 138] on app-calendar-viewport "Fri 9 31/51 3 Jobs Sat 10 31/53 4 Jobs Sun 11 31/53 4 Jobs Mon 12 31/53 4 Jobs …" at bounding box center [289, 215] width 579 height 748
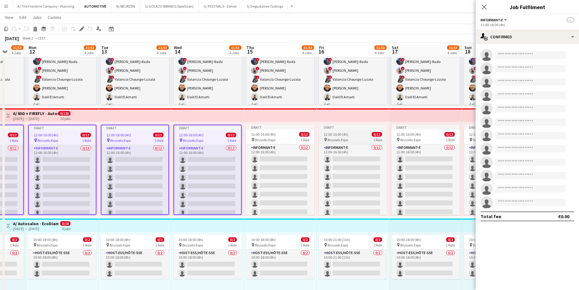
click at [354, 137] on div "pin Brussels Expo 1 Role" at bounding box center [353, 139] width 68 height 5
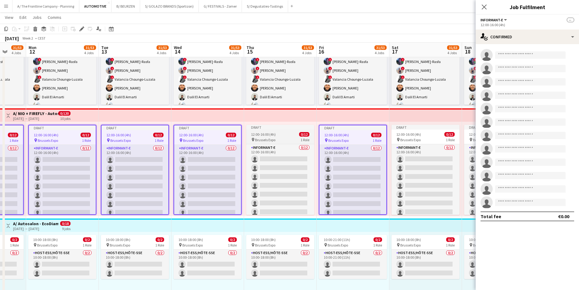
click at [268, 137] on span "Brussels Expo" at bounding box center [265, 139] width 20 height 5
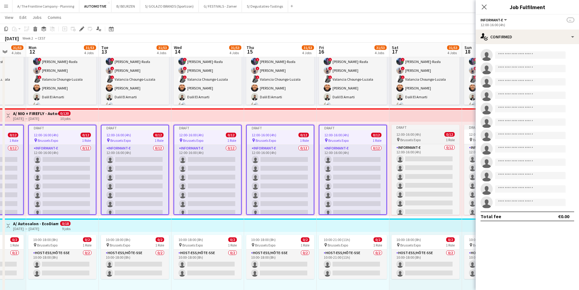
click at [428, 134] on div "12:00-16:00 (4h) 0/12" at bounding box center [426, 134] width 68 height 5
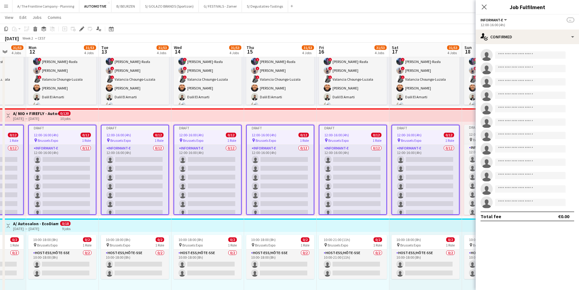
click at [472, 132] on span "12:00-16:00 (4h)" at bounding box center [481, 134] width 25 height 5
click at [83, 26] on icon "Edit" at bounding box center [81, 28] width 5 height 5
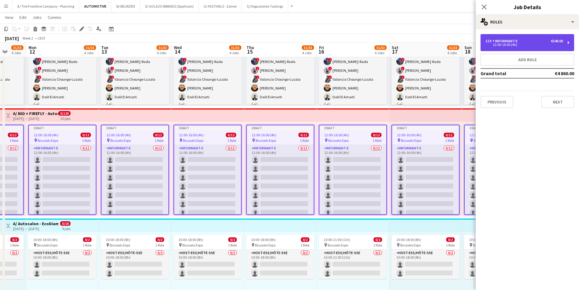
click at [504, 39] on div "12 x Informant-e €540.00 12:00-16:00 (4h)" at bounding box center [528, 42] width 94 height 17
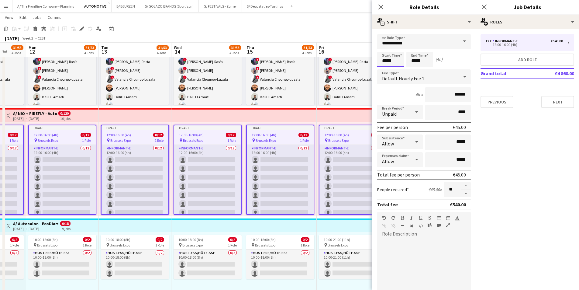
click at [388, 61] on input "*****" at bounding box center [390, 59] width 27 height 15
click at [385, 71] on div at bounding box center [385, 70] width 12 height 6
type input "*****"
click at [385, 71] on div at bounding box center [385, 70] width 12 height 6
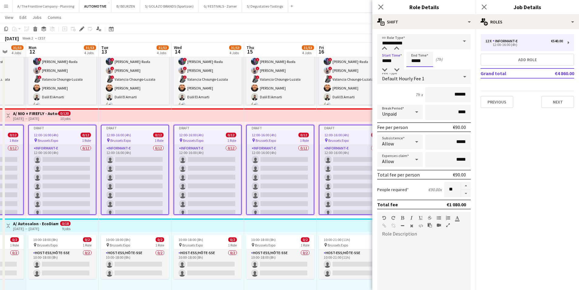
click at [413, 61] on input "*****" at bounding box center [420, 59] width 27 height 15
click at [414, 49] on div at bounding box center [414, 49] width 12 height 6
type input "*****"
click at [414, 49] on div at bounding box center [414, 49] width 12 height 6
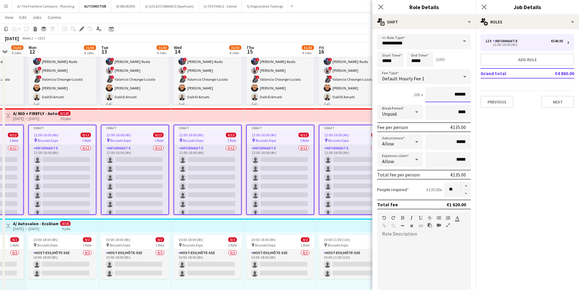
drag, startPoint x: 433, startPoint y: 96, endPoint x: 473, endPoint y: 95, distance: 40.2
click at [473, 95] on mat-expansion-panel "**********" at bounding box center [424, 159] width 103 height 261
type input "******"
click at [222, 245] on div "pin Brussels Expo 1 Role" at bounding box center [208, 244] width 68 height 5
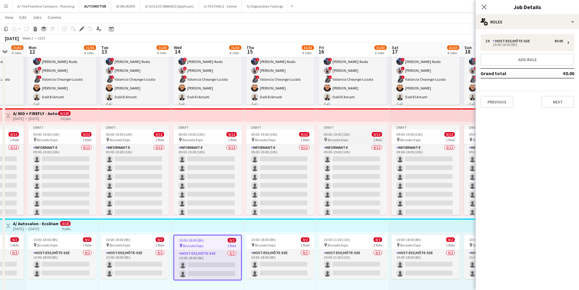
click at [346, 138] on span "Brussels Expo" at bounding box center [338, 139] width 20 height 5
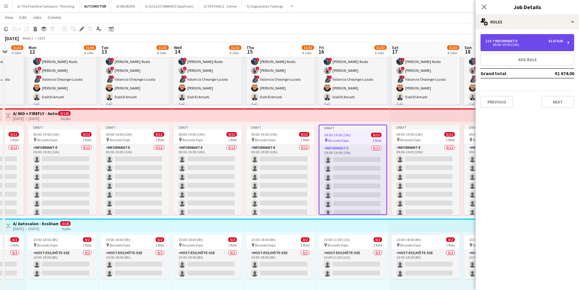
click at [503, 43] on div "Informant-e" at bounding box center [506, 41] width 27 height 4
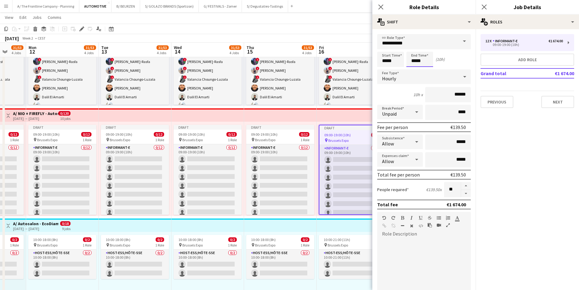
click at [415, 60] on input "*****" at bounding box center [420, 59] width 27 height 15
click at [414, 47] on div at bounding box center [414, 49] width 12 height 6
type input "*****"
click at [414, 47] on div at bounding box center [414, 49] width 12 height 6
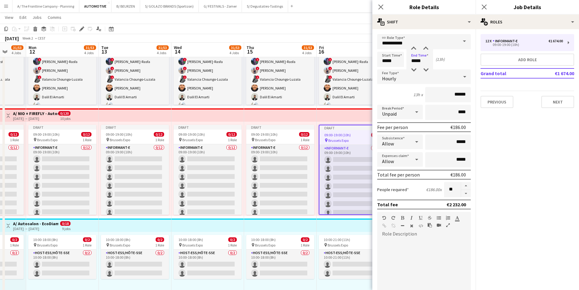
click at [353, 134] on div "09:00-19:00 (10h) 0/12" at bounding box center [353, 135] width 67 height 5
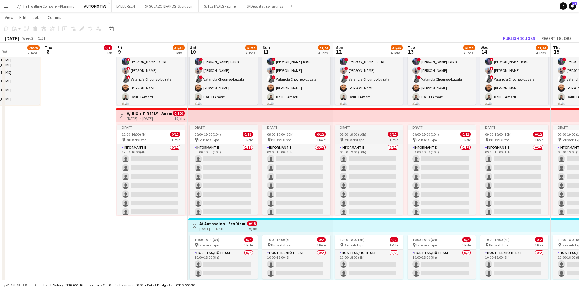
scroll to position [0, 170]
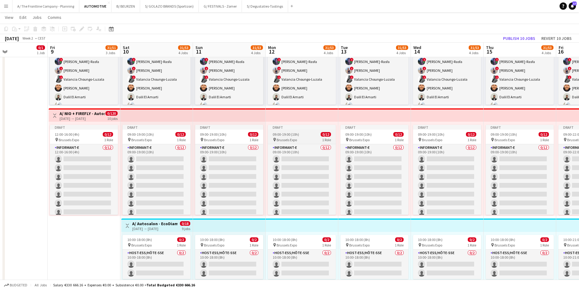
drag, startPoint x: 125, startPoint y: 173, endPoint x: 407, endPoint y: 162, distance: 282.2
click at [438, 159] on app-calendar-viewport "Tue 6 28/36 3 Jobs Wed 7 20/28 2 Jobs Thu 8 0/1 1 Job Fri 9 31/51 3 Jobs Sat 10…" at bounding box center [289, 215] width 579 height 748
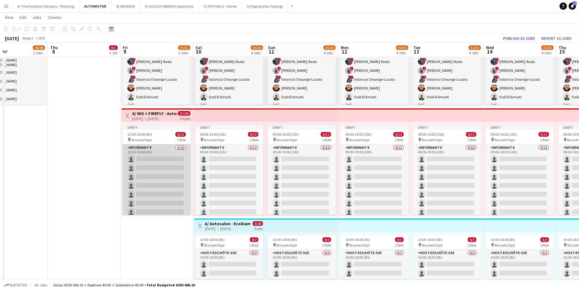
click at [140, 167] on app-card-role "Informant-e 0/12 12:00-16:00 (4h) single-neutral-actions single-neutral-actions…" at bounding box center [157, 203] width 68 height 118
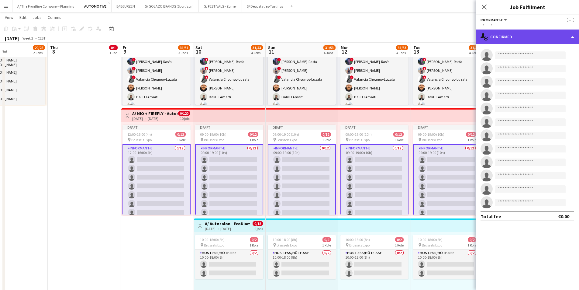
click at [519, 37] on div "single-neutral-actions-check-2 Confirmed" at bounding box center [527, 37] width 103 height 15
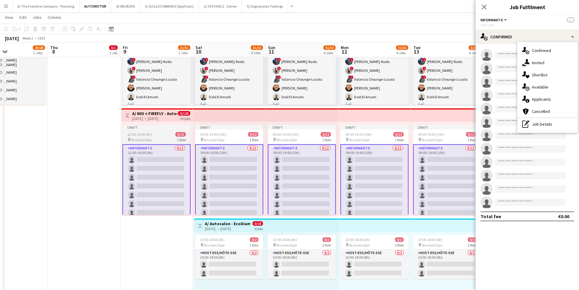
click at [138, 139] on span "Brussels Expo" at bounding box center [141, 139] width 20 height 5
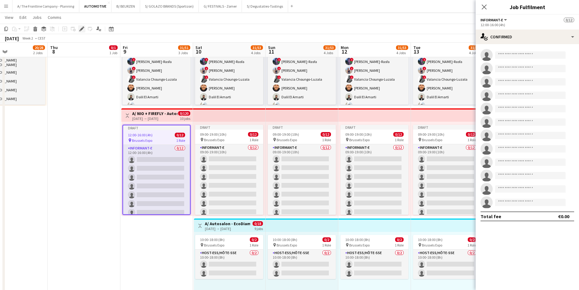
click at [82, 29] on icon at bounding box center [81, 28] width 3 height 3
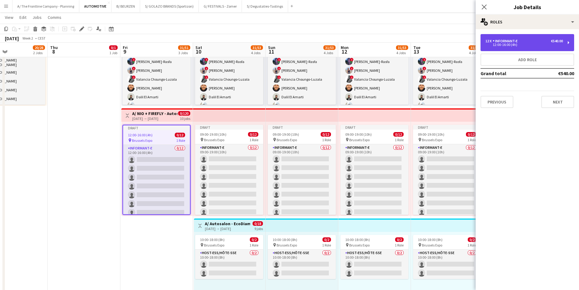
click at [501, 45] on div "12:00-16:00 (4h)" at bounding box center [525, 44] width 78 height 3
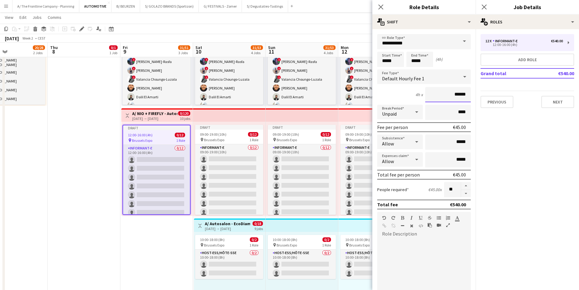
drag, startPoint x: 437, startPoint y: 95, endPoint x: 502, endPoint y: 93, distance: 65.1
click at [502, 93] on body "Menu Boards Boards Boards All jobs Status Workforce Workforce My Workforce Recr…" at bounding box center [289, 208] width 579 height 782
drag, startPoint x: 446, startPoint y: 91, endPoint x: 470, endPoint y: 92, distance: 24.4
click at [470, 92] on form "**********" at bounding box center [424, 223] width 103 height 378
type input "*****"
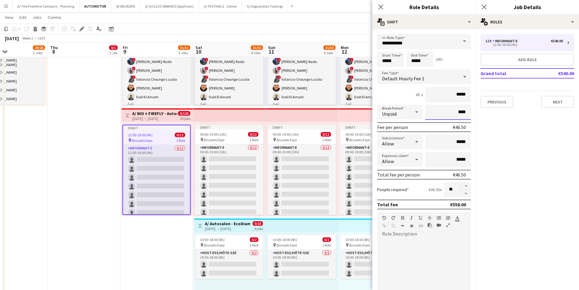
type input "***"
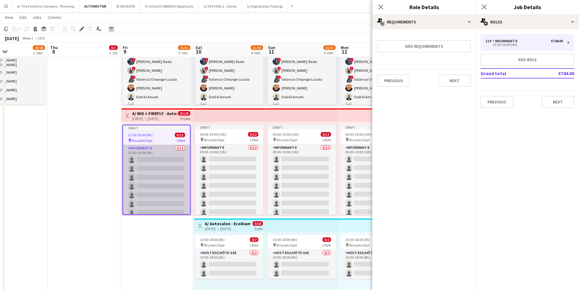
click at [166, 177] on app-card-role "Informant-e 0/12 12:00-16:00 (4h) single-neutral-actions single-neutral-actions…" at bounding box center [156, 204] width 67 height 118
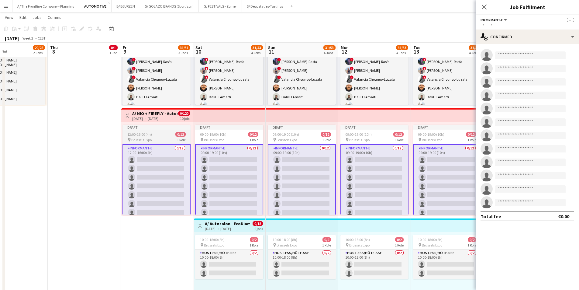
click at [163, 139] on div "pin Brussels Expo 1 Role" at bounding box center [157, 139] width 68 height 5
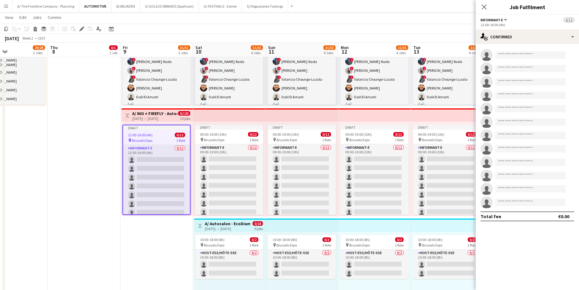
click at [161, 136] on div "12:00-16:00 (4h) 0/12" at bounding box center [156, 135] width 67 height 5
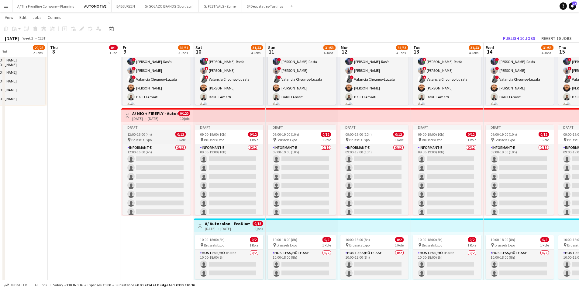
click at [161, 136] on div "12:00-16:00 (4h) 0/12" at bounding box center [157, 134] width 68 height 5
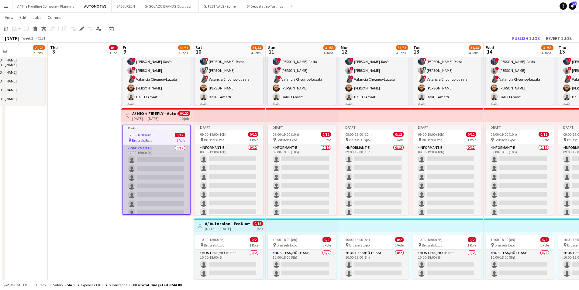
click at [163, 180] on app-card-role "Informant-e 0/12 12:00-16:00 (4h) single-neutral-actions single-neutral-actions…" at bounding box center [156, 204] width 67 height 118
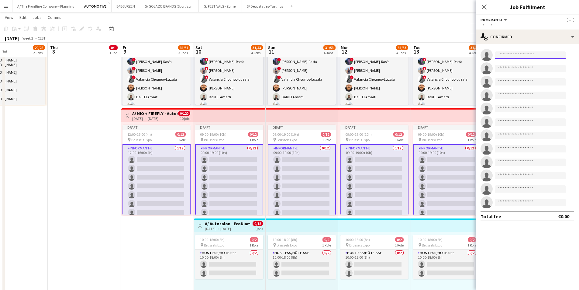
click at [519, 57] on input at bounding box center [531, 54] width 71 height 7
type input "**********"
click at [522, 69] on span "[EMAIL_ADDRESS][DOMAIN_NAME]" at bounding box center [530, 68] width 61 height 5
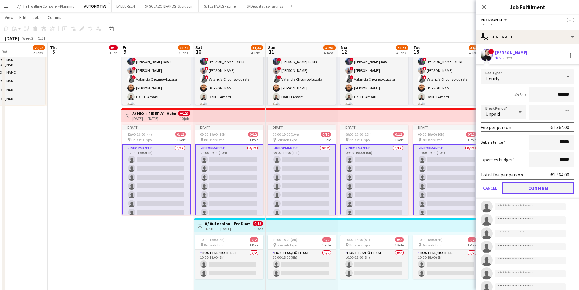
click at [533, 189] on button "Confirm" at bounding box center [539, 188] width 72 height 12
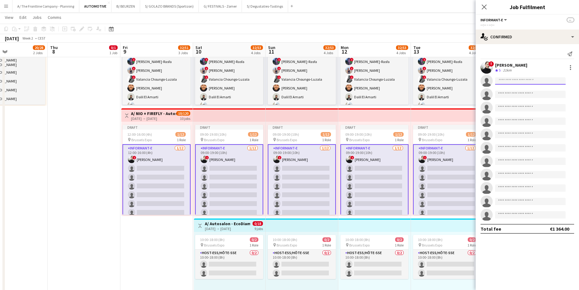
click at [508, 81] on input at bounding box center [531, 80] width 71 height 7
type input "*******"
click at [512, 89] on span "[PERSON_NAME]" at bounding box center [517, 89] width 35 height 5
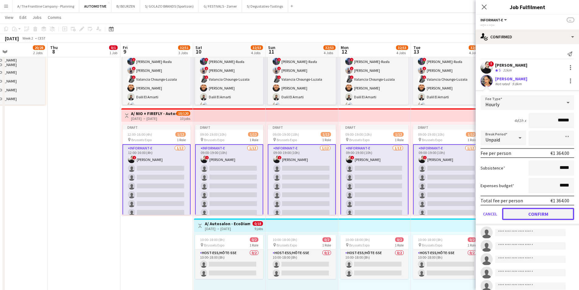
click at [539, 211] on button "Confirm" at bounding box center [539, 214] width 72 height 12
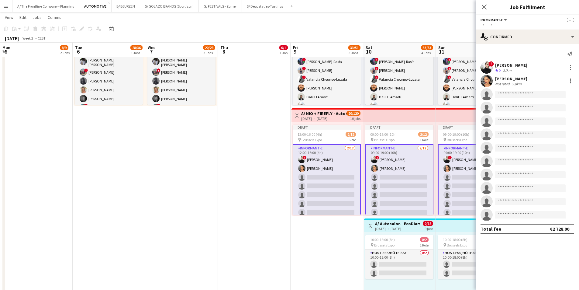
scroll to position [0, 170]
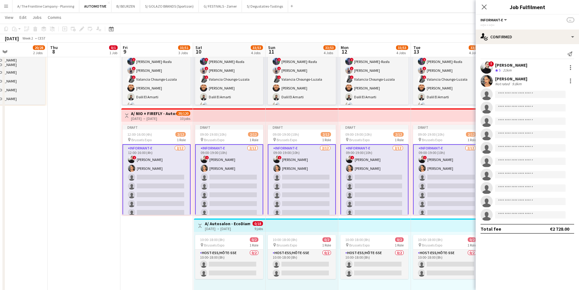
click at [153, 245] on app-date-cell "Toggle View A/ KIA - AUTOSALON 2026 [DATE] → [DATE] 230/310 10 jobs 07:30-23:00…" at bounding box center [156, 162] width 73 height 553
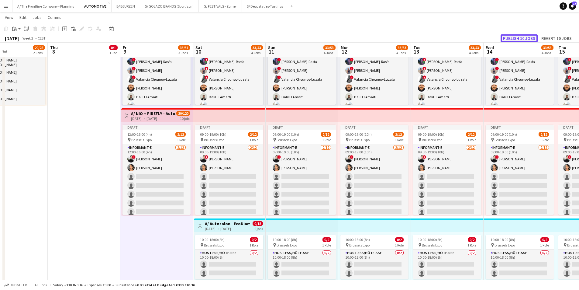
click at [514, 37] on button "Publish 10 jobs" at bounding box center [519, 38] width 37 height 8
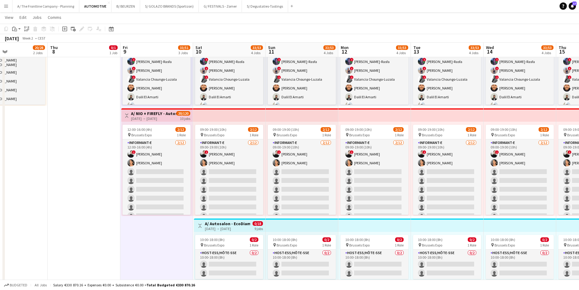
click at [158, 114] on h3 "A/ NIO + FIREFLY - Autosalon 2026" at bounding box center [153, 113] width 45 height 5
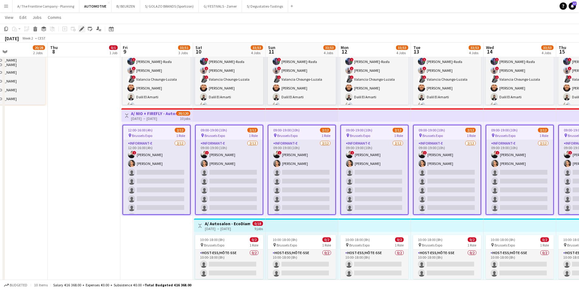
click at [84, 32] on div "Edit" at bounding box center [81, 28] width 7 height 7
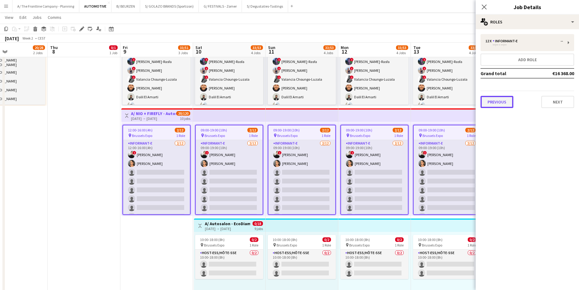
click at [504, 104] on button "Previous" at bounding box center [497, 102] width 33 height 12
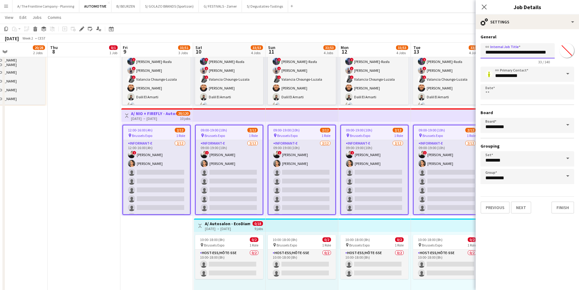
click at [504, 50] on input "**********" at bounding box center [518, 50] width 74 height 15
click at [98, 9] on button "AUTOMOTIVE Close" at bounding box center [95, 6] width 32 height 12
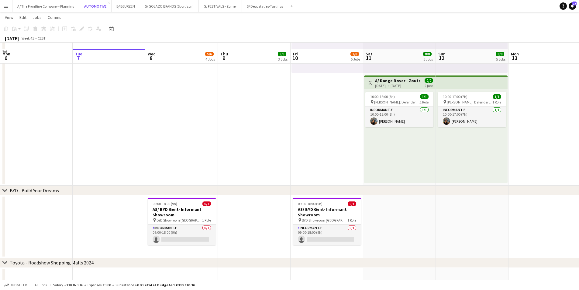
scroll to position [442, 0]
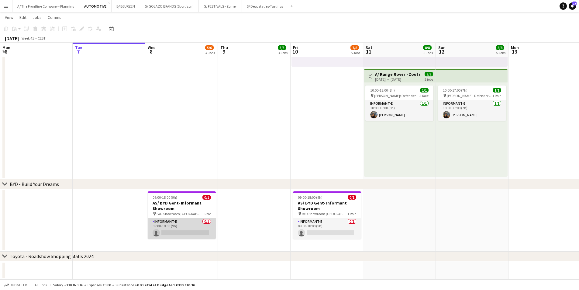
click at [179, 226] on app-card-role "Informant-e 0/1 09:00-18:00 (9h) single-neutral-actions" at bounding box center [182, 228] width 68 height 21
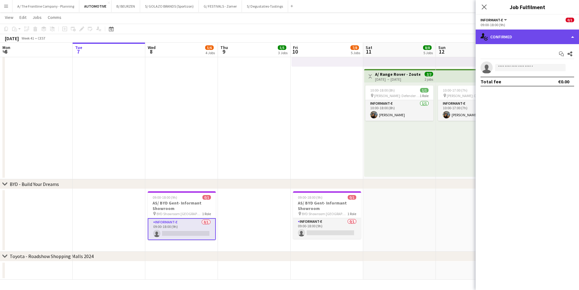
click at [533, 38] on div "single-neutral-actions-check-2 Confirmed" at bounding box center [527, 37] width 103 height 15
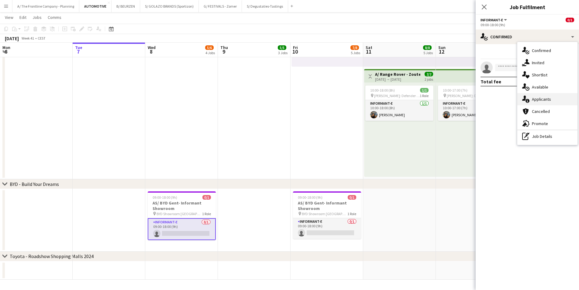
click at [541, 102] on span "Applicants" at bounding box center [541, 98] width 19 height 5
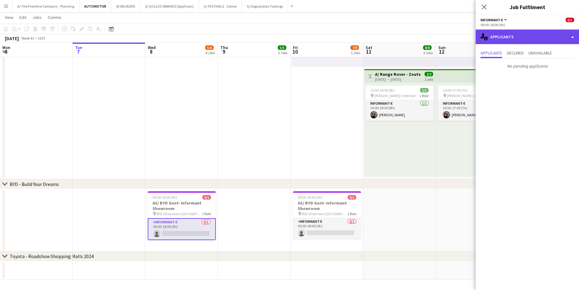
click at [519, 39] on div "single-neutral-actions-information Applicants" at bounding box center [527, 37] width 103 height 15
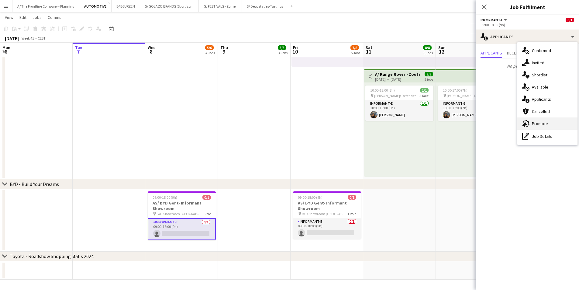
click at [541, 123] on span "Promote" at bounding box center [540, 123] width 16 height 5
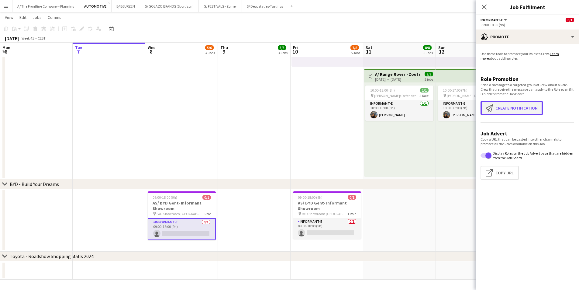
click at [515, 106] on button "Create notification Create notification" at bounding box center [512, 108] width 62 height 14
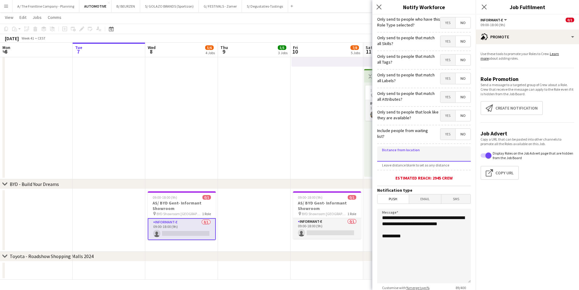
click at [422, 153] on input at bounding box center [424, 153] width 94 height 15
drag, startPoint x: 422, startPoint y: 153, endPoint x: 369, endPoint y: 155, distance: 52.9
type input "*****"
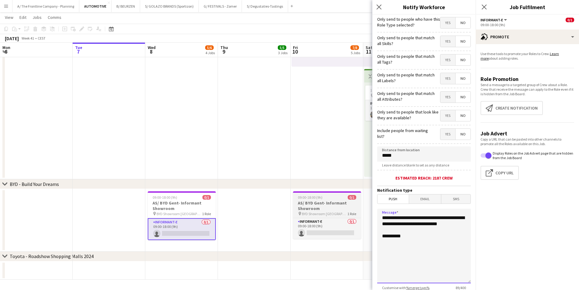
drag, startPoint x: 416, startPoint y: 233, endPoint x: 312, endPoint y: 193, distance: 111.6
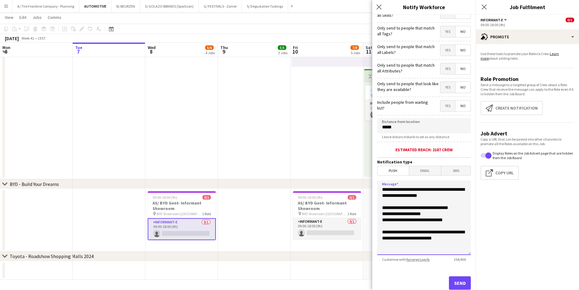
scroll to position [45, 0]
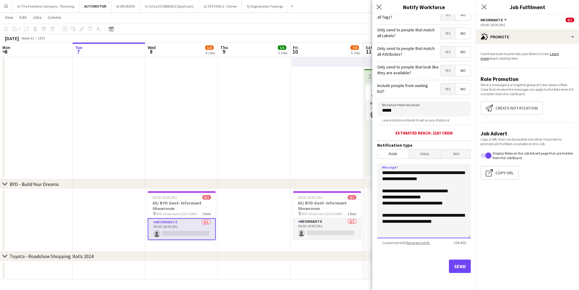
click at [400, 233] on textarea "**********" at bounding box center [424, 201] width 94 height 75
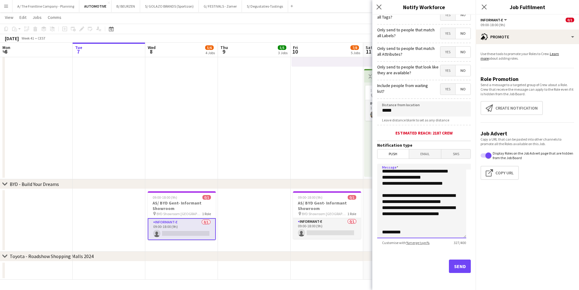
scroll to position [36, 0]
type textarea "**********"
click at [462, 270] on button "Send" at bounding box center [460, 265] width 22 height 13
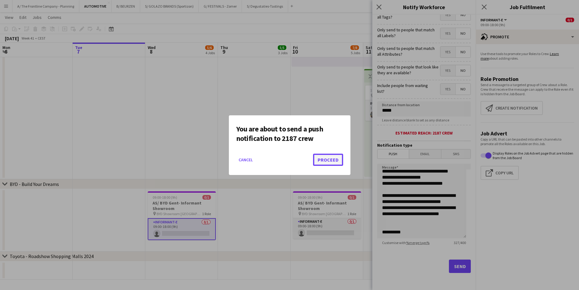
click at [327, 158] on button "Proceed" at bounding box center [328, 160] width 30 height 12
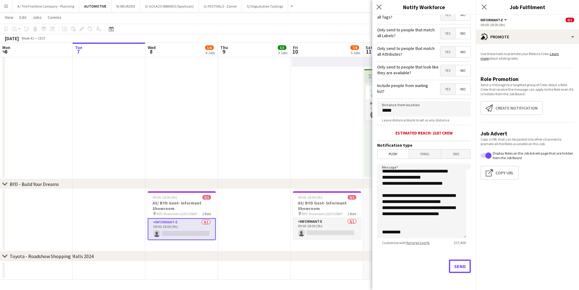
scroll to position [442, 0]
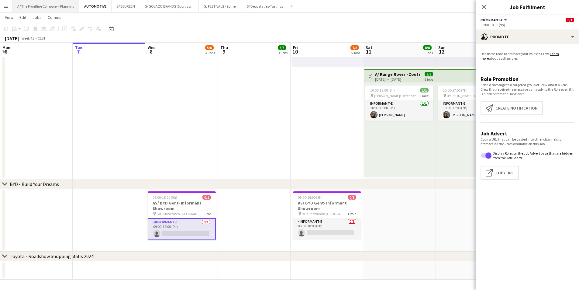
click at [34, 9] on button "A/ The Frontline Company - Planning Close" at bounding box center [45, 6] width 67 height 12
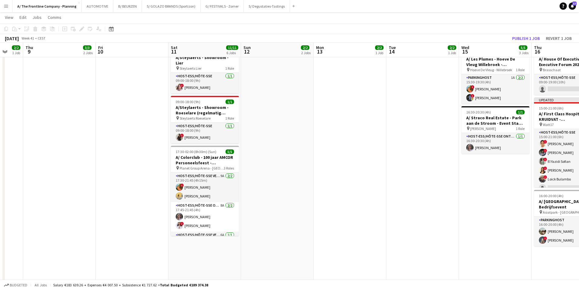
scroll to position [0, 197]
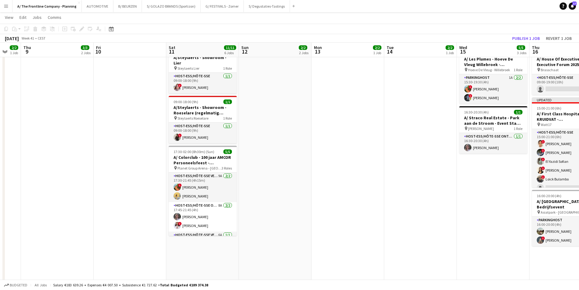
drag, startPoint x: 222, startPoint y: 185, endPoint x: 25, endPoint y: 162, distance: 198.5
click at [25, 162] on app-calendar-viewport "Mon 6 4/4 3 Jobs Tue 7 12/12 5 Jobs Wed 8 2/2 1 Job Thu 9 3/3 2 Jobs Fri 10 Sat…" at bounding box center [289, 140] width 579 height 720
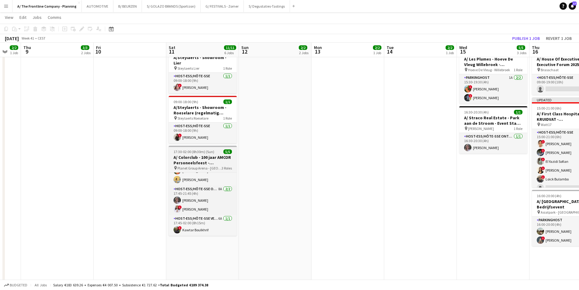
click at [206, 155] on h3 "A/ Colorclub - 100 jaar AMCOR Personeelsfeest - [GEOGRAPHIC_DATA]" at bounding box center [203, 160] width 68 height 11
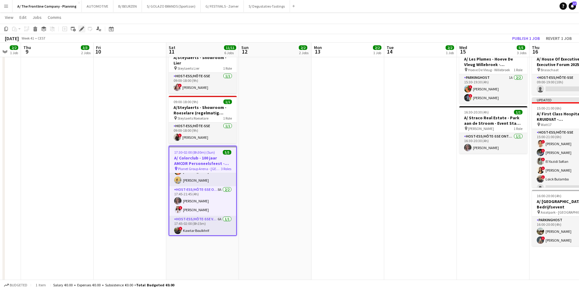
click at [83, 31] on icon "Edit" at bounding box center [81, 28] width 5 height 5
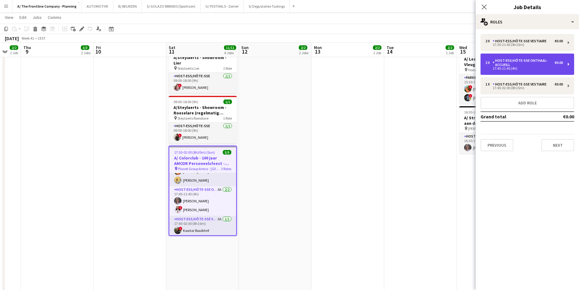
click at [512, 70] on div "17:45-21:45 (4h)" at bounding box center [525, 68] width 78 height 3
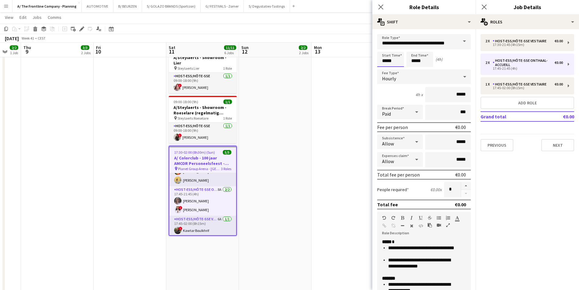
click at [395, 57] on input "*****" at bounding box center [390, 59] width 27 height 15
click at [395, 67] on div at bounding box center [397, 70] width 12 height 6
type input "*****"
click at [397, 49] on div at bounding box center [397, 49] width 12 height 6
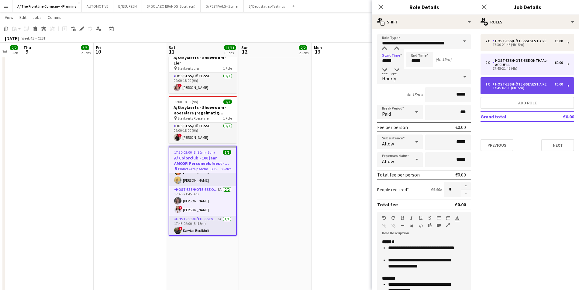
click at [507, 86] on div "Host-ess/Hôte-sse Vestiaire" at bounding box center [521, 84] width 56 height 4
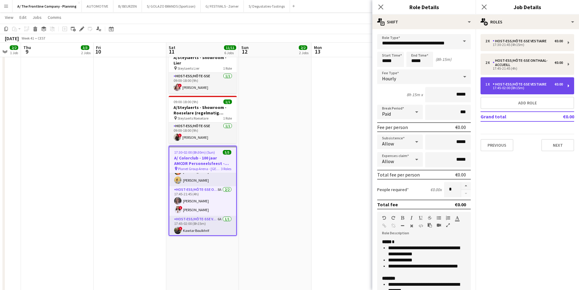
type input "**********"
type input "*****"
type input "*"
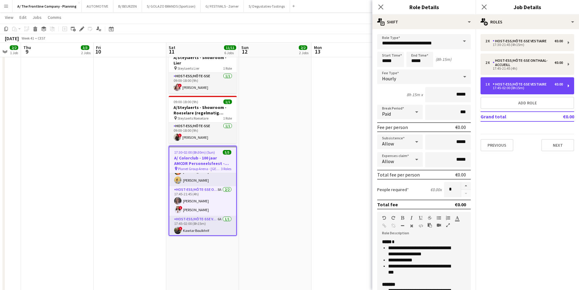
scroll to position [23, 0]
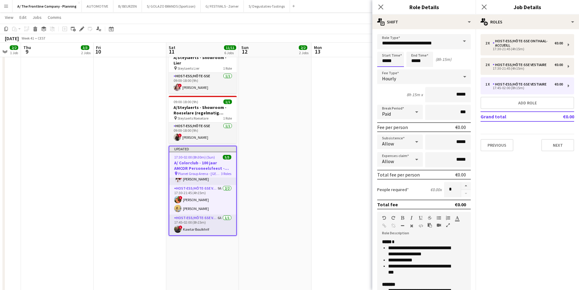
click at [392, 57] on input "*****" at bounding box center [390, 59] width 27 height 15
type input "*****"
click at [398, 68] on div at bounding box center [397, 70] width 12 height 6
click at [349, 99] on app-date-cell "Toggle View A/ Neutraal Ziekenfonds Vlaanderen (NZVL) - [GEOGRAPHIC_DATA] - 13-…" at bounding box center [348, 134] width 73 height 619
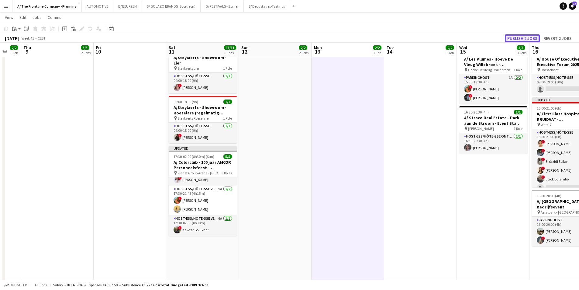
click at [517, 37] on button "Publish 2 jobs" at bounding box center [522, 38] width 35 height 8
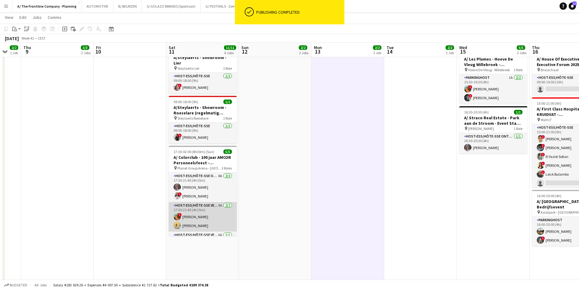
scroll to position [16, 0]
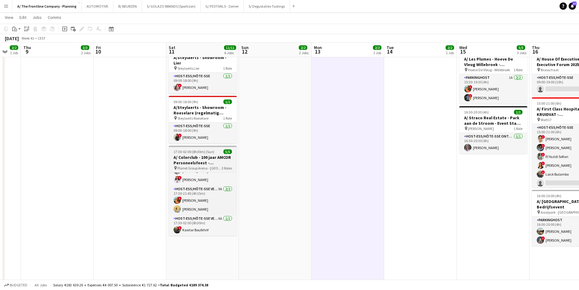
click at [196, 155] on h3 "A/ Colorclub - 100 jaar AMCOR Personeelsfeest - [GEOGRAPHIC_DATA]" at bounding box center [203, 160] width 68 height 11
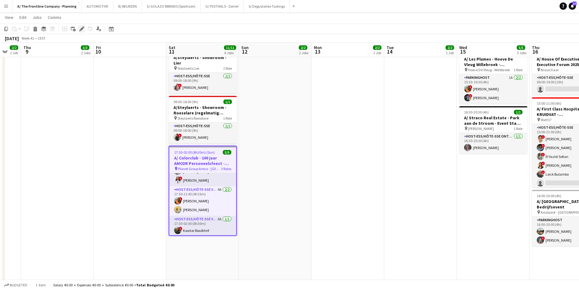
click at [82, 29] on icon at bounding box center [81, 28] width 3 height 3
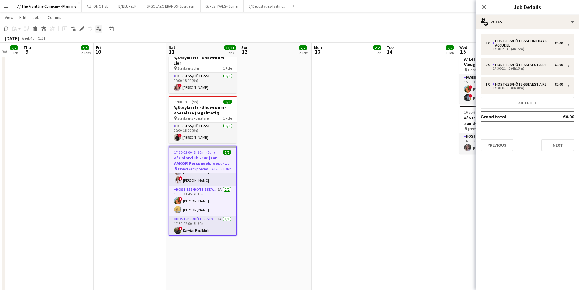
click at [97, 29] on icon "Applicants" at bounding box center [98, 28] width 5 height 5
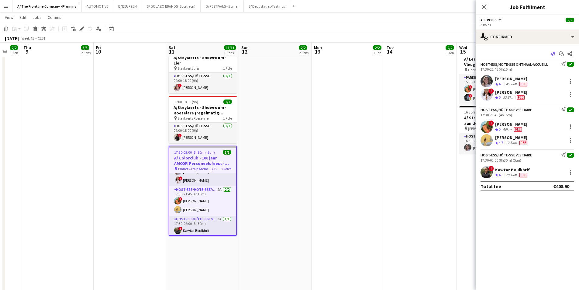
click at [553, 54] on icon "Send notification" at bounding box center [553, 53] width 5 height 5
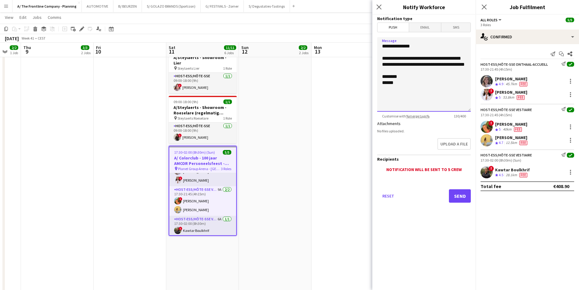
drag, startPoint x: 408, startPoint y: 75, endPoint x: 359, endPoint y: 54, distance: 53.2
click at [359, 54] on body "Menu Boards Boards Boards All jobs Status Workforce Workforce My Workforce Recr…" at bounding box center [289, 134] width 579 height 754
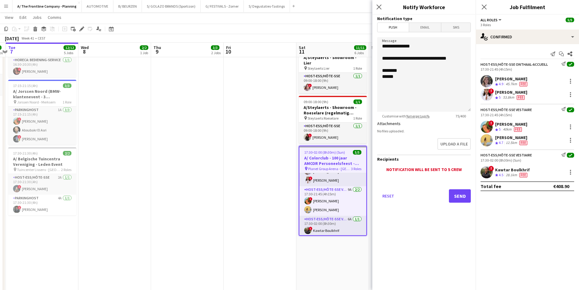
scroll to position [0, 125]
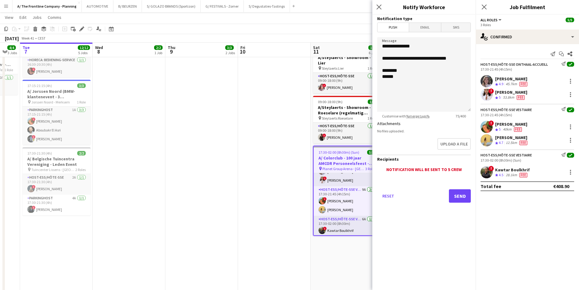
drag, startPoint x: 231, startPoint y: 106, endPoint x: 248, endPoint y: 103, distance: 17.6
click at [248, 103] on app-calendar-viewport "Sun 5 11/11 5 Jobs Mon 6 4/4 3 Jobs Tue 7 12/12 5 Jobs Wed 8 2/2 1 Job Thu 9 3/…" at bounding box center [289, 140] width 579 height 720
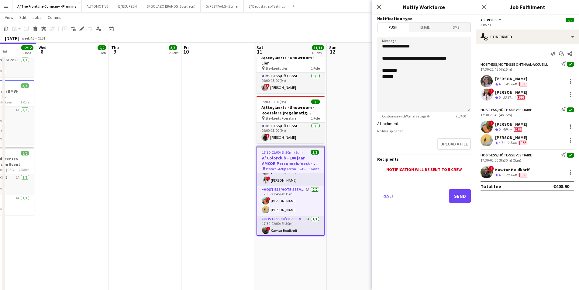
scroll to position [0, 201]
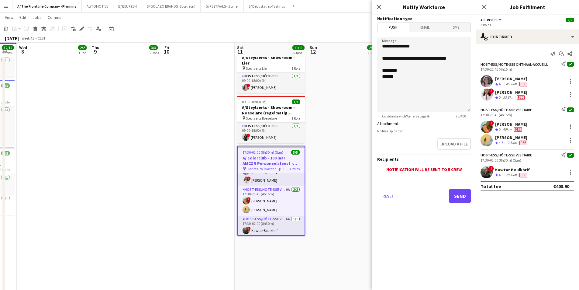
drag, startPoint x: 243, startPoint y: 101, endPoint x: 167, endPoint y: 101, distance: 76.0
click at [167, 101] on app-calendar-viewport "Sun 5 11/11 5 Jobs Mon 6 4/4 3 Jobs Tue 7 12/12 5 Jobs Wed 8 2/2 1 Job Thu 9 3/…" at bounding box center [289, 140] width 579 height 720
click at [428, 58] on textarea "**********" at bounding box center [424, 74] width 94 height 75
click at [409, 87] on textarea "**********" at bounding box center [424, 74] width 94 height 75
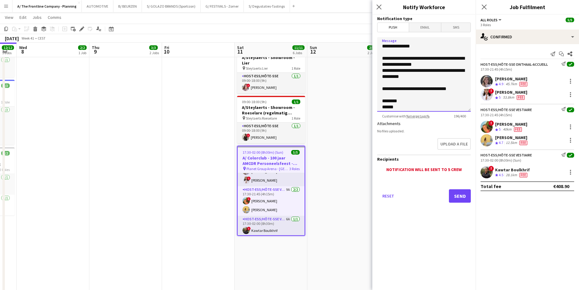
type textarea "**********"
click at [462, 197] on button "Send" at bounding box center [460, 195] width 22 height 13
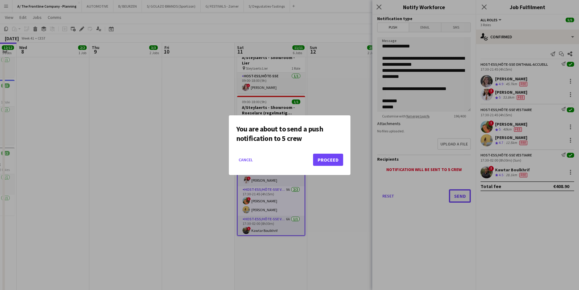
scroll to position [0, 0]
click at [331, 159] on button "Proceed" at bounding box center [328, 160] width 30 height 12
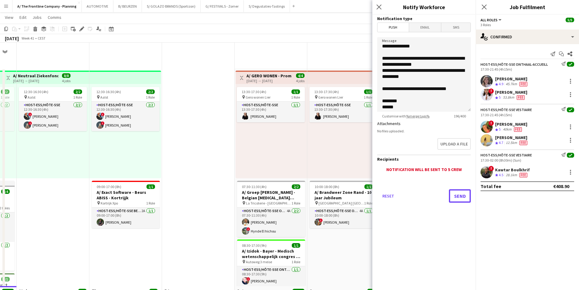
scroll to position [243, 0]
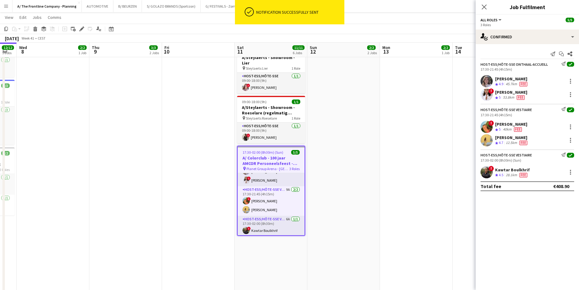
drag, startPoint x: 98, startPoint y: 139, endPoint x: 93, endPoint y: 119, distance: 20.5
click at [98, 137] on app-date-cell "12:30-16:30 (4h) 2/2 pin Aalst 1 Role Host-ess/Hôte-sse 2/2 12:30-16:30 (4h) ! …" at bounding box center [125, 134] width 73 height 619
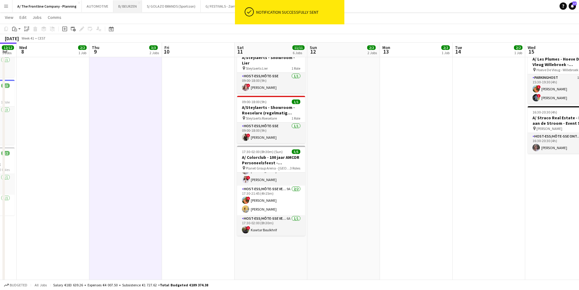
click at [127, 11] on button "B/ BEURZEN Close" at bounding box center [127, 6] width 29 height 12
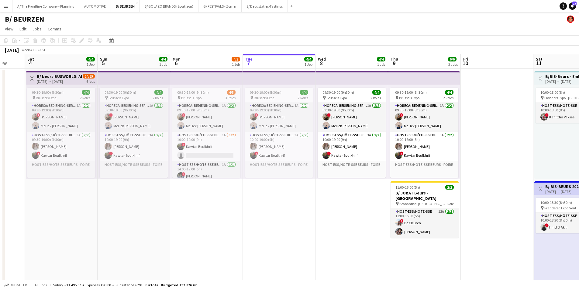
scroll to position [0, 173]
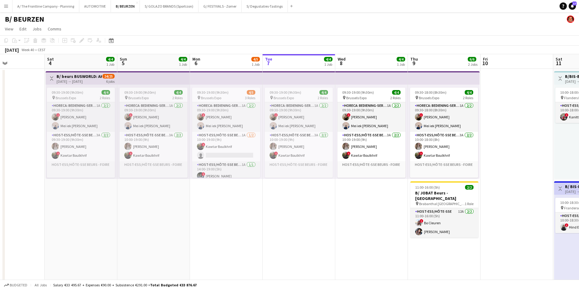
drag, startPoint x: 162, startPoint y: 215, endPoint x: 337, endPoint y: 195, distance: 176.4
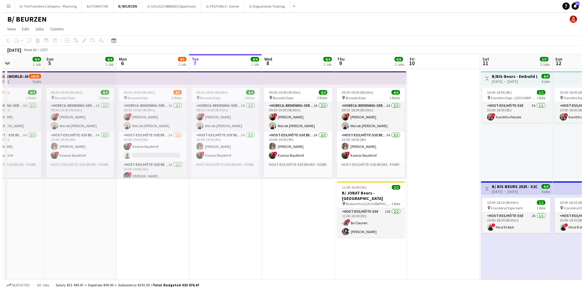
scroll to position [0, 183]
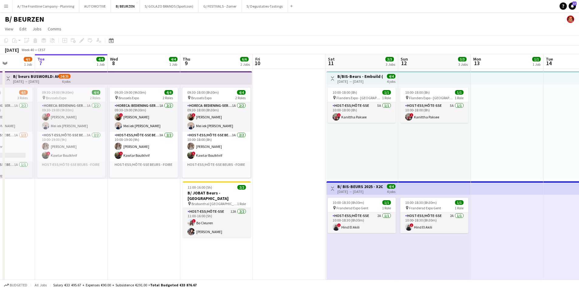
drag, startPoint x: 498, startPoint y: 137, endPoint x: 270, endPoint y: 134, distance: 227.8
click at [43, 7] on button "A/ The Frontline Company - Planning Close" at bounding box center [45, 6] width 67 height 12
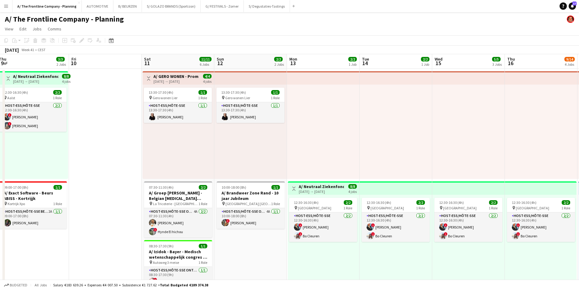
scroll to position [0, 165]
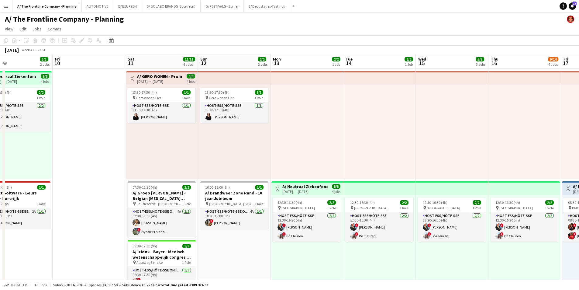
drag, startPoint x: 330, startPoint y: 197, endPoint x: 92, endPoint y: 178, distance: 238.9
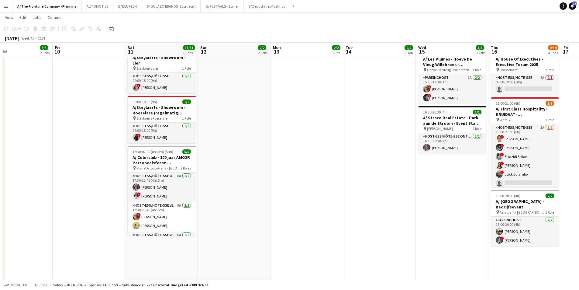
scroll to position [0, 200]
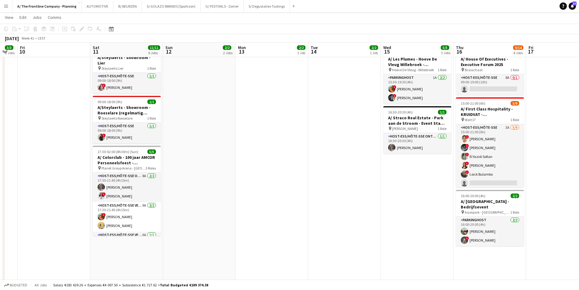
drag, startPoint x: 250, startPoint y: 180, endPoint x: 48, endPoint y: 173, distance: 201.5
click at [48, 174] on app-calendar-viewport "Tue 7 12/12 5 Jobs Wed 8 2/2 1 Job Thu 9 3/3 2 Jobs Fri 10 Sat 11 11/11 6 Jobs …" at bounding box center [289, 140] width 579 height 720
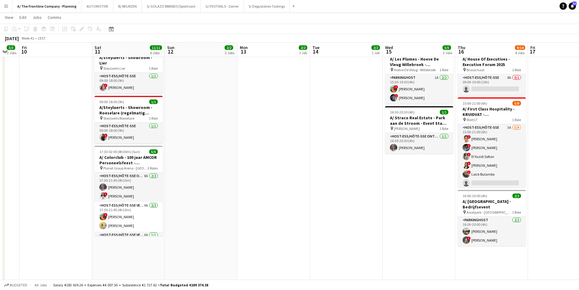
scroll to position [0, 136]
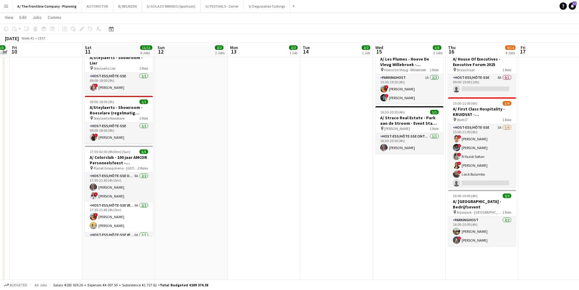
drag, startPoint x: 115, startPoint y: 154, endPoint x: 325, endPoint y: 138, distance: 210.8
click at [325, 138] on app-calendar-viewport "Wed 8 2/2 1 Job Thu 9 3/3 2 Jobs Fri 10 Sat 11 11/11 6 Jobs Sun 12 2/2 2 Jobs M…" at bounding box center [289, 140] width 579 height 720
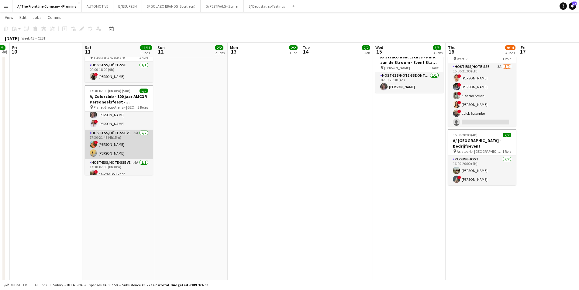
scroll to position [16, 0]
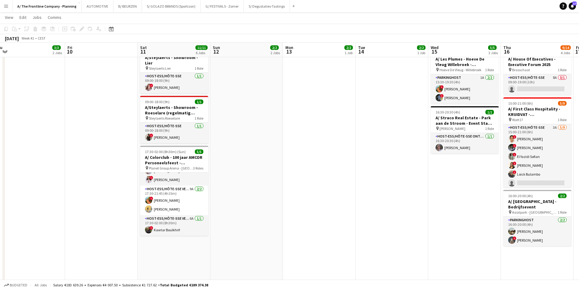
drag, startPoint x: 322, startPoint y: 181, endPoint x: 402, endPoint y: 174, distance: 80.3
click at [403, 174] on app-calendar-viewport "Tue 7 12/12 5 Jobs Wed 8 2/2 1 Job Thu 9 3/3 2 Jobs Fri 10 Sat 11 11/11 6 Jobs …" at bounding box center [289, 140] width 579 height 720
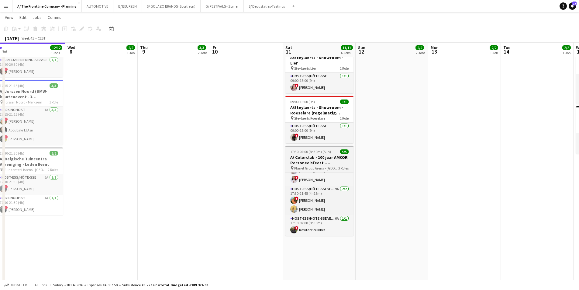
click at [309, 149] on span "17:30-02:00 (8h30m) (Sun)" at bounding box center [310, 151] width 41 height 5
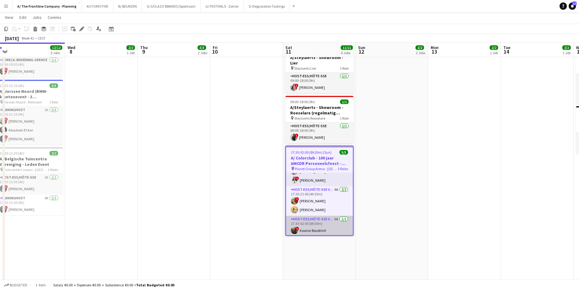
click at [322, 217] on app-card-role "Host-ess/Hôte-sse Vestiaire 6A 1/1 17:30-02:00 (8h30m) ! Kawtar Boulkhrif" at bounding box center [319, 226] width 67 height 21
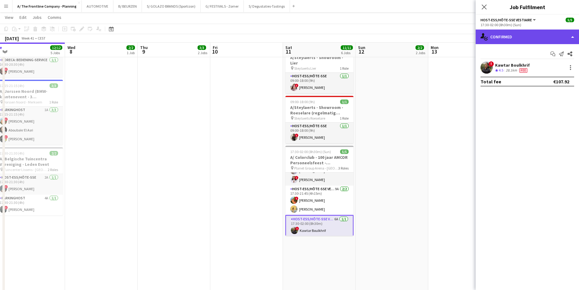
click at [521, 35] on div "single-neutral-actions-check-2 Confirmed" at bounding box center [527, 37] width 103 height 15
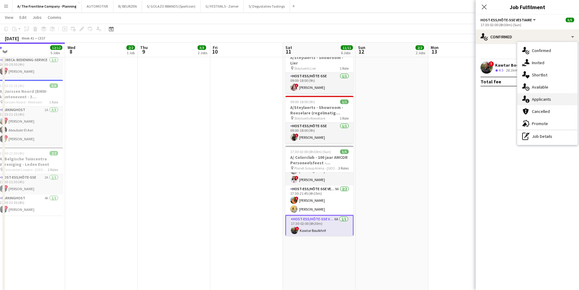
click at [534, 99] on span "Applicants" at bounding box center [541, 98] width 19 height 5
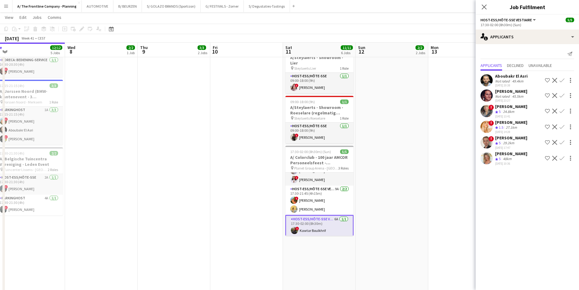
click at [503, 124] on div "[PERSON_NAME]" at bounding box center [512, 122] width 32 height 5
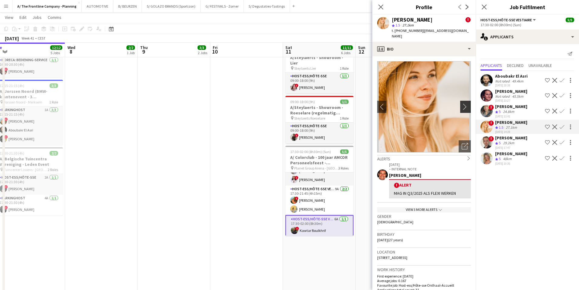
click at [464, 103] on app-icon "chevron-right" at bounding box center [466, 106] width 9 height 6
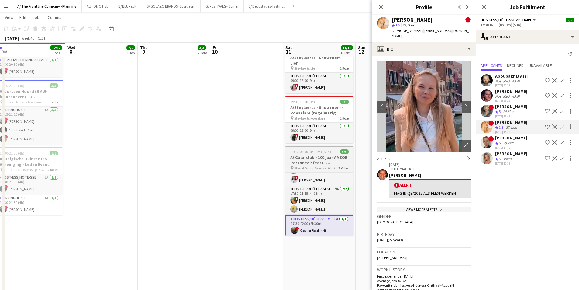
click at [314, 155] on h3 "A/ Colorclub - 100 jaar AMCOR Personeelsfeest - [GEOGRAPHIC_DATA]" at bounding box center [320, 160] width 68 height 11
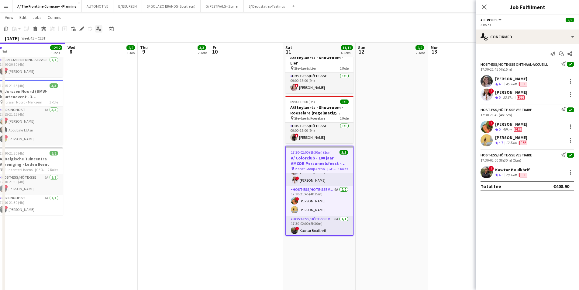
click at [100, 30] on icon "Applicants" at bounding box center [98, 28] width 5 height 5
click at [329, 199] on app-card-role "Host-ess/Hôte-sse Vestiaire 9A 2/2 17:30-21:45 (4h15m) ! Emmy Rombaut Charlotte…" at bounding box center [319, 201] width 67 height 30
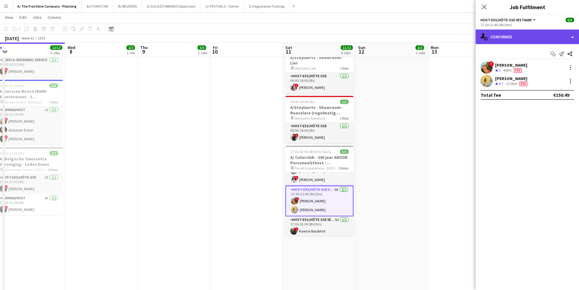
click at [525, 35] on div "single-neutral-actions-check-2 Confirmed" at bounding box center [527, 37] width 103 height 15
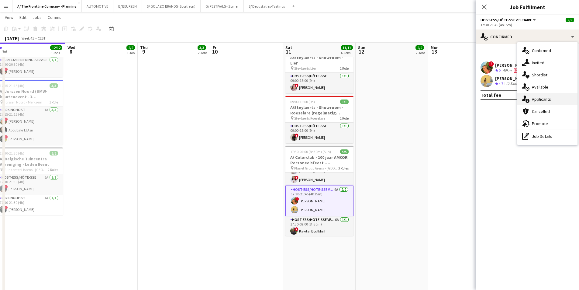
click at [544, 103] on div "single-neutral-actions-information Applicants" at bounding box center [548, 99] width 60 height 12
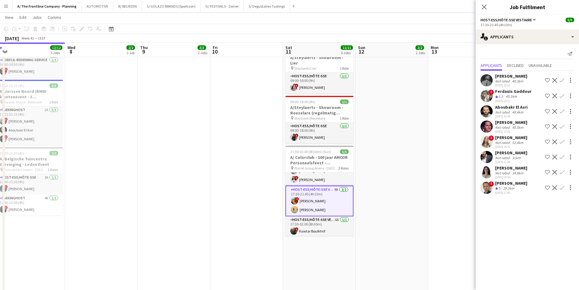
click at [509, 169] on div "Deborah Delft" at bounding box center [512, 167] width 32 height 5
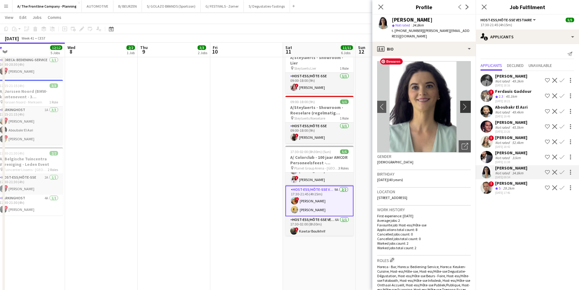
click at [462, 103] on app-icon "chevron-right" at bounding box center [466, 106] width 9 height 6
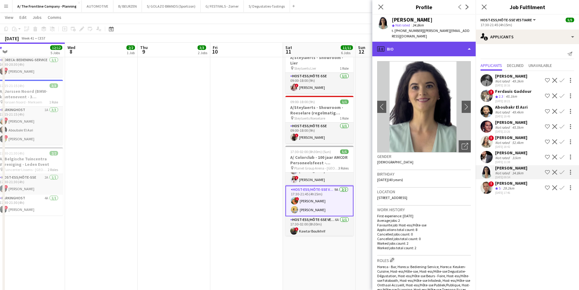
click at [419, 43] on div "profile Bio" at bounding box center [424, 49] width 103 height 15
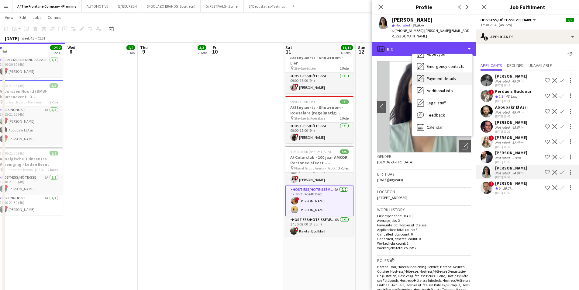
scroll to position [27, 0]
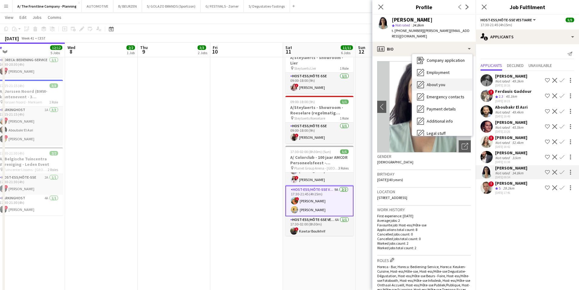
click at [430, 82] on span "About you" at bounding box center [436, 84] width 19 height 5
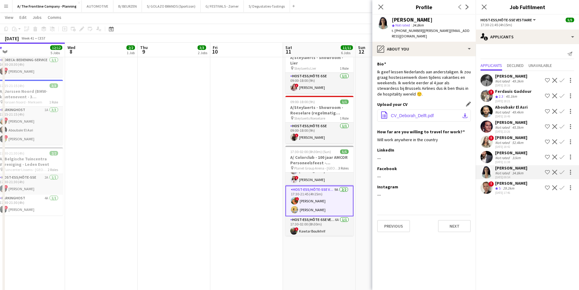
click at [421, 113] on span "CV_Deborah_Delft.pdf" at bounding box center [412, 115] width 43 height 5
click at [311, 173] on app-card-role "Host-ess/Hôte-sse Onthaal-Accueill 8A 2/2 17:30-21:45 (4h15m) Winke De Feyter !…" at bounding box center [320, 171] width 68 height 30
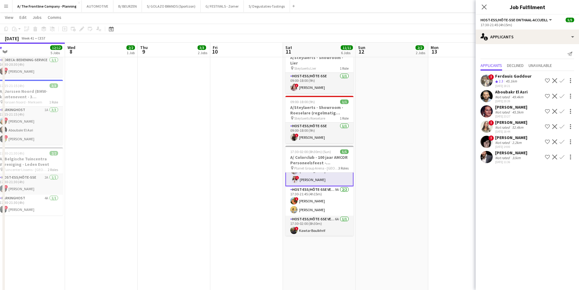
click at [510, 143] on div "Not rated" at bounding box center [504, 142] width 16 height 5
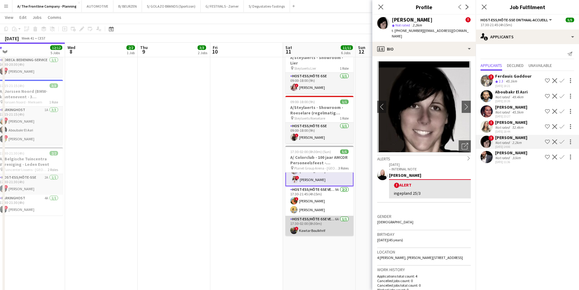
click at [326, 216] on app-card-role "Host-ess/Hôte-sse Vestiaire 6A 1/1 17:30-02:00 (8h30m) ! Kawtar Boulkhrif" at bounding box center [320, 226] width 68 height 21
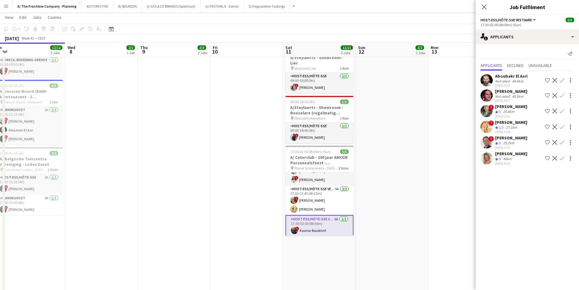
click at [503, 94] on div "Not rated" at bounding box center [504, 96] width 16 height 5
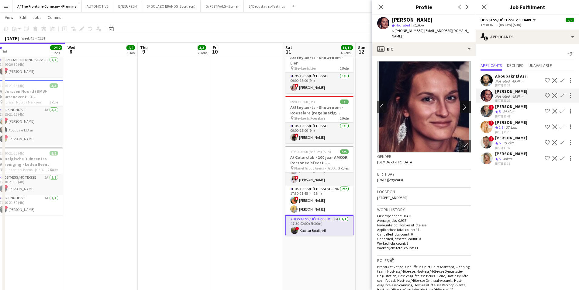
click at [462, 103] on app-icon "chevron-right" at bounding box center [466, 106] width 9 height 6
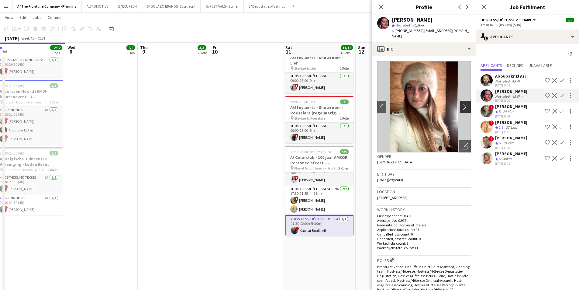
click at [462, 103] on app-icon "chevron-right" at bounding box center [466, 106] width 9 height 6
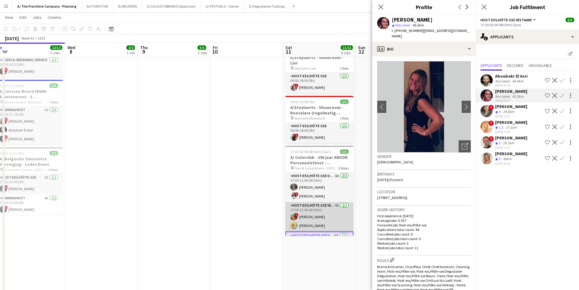
scroll to position [18, 0]
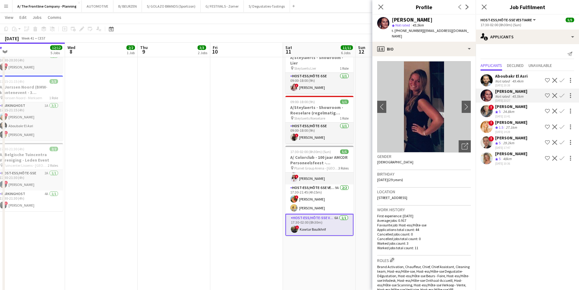
click at [176, 118] on app-date-cell "12:30-16:30 (4h) 2/2 pin Aalst 1 Role Host-ess/Hôte-sse 2/2 12:30-16:30 (4h) ! …" at bounding box center [174, 134] width 73 height 619
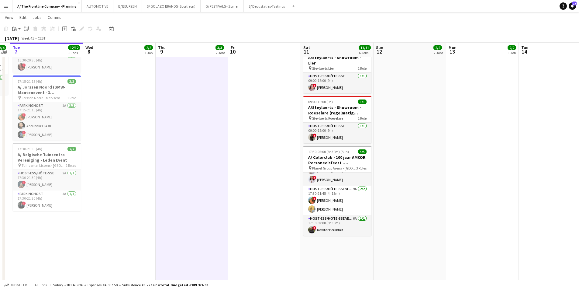
scroll to position [0, 123]
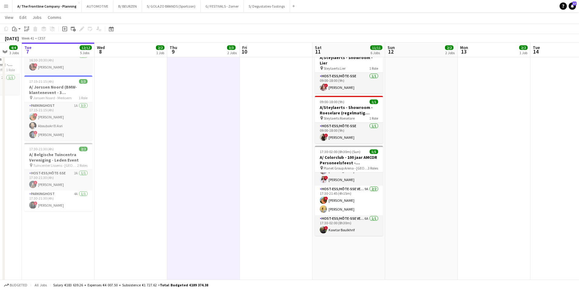
drag, startPoint x: 154, startPoint y: 130, endPoint x: 241, endPoint y: 134, distance: 86.8
click at [241, 134] on app-calendar-viewport "Sun 5 11/11 5 Jobs Mon 6 4/4 3 Jobs Tue 7 12/12 5 Jobs Wed 8 2/2 1 Job Thu 9 3/…" at bounding box center [289, 140] width 579 height 720
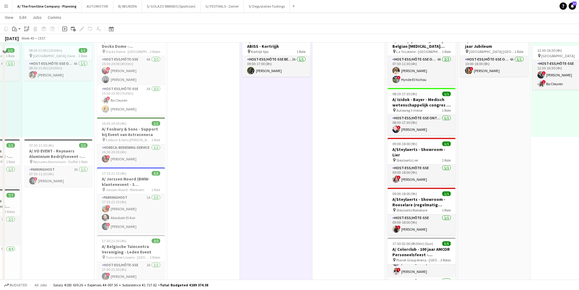
scroll to position [152, 0]
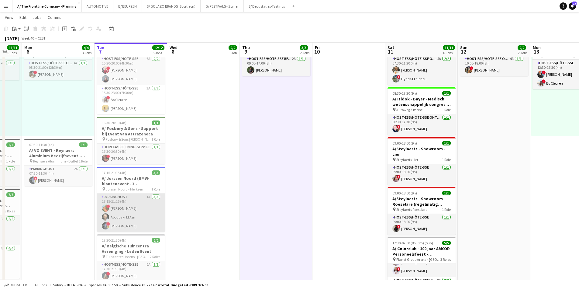
click at [151, 211] on app-card-role "Parkinghost 1A 3/3 17:15-21:15 (4h) ! Emmy Rombaut Aboubakr El Asri ! Johan Wit…" at bounding box center [131, 212] width 68 height 38
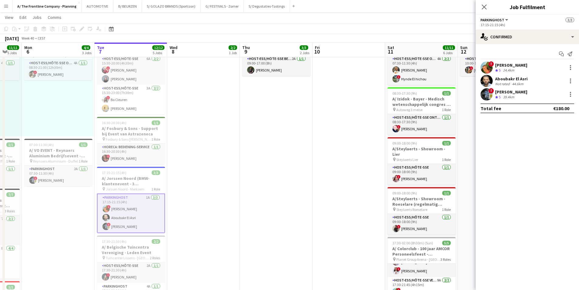
click at [503, 67] on div "[PERSON_NAME]" at bounding box center [512, 64] width 32 height 5
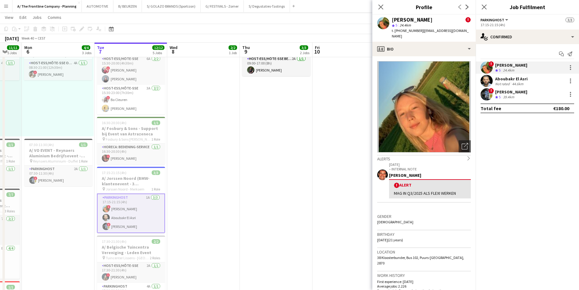
drag, startPoint x: 459, startPoint y: 187, endPoint x: 391, endPoint y: 187, distance: 67.8
click at [391, 187] on div "! Alert MAG IN Q3/2025 ALS FLEXI WERKEN" at bounding box center [430, 188] width 82 height 19
click at [413, 190] on div "MAG IN Q3/2025 ALS FLEXI WERKEN" at bounding box center [430, 192] width 72 height 5
drag, startPoint x: 456, startPoint y: 188, endPoint x: 393, endPoint y: 186, distance: 63.0
click at [393, 186] on div "! Alert MAG IN Q3/2025 ALS FLEXI WERKEN" at bounding box center [430, 188] width 82 height 19
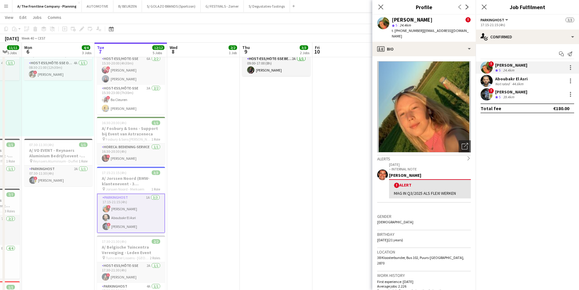
click at [421, 190] on div "MAG IN Q3/2025 ALS FLEXI WERKEN" at bounding box center [430, 192] width 72 height 5
drag, startPoint x: 457, startPoint y: 188, endPoint x: 390, endPoint y: 190, distance: 67.8
click at [390, 190] on div "! Alert MAG IN Q3/2025 ALS FLEXI WERKEN" at bounding box center [430, 188] width 82 height 19
click at [414, 190] on div "MAG IN Q3/2025 ALS FLEXI WERKEN" at bounding box center [430, 192] width 72 height 5
click at [456, 190] on div "MAG IN Q3/2025 ALS FLEXI WERKEN" at bounding box center [430, 192] width 72 height 5
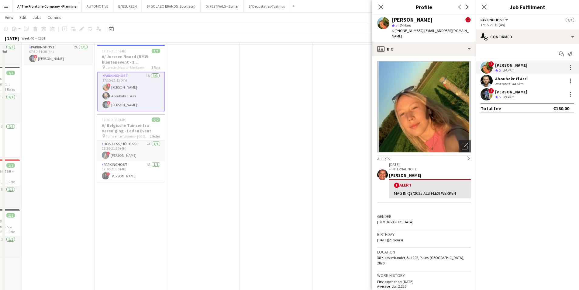
scroll to position [122, 0]
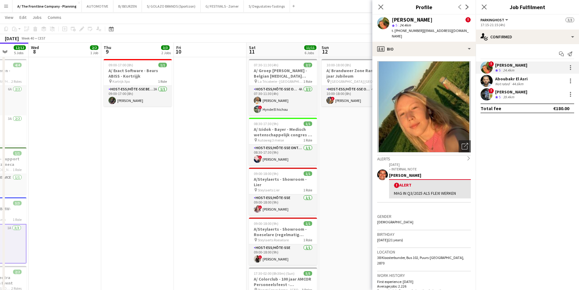
drag, startPoint x: 151, startPoint y: 170, endPoint x: 148, endPoint y: 168, distance: 4.4
click at [148, 168] on app-calendar-viewport "Sun 5 11/11 5 Jobs Mon 6 4/4 3 Jobs Tue 7 12/12 5 Jobs Wed 8 2/2 1 Job Thu 9 3/…" at bounding box center [289, 262] width 579 height 720
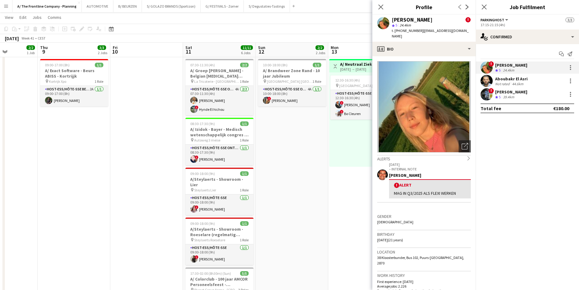
drag, startPoint x: 267, startPoint y: 159, endPoint x: 124, endPoint y: 156, distance: 142.7
click at [124, 156] on app-calendar-viewport "Sun 5 11/11 5 Jobs Mon 6 4/4 3 Jobs Tue 7 12/12 5 Jobs Wed 8 2/2 1 Job Thu 9 3/…" at bounding box center [289, 262] width 579 height 720
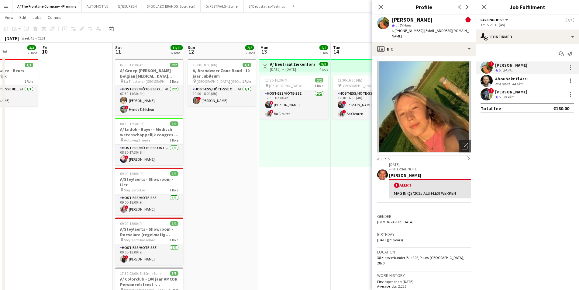
drag, startPoint x: 296, startPoint y: 172, endPoint x: 178, endPoint y: 167, distance: 117.8
click at [178, 168] on app-calendar-viewport "Tue 7 12/12 5 Jobs Wed 8 2/2 1 Job Thu 9 3/3 2 Jobs Fri 10 Sat 11 11/11 6 Jobs …" at bounding box center [289, 262] width 579 height 720
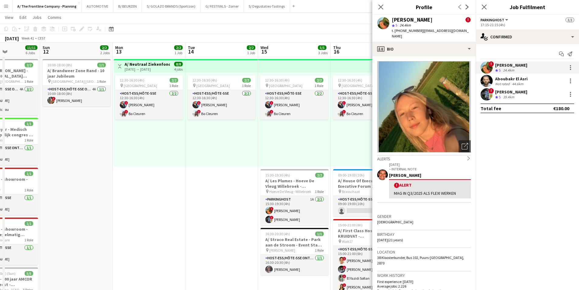
scroll to position [0, 177]
click at [156, 193] on app-date-cell "Toggle View A/ Neutraal Ziekenfonds Vlaanderen (NZVL) - [GEOGRAPHIC_DATA] - 13-…" at bounding box center [149, 255] width 73 height 619
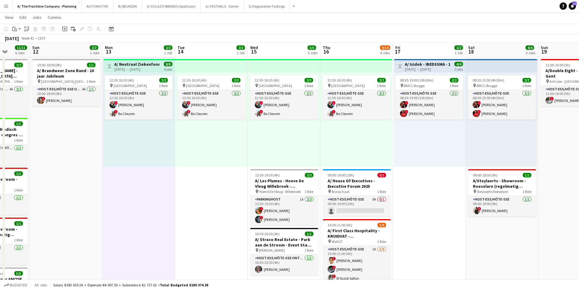
drag, startPoint x: 196, startPoint y: 190, endPoint x: 189, endPoint y: 190, distance: 6.7
click at [189, 190] on app-calendar-viewport "Thu 9 3/3 2 Jobs Fri 10 Sat 11 11/11 6 Jobs Sun 12 2/2 2 Jobs Mon 13 2/2 1 Job …" at bounding box center [289, 262] width 579 height 720
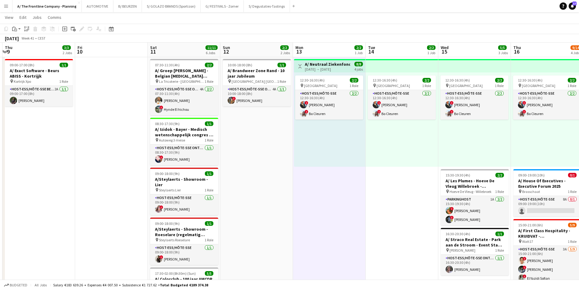
scroll to position [0, 140]
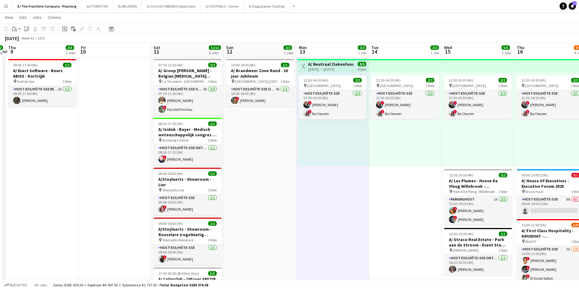
drag, startPoint x: 162, startPoint y: 196, endPoint x: 357, endPoint y: 187, distance: 195.5
click at [358, 187] on app-calendar-viewport "Tue 7 12/12 5 Jobs Wed 8 2/2 1 Job Thu 9 3/3 2 Jobs Fri 10 Sat 11 11/11 6 Jobs …" at bounding box center [289, 262] width 579 height 720
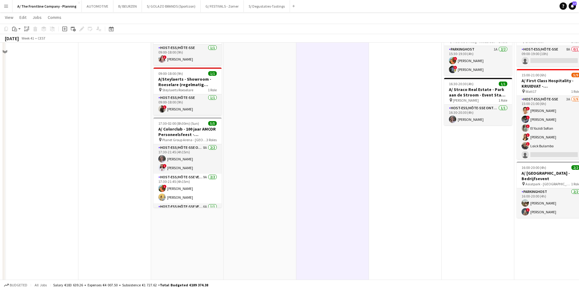
scroll to position [274, 0]
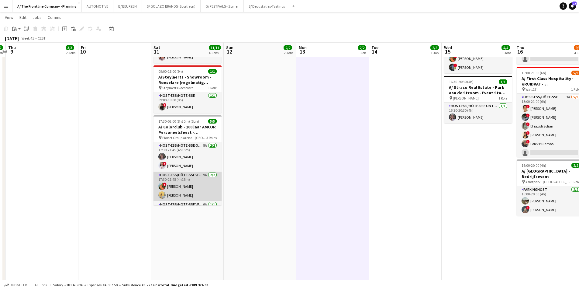
click at [187, 177] on app-card-role "Host-ess/Hôte-sse Vestiaire 9A 2/2 17:30-21:45 (4h15m) ! Emmy Rombaut Charlotte…" at bounding box center [188, 187] width 68 height 30
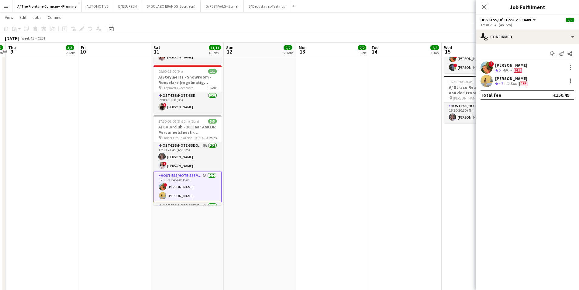
click at [227, 205] on app-date-cell "13:30-17:30 (4h) 1/1 pin Gero wonen Lier 1 Role Host-ess/Hôte-sse 1/1 13:30-17:…" at bounding box center [260, 103] width 73 height 619
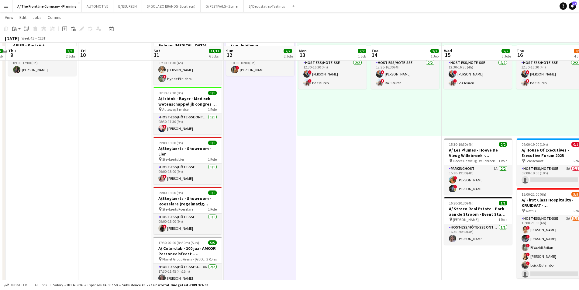
scroll to position [152, 0]
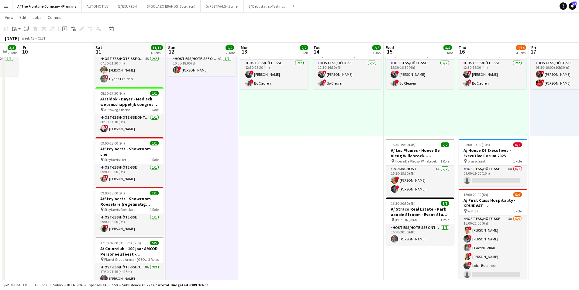
drag, startPoint x: 307, startPoint y: 203, endPoint x: 259, endPoint y: 193, distance: 49.1
click at [263, 196] on app-calendar-viewport "Tue 7 12/12 5 Jobs Wed 8 2/2 1 Job Thu 9 3/3 2 Jobs Fri 10 Sat 11 11/11 6 Jobs …" at bounding box center [289, 232] width 579 height 720
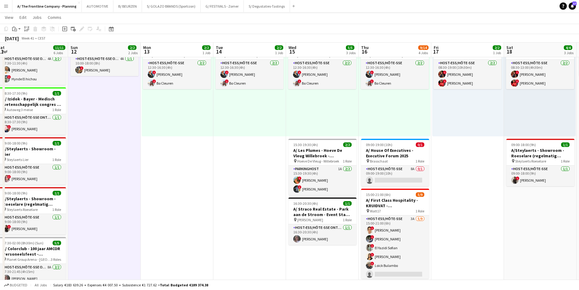
scroll to position [0, 229]
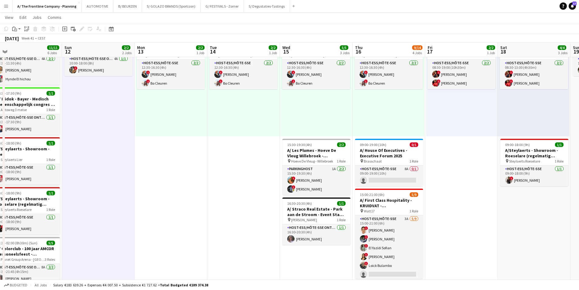
click at [236, 163] on app-calendar-viewport "Wed 8 2/2 1 Job Thu 9 3/3 2 Jobs Fri 10 Sat 11 11/11 6 Jobs Sun 12 2/2 2 Jobs M…" at bounding box center [289, 232] width 579 height 720
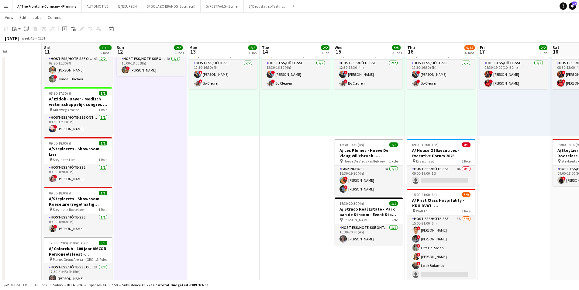
scroll to position [0, 161]
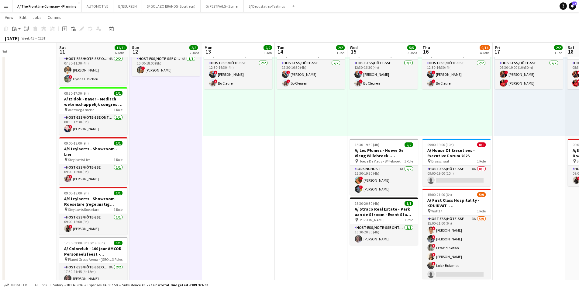
drag, startPoint x: 214, startPoint y: 197, endPoint x: 281, endPoint y: 197, distance: 67.5
click at [281, 197] on app-calendar-viewport "Wed 8 2/2 1 Job Thu 9 3/3 2 Jobs Fri 10 Sat 11 11/11 6 Jobs Sun 12 2/2 2 Jobs M…" at bounding box center [289, 232] width 579 height 720
